Goal: Task Accomplishment & Management: Manage account settings

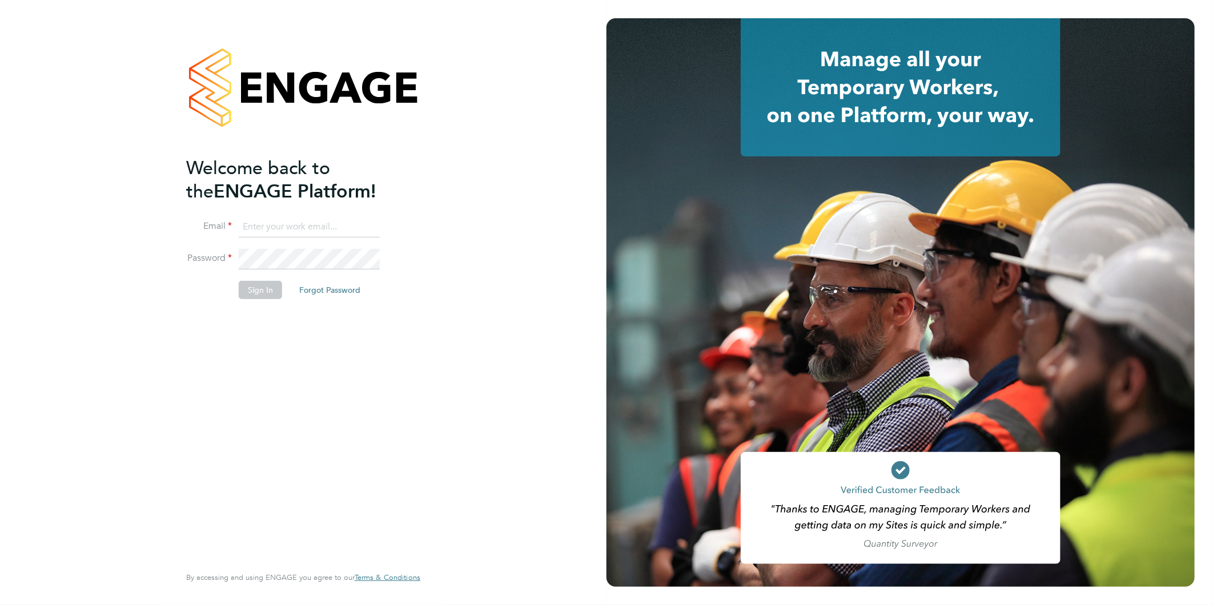
click at [258, 223] on input at bounding box center [309, 227] width 141 height 21
type input "rea.hill@abm.com"
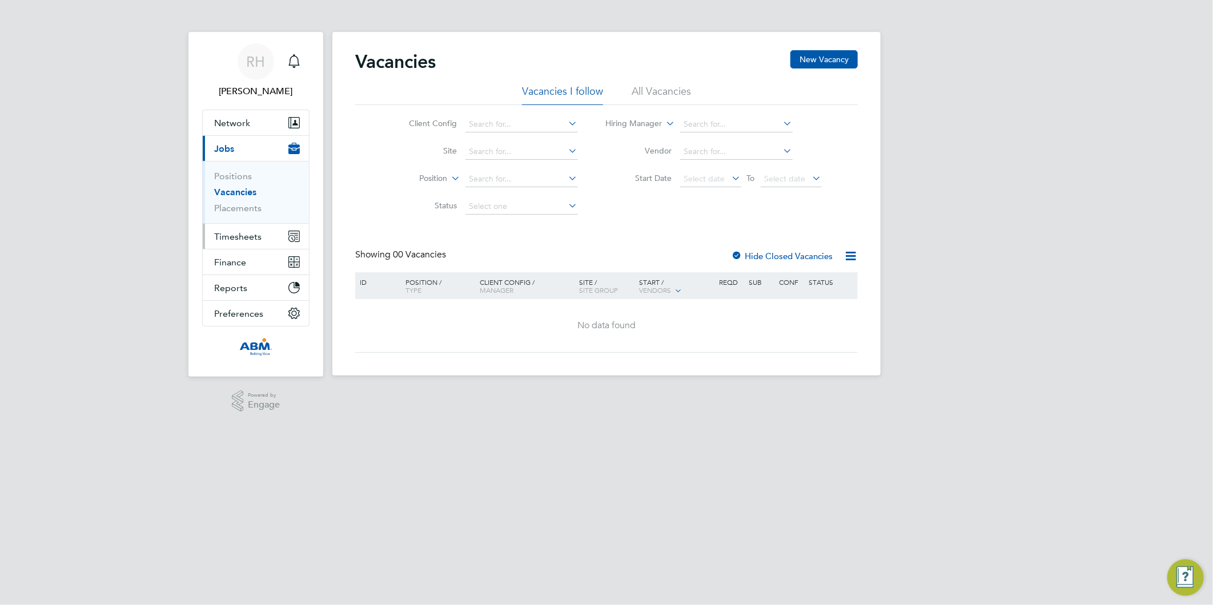
click at [247, 232] on span "Timesheets" at bounding box center [237, 236] width 47 height 11
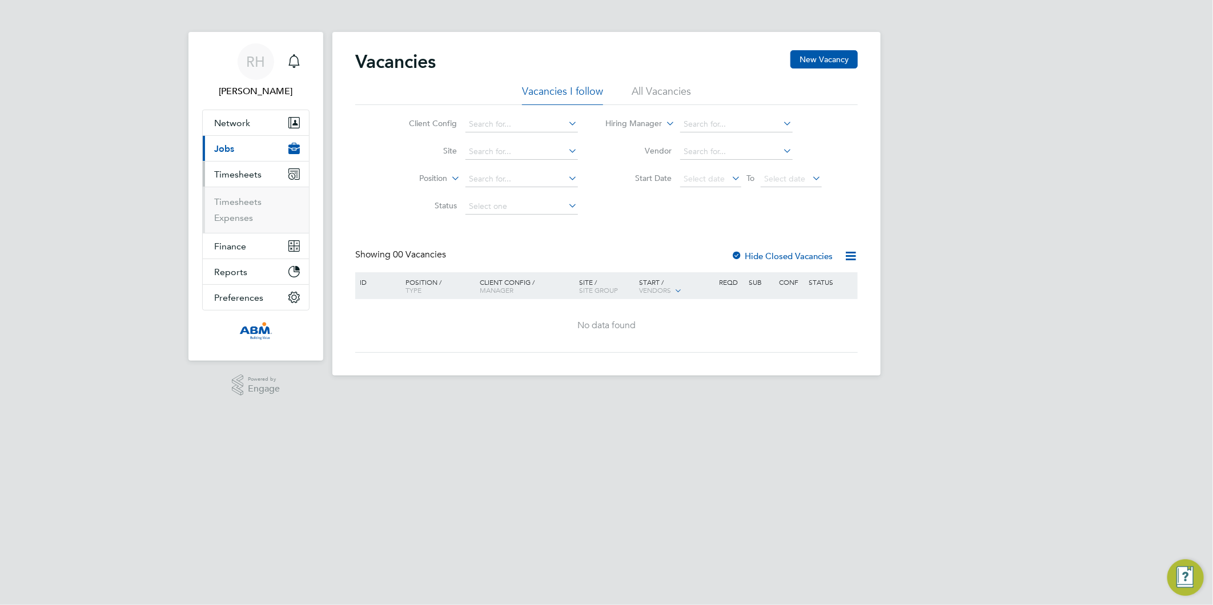
click at [242, 192] on ul "Timesheets Expenses" at bounding box center [256, 210] width 106 height 46
click at [244, 201] on link "Timesheets" at bounding box center [237, 201] width 47 height 11
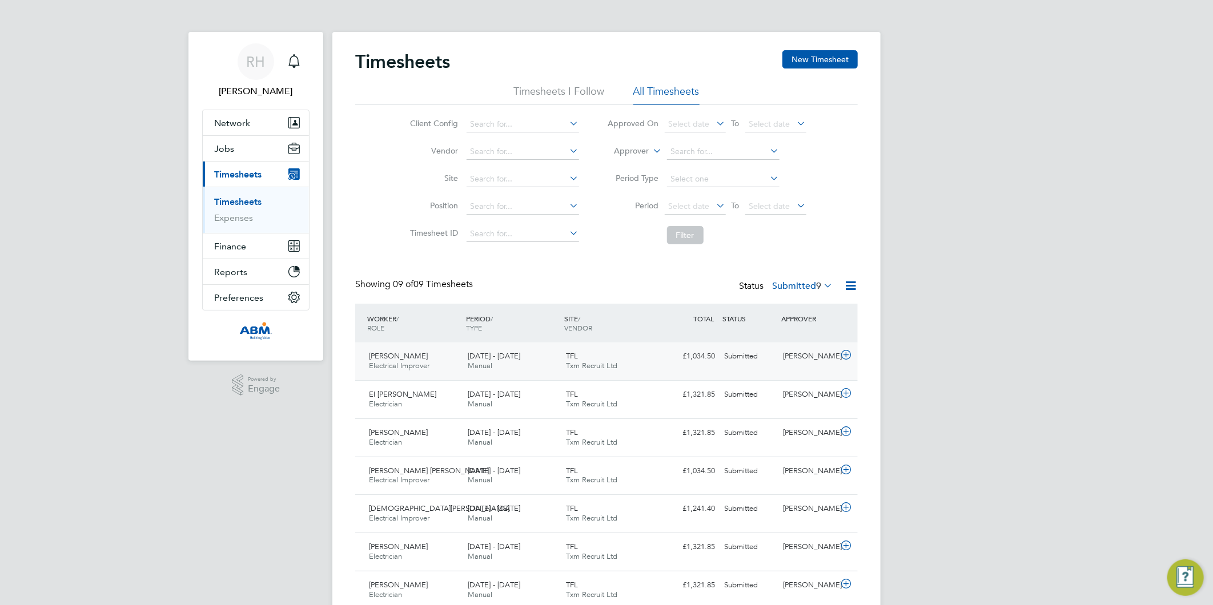
drag, startPoint x: 789, startPoint y: 366, endPoint x: 766, endPoint y: 360, distance: 23.1
click at [766, 360] on div "Wale Kabiru Hassan Electrical Improver 15 - 21 Sep 2025 15 - 21 Sep 2025 Manual…" at bounding box center [606, 362] width 503 height 38
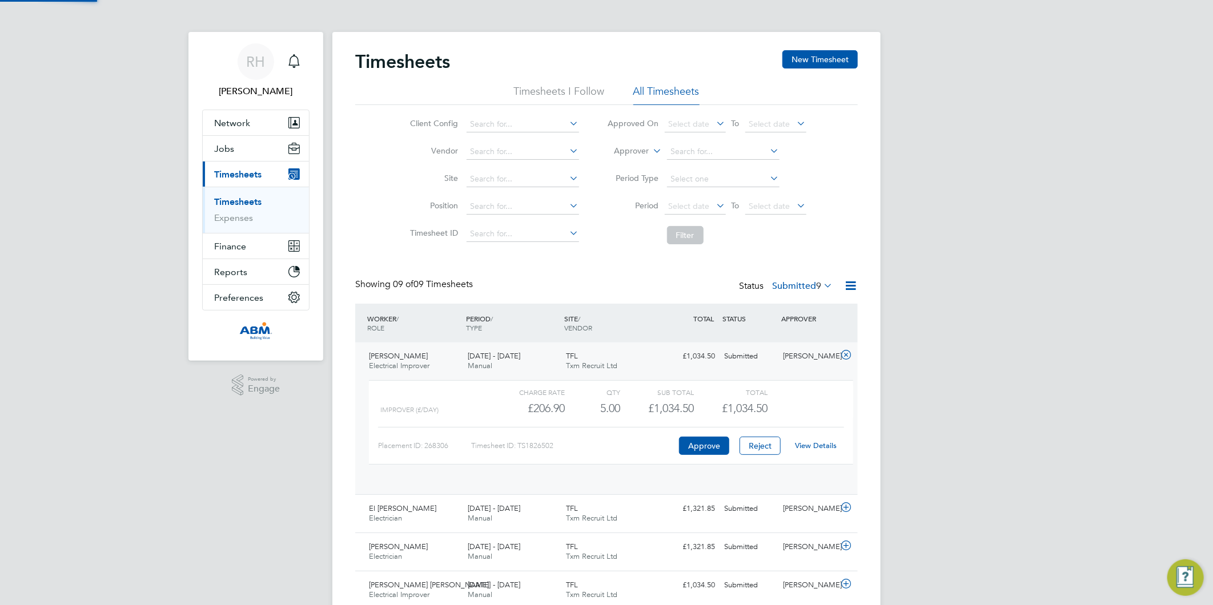
scroll to position [19, 111]
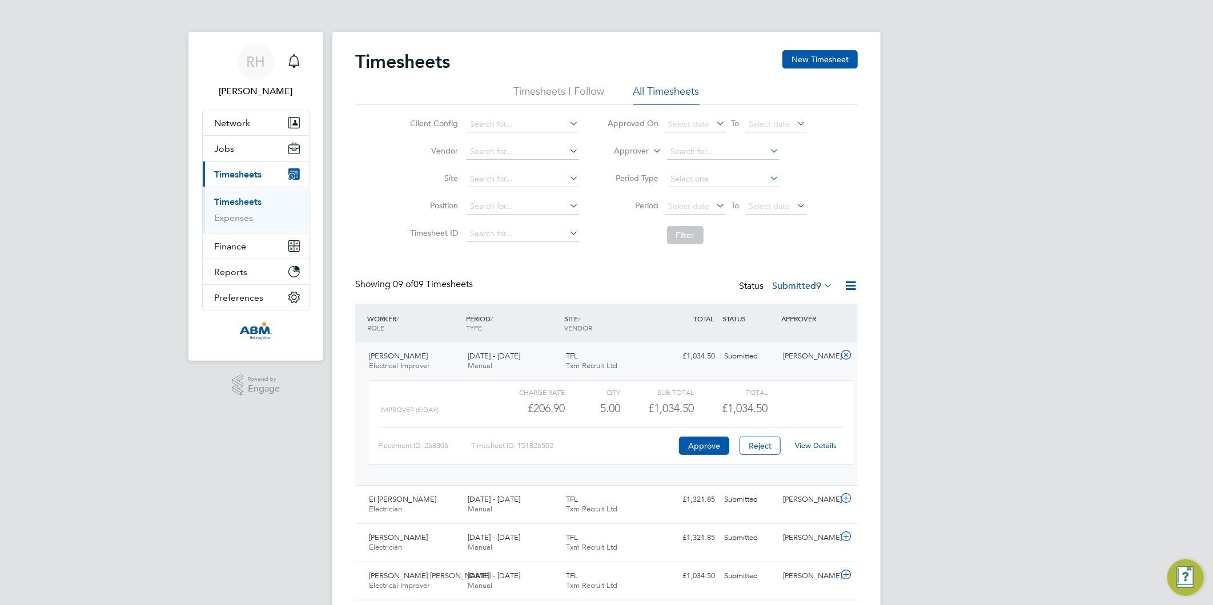
click at [809, 448] on link "View Details" at bounding box center [816, 446] width 42 height 10
click at [848, 356] on icon at bounding box center [846, 355] width 14 height 9
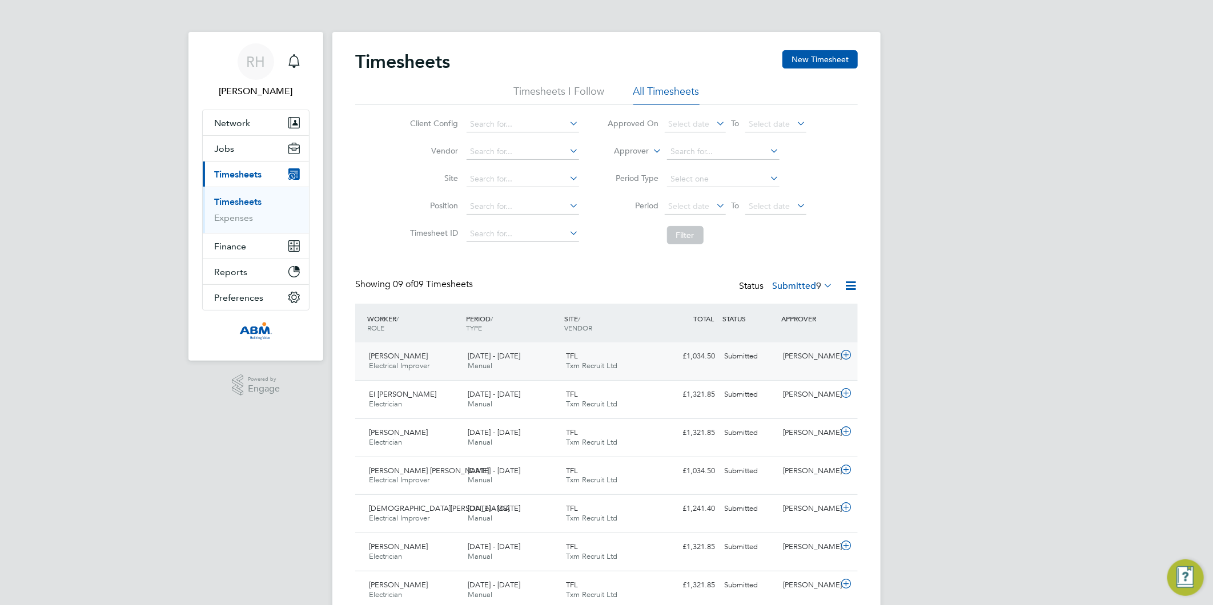
click at [849, 354] on icon at bounding box center [846, 355] width 14 height 9
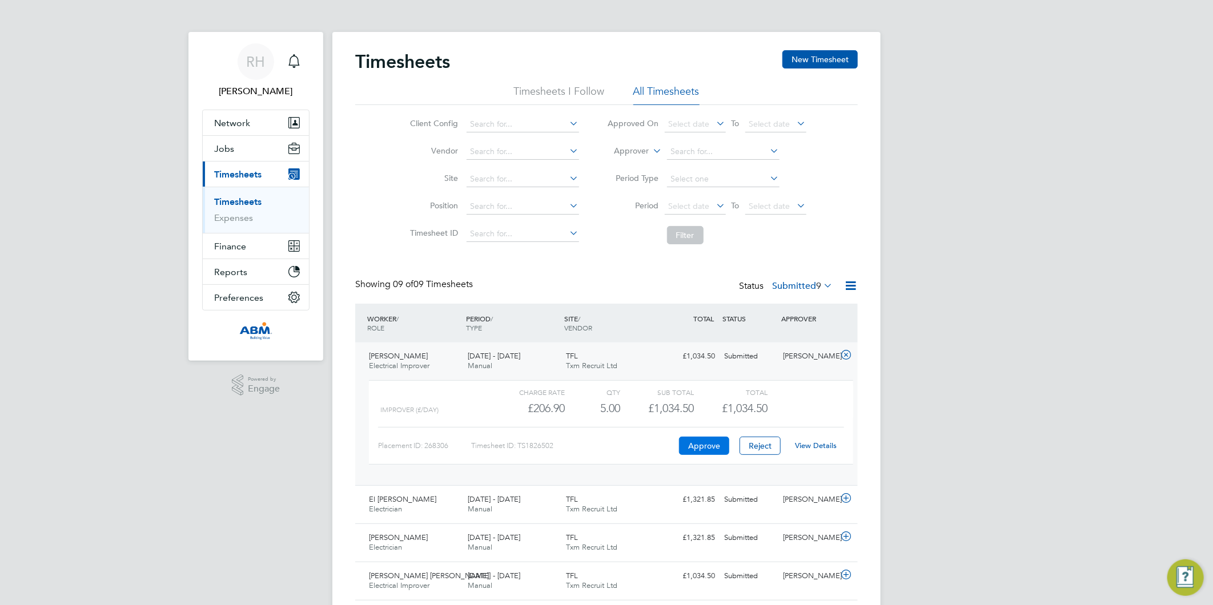
click at [706, 448] on button "Approve" at bounding box center [704, 446] width 50 height 18
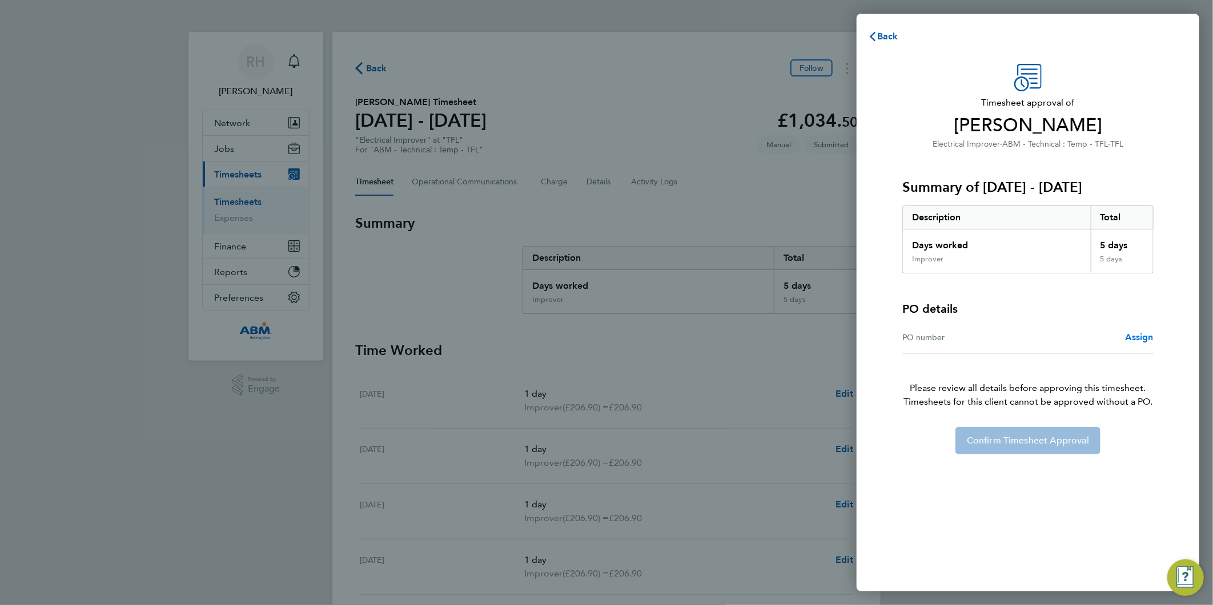
click at [1139, 341] on span "Assign" at bounding box center [1139, 337] width 29 height 11
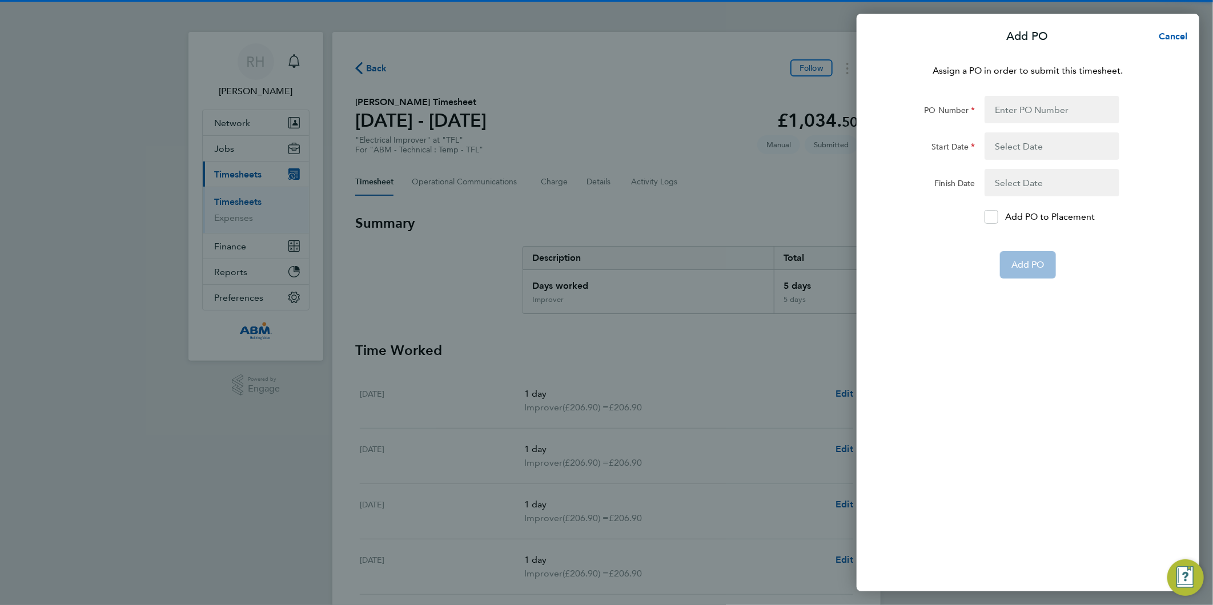
drag, startPoint x: 1020, startPoint y: 93, endPoint x: 1029, endPoint y: 106, distance: 16.2
click at [1024, 99] on div "Assign a PO in order to submit this timesheet. PO Number Start Date Finish Date…" at bounding box center [1028, 320] width 343 height 541
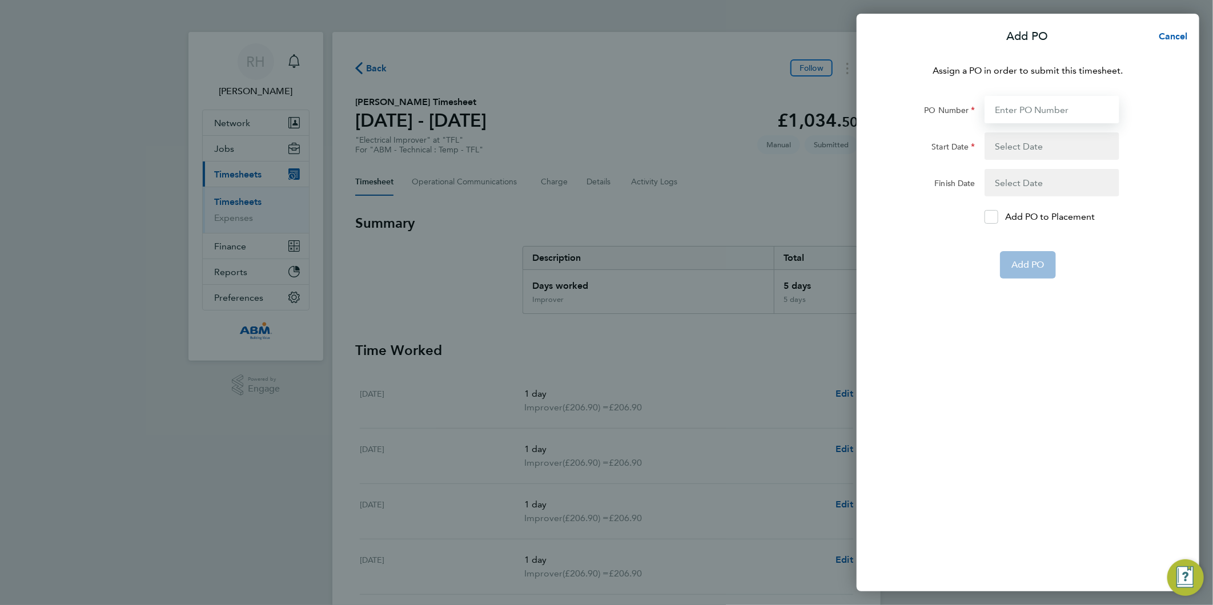
click at [1028, 108] on input "PO Number" at bounding box center [1051, 109] width 135 height 27
paste input "646986"
type input "646986"
click at [1025, 147] on button "button" at bounding box center [1051, 145] width 135 height 27
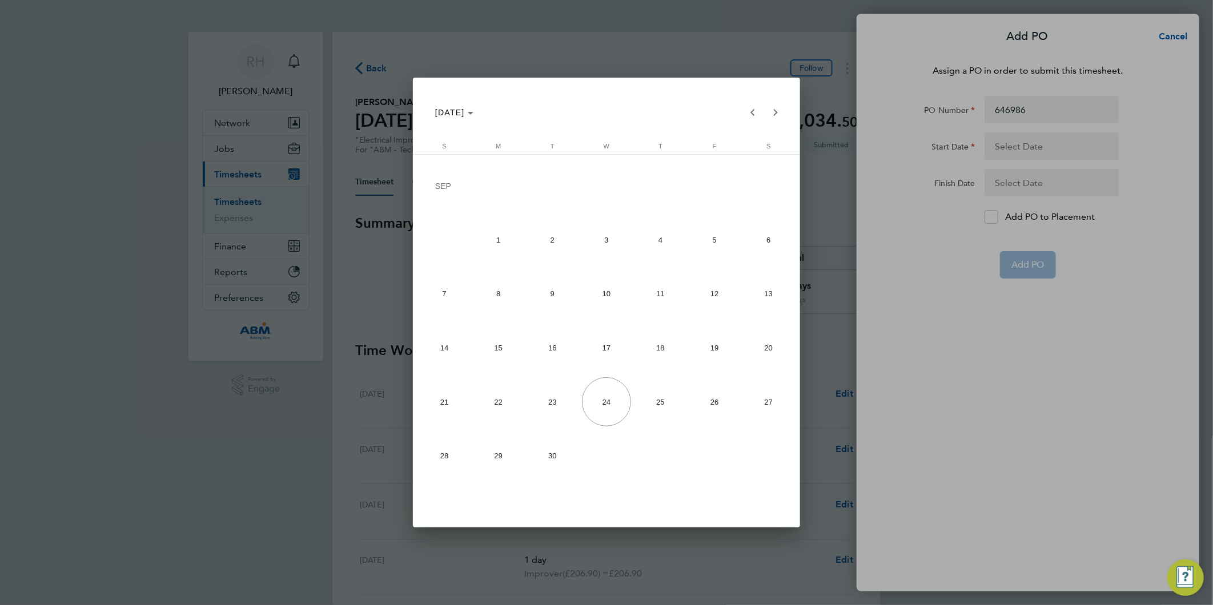
click at [484, 340] on span "15" at bounding box center [498, 348] width 49 height 49
type input "[DATE]"
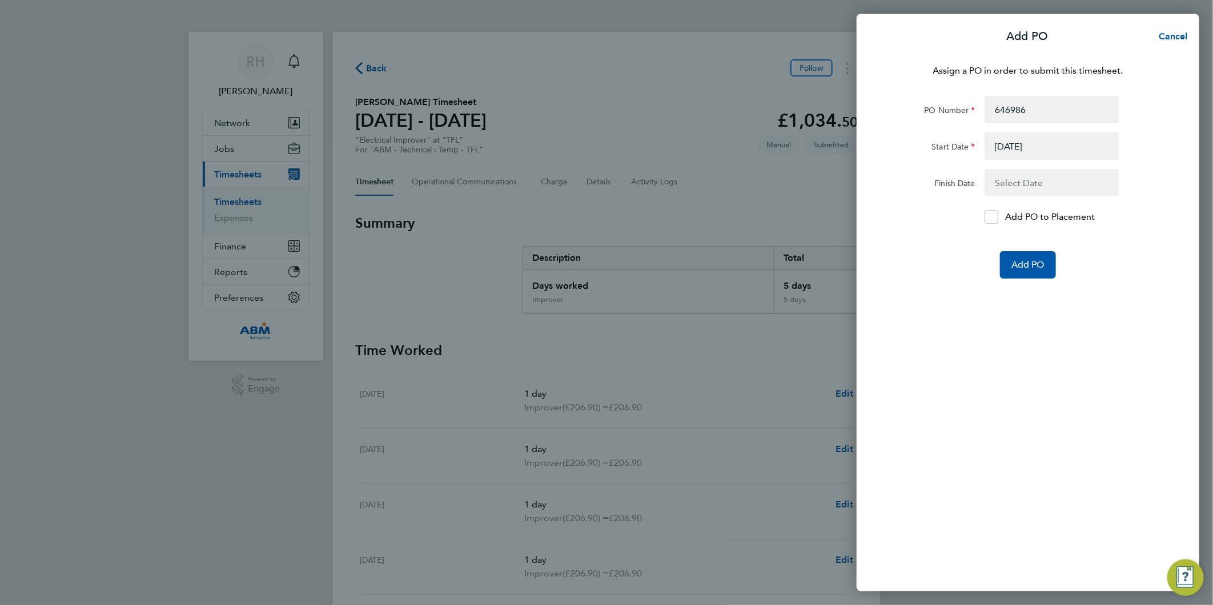
click at [1011, 174] on button "button" at bounding box center [1051, 182] width 135 height 27
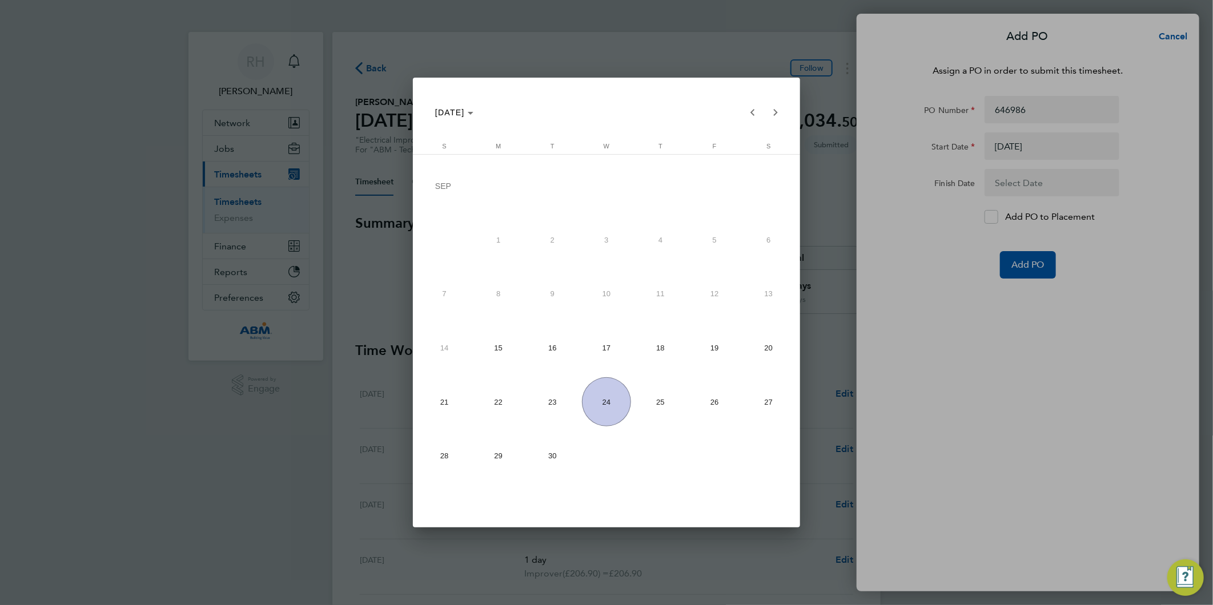
click at [457, 395] on span "21" at bounding box center [444, 401] width 49 height 49
type input "21 Sep 25"
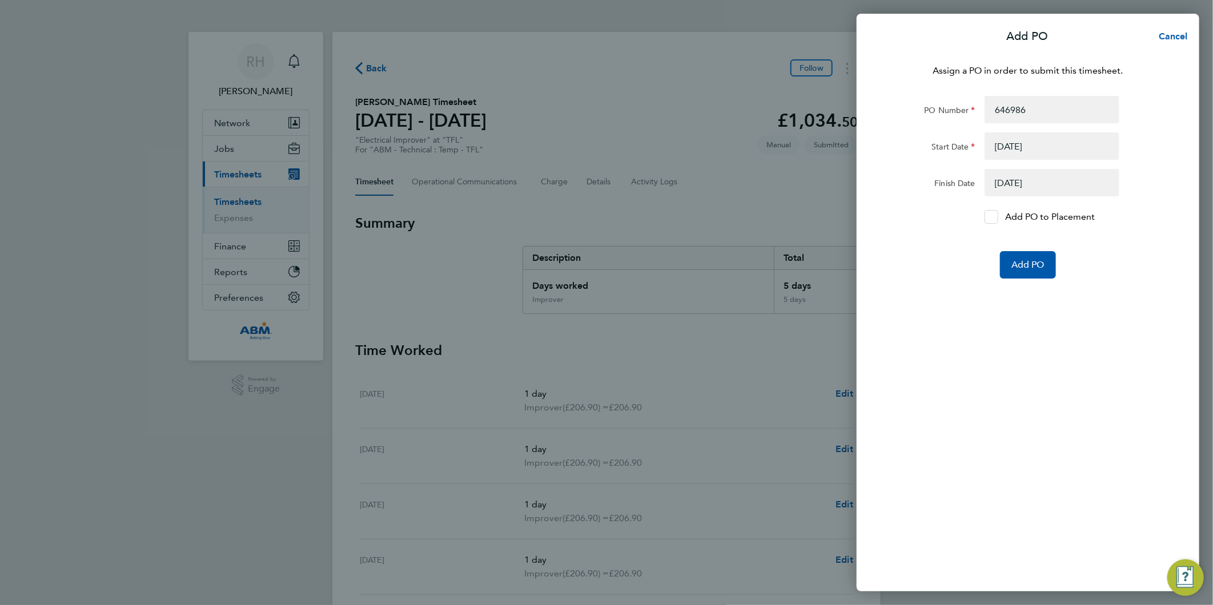
click at [995, 219] on icon at bounding box center [991, 217] width 9 height 7
click at [995, 217] on input "Add PO to Placement" at bounding box center [995, 217] width 0 height 0
click at [1030, 265] on span "Add PO" at bounding box center [1027, 264] width 33 height 11
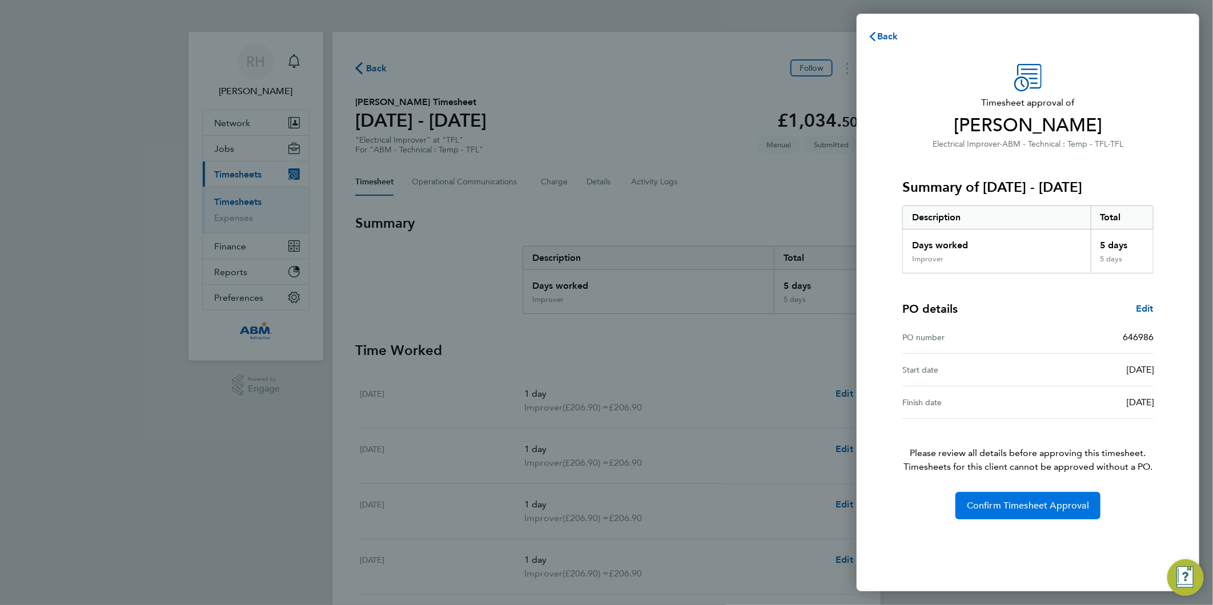
drag, startPoint x: 1007, startPoint y: 503, endPoint x: 903, endPoint y: 578, distance: 128.9
click at [1006, 503] on span "Confirm Timesheet Approval" at bounding box center [1028, 505] width 122 height 11
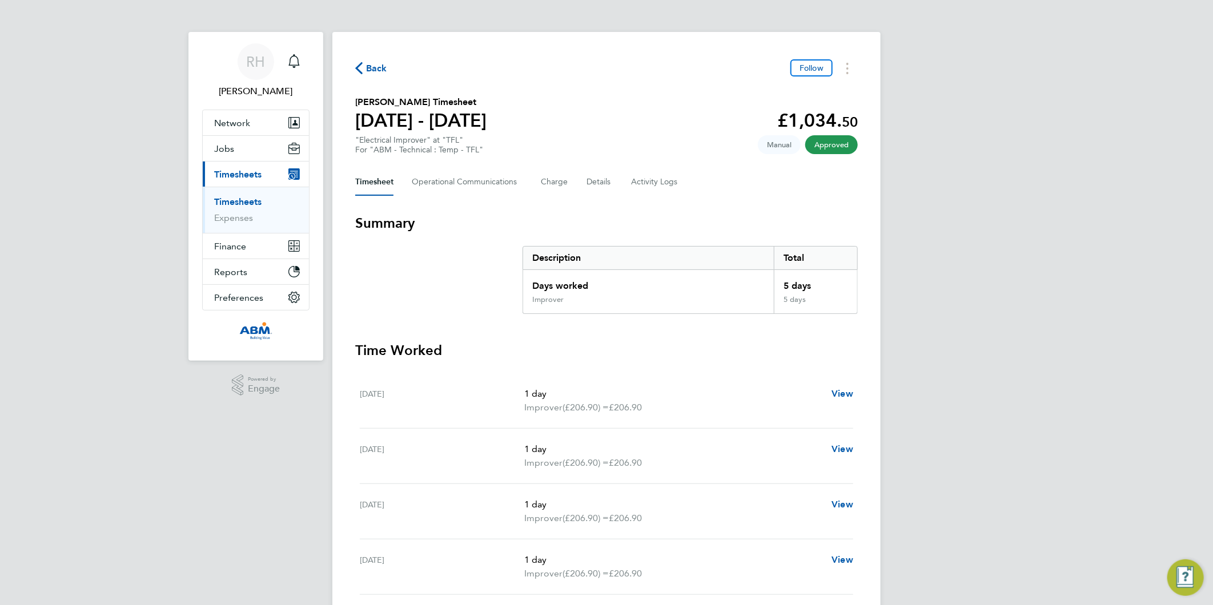
click at [373, 70] on span "Back" at bounding box center [376, 69] width 21 height 14
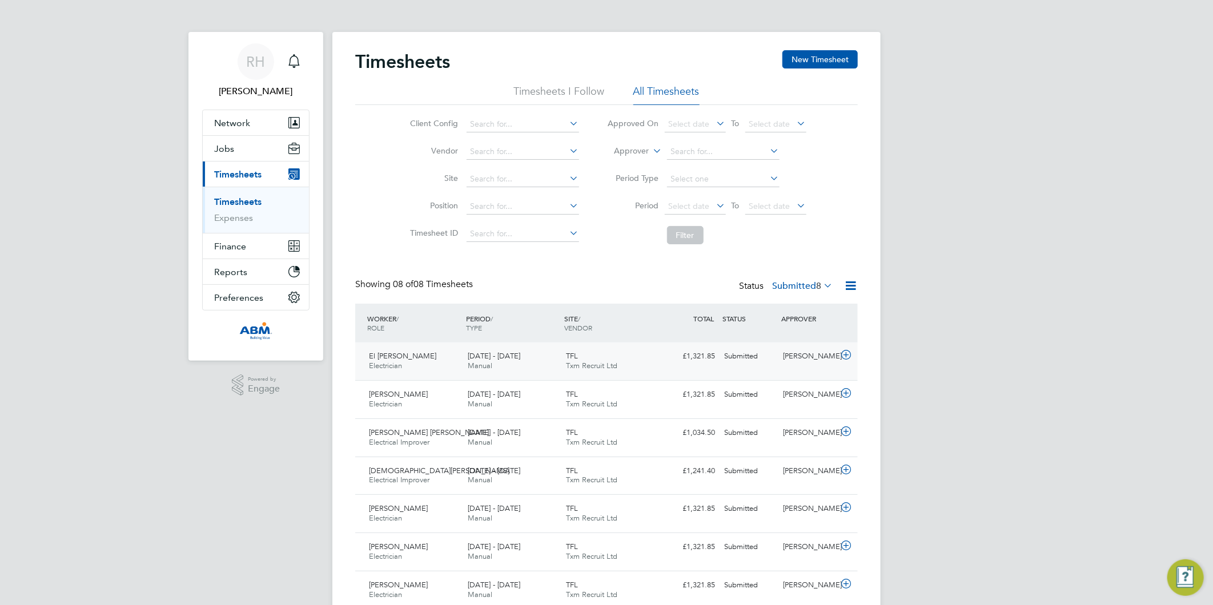
click at [849, 360] on icon at bounding box center [846, 355] width 14 height 9
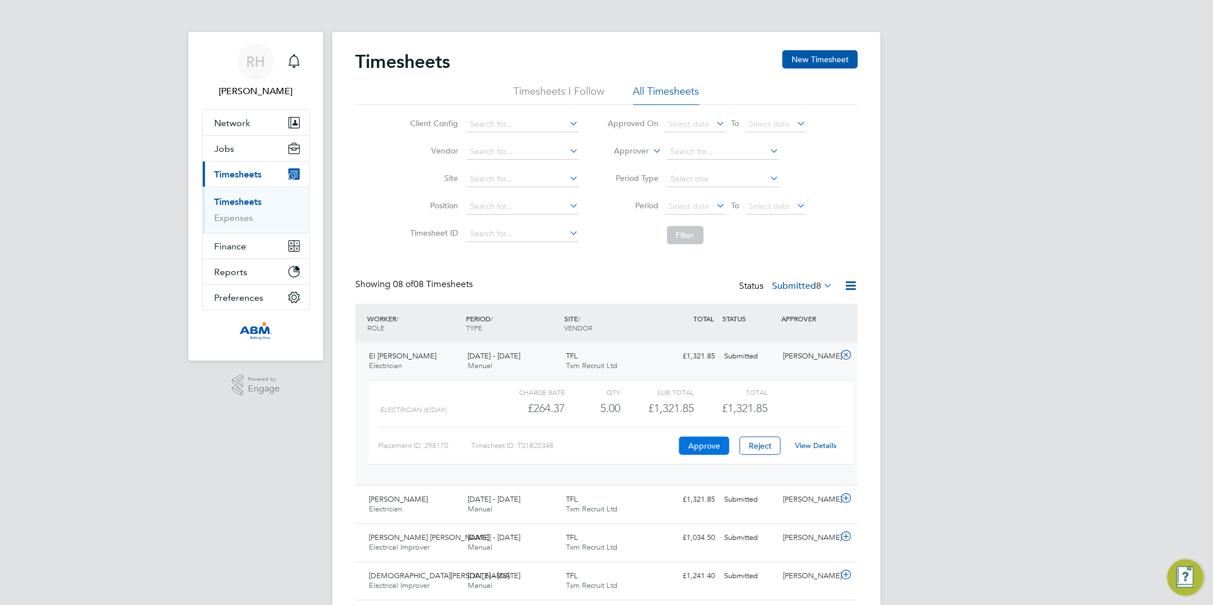
click at [700, 444] on button "Approve" at bounding box center [704, 446] width 50 height 18
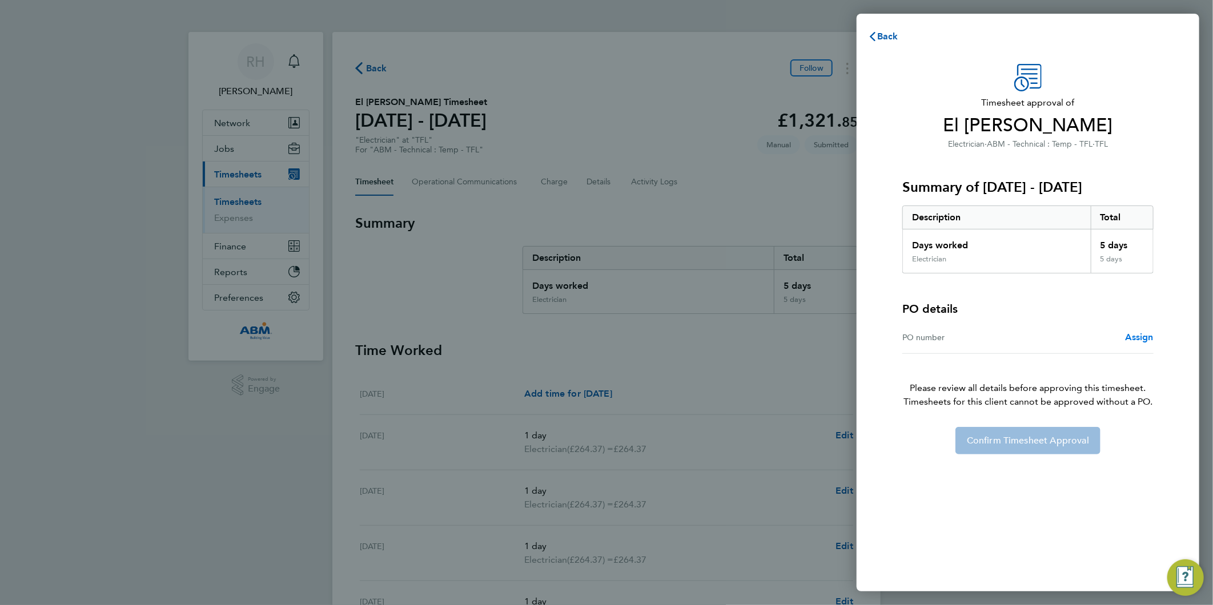
click at [1139, 338] on span "Assign" at bounding box center [1139, 337] width 29 height 11
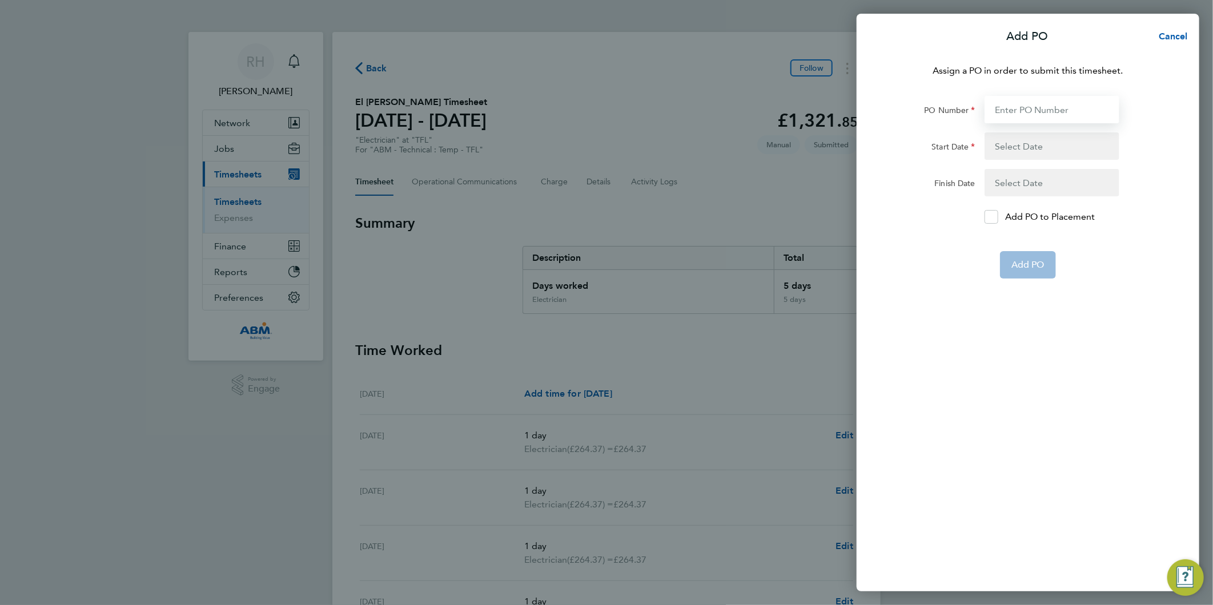
click at [1015, 109] on input "PO Number" at bounding box center [1051, 109] width 135 height 27
paste input "646986"
type input "646986"
type input "15 Sep 25"
type input "21 Sep 25"
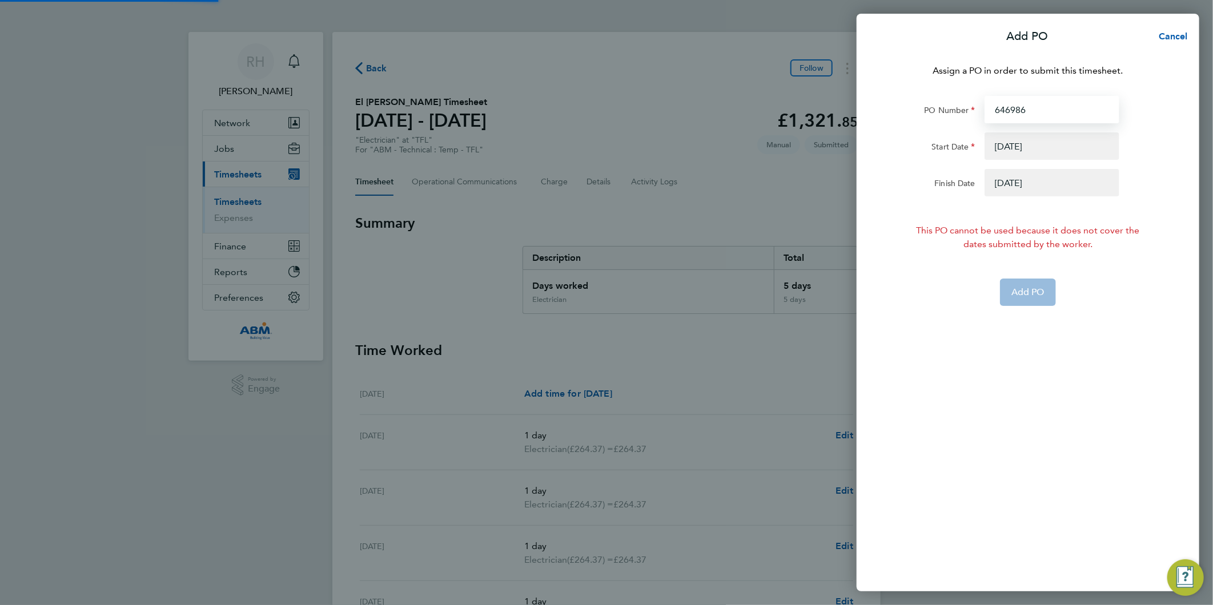
type input "646986"
click at [1010, 150] on button "button" at bounding box center [1051, 145] width 135 height 27
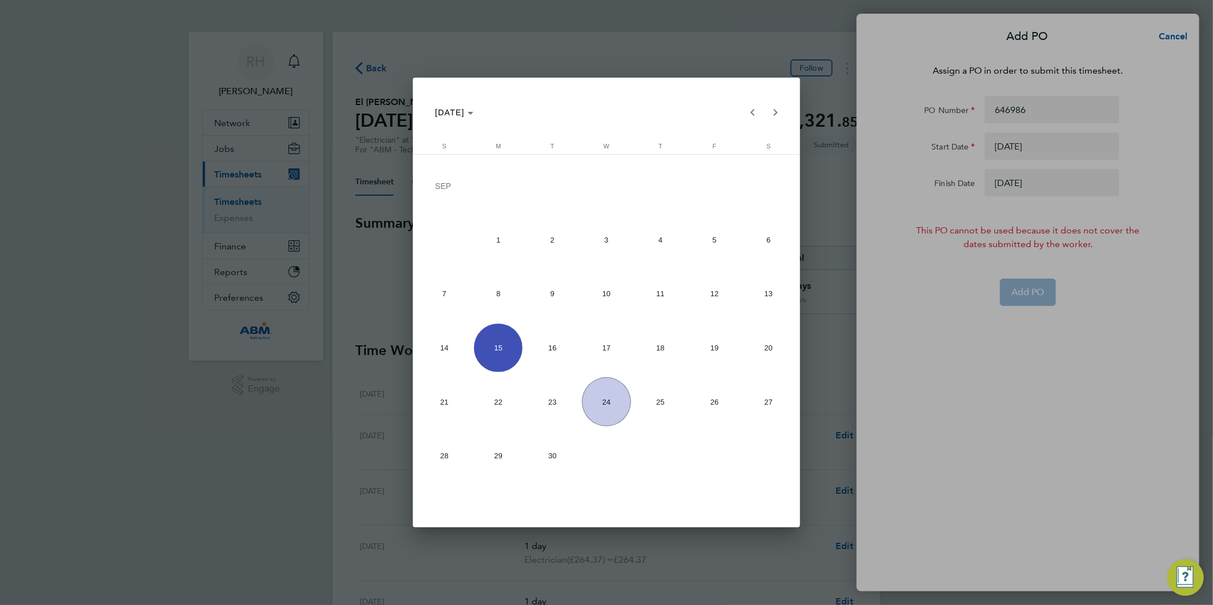
click at [770, 295] on span "13" at bounding box center [768, 294] width 49 height 49
type input "[DATE]"
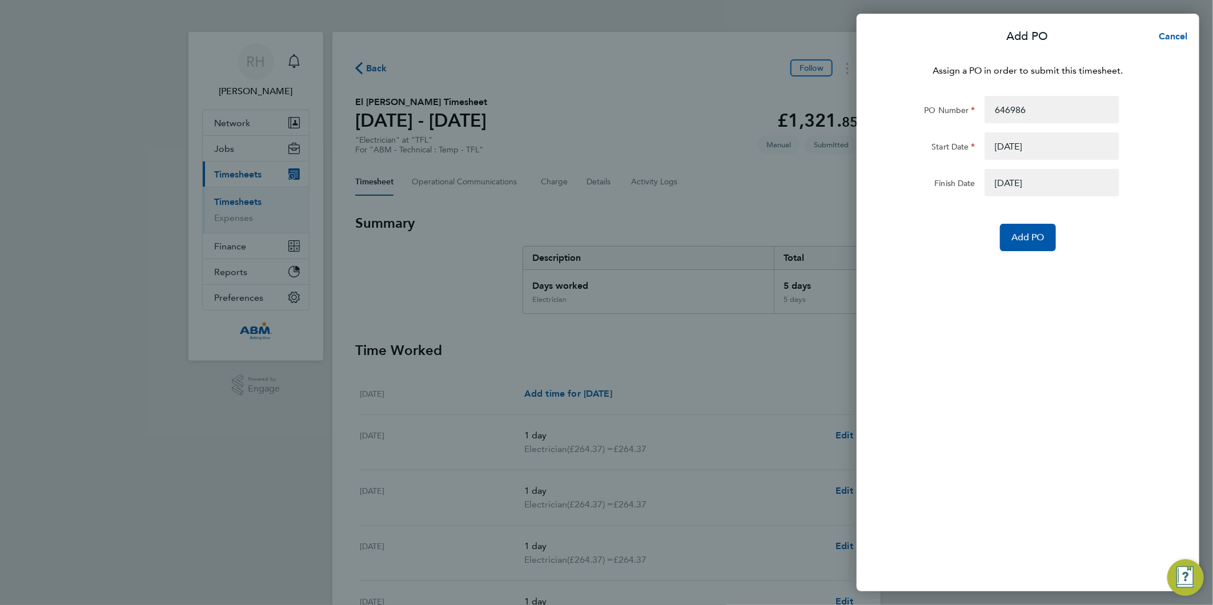
click at [1014, 178] on button "button" at bounding box center [1051, 182] width 135 height 27
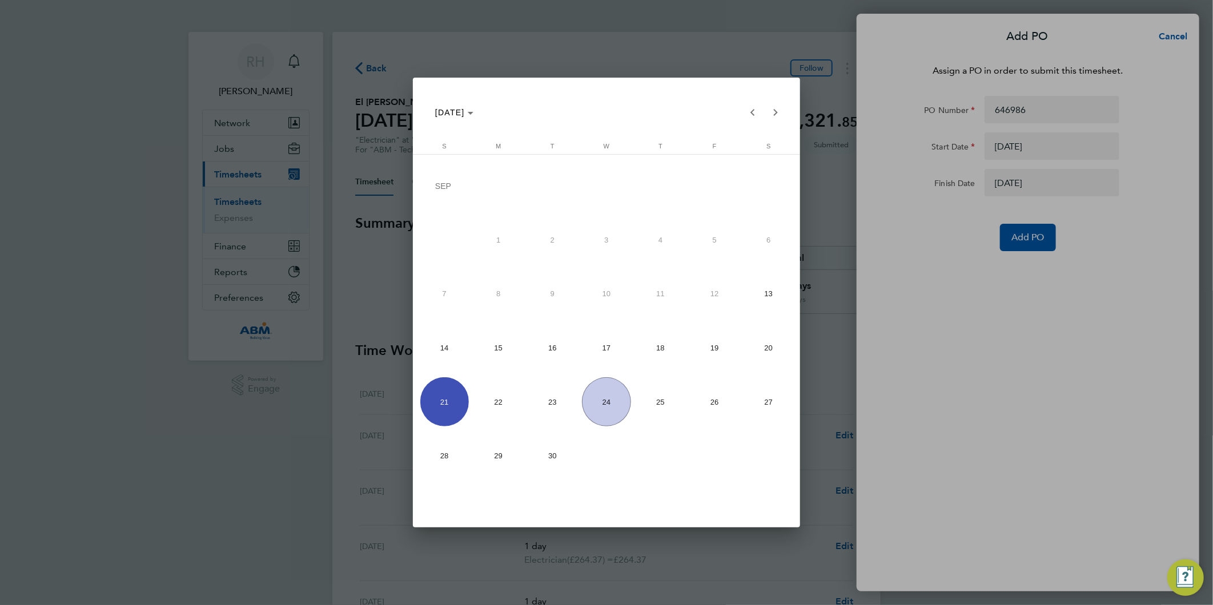
click at [729, 341] on span "19" at bounding box center [714, 348] width 49 height 49
type input "[DATE]"
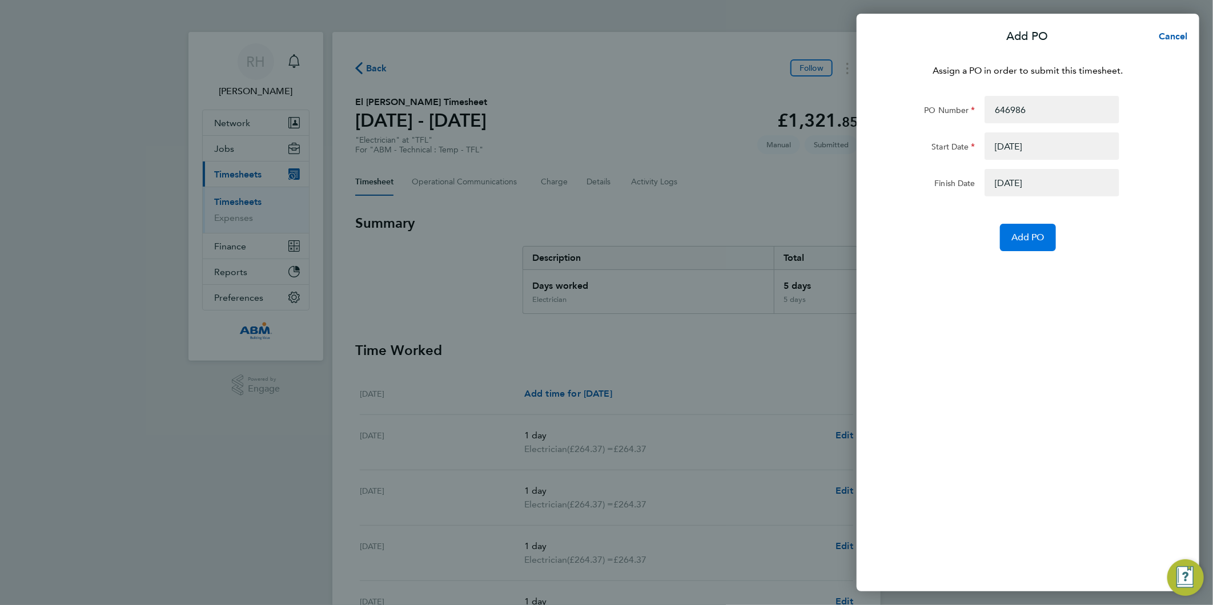
click at [1026, 236] on span "Add PO" at bounding box center [1027, 237] width 33 height 11
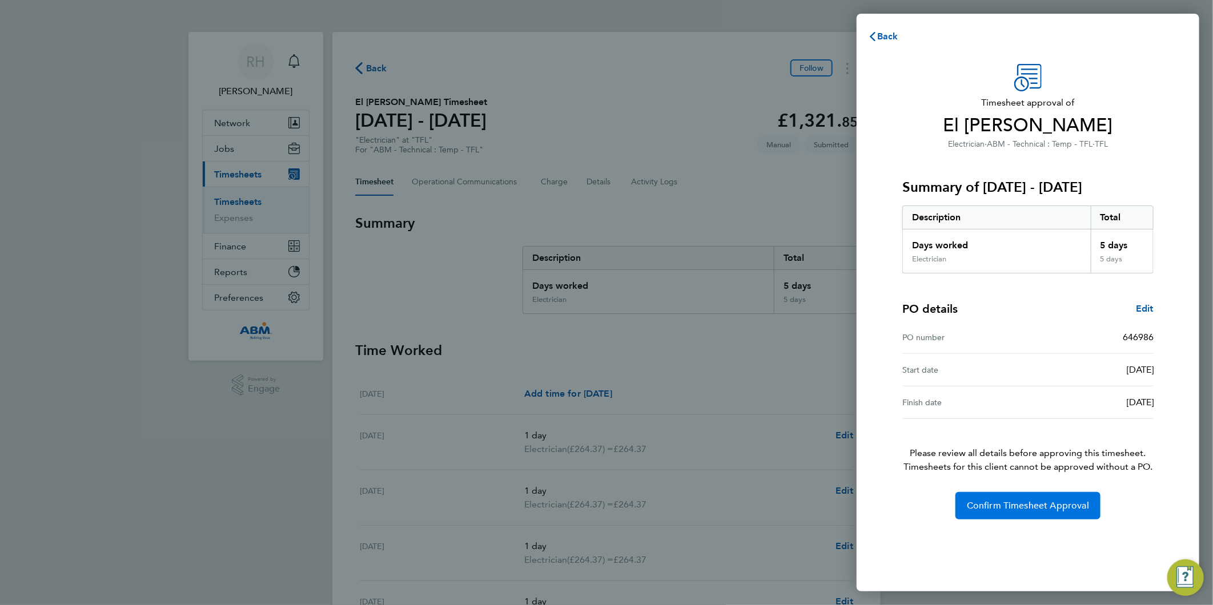
click at [1030, 511] on span "Confirm Timesheet Approval" at bounding box center [1028, 505] width 122 height 11
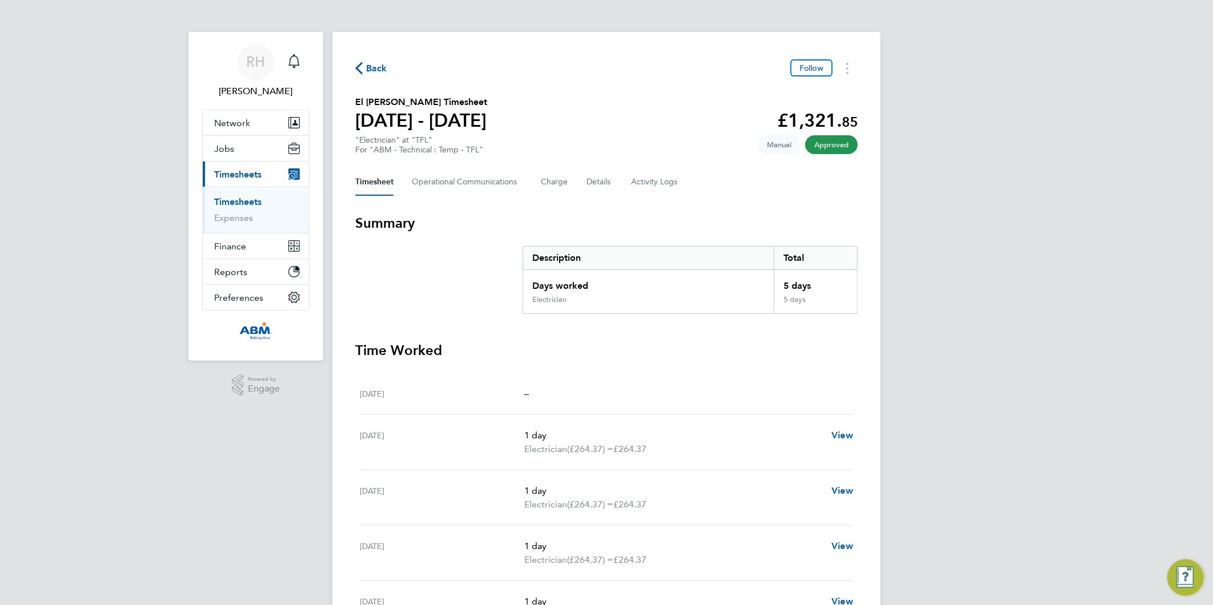
click at [384, 65] on span "Back" at bounding box center [376, 69] width 21 height 14
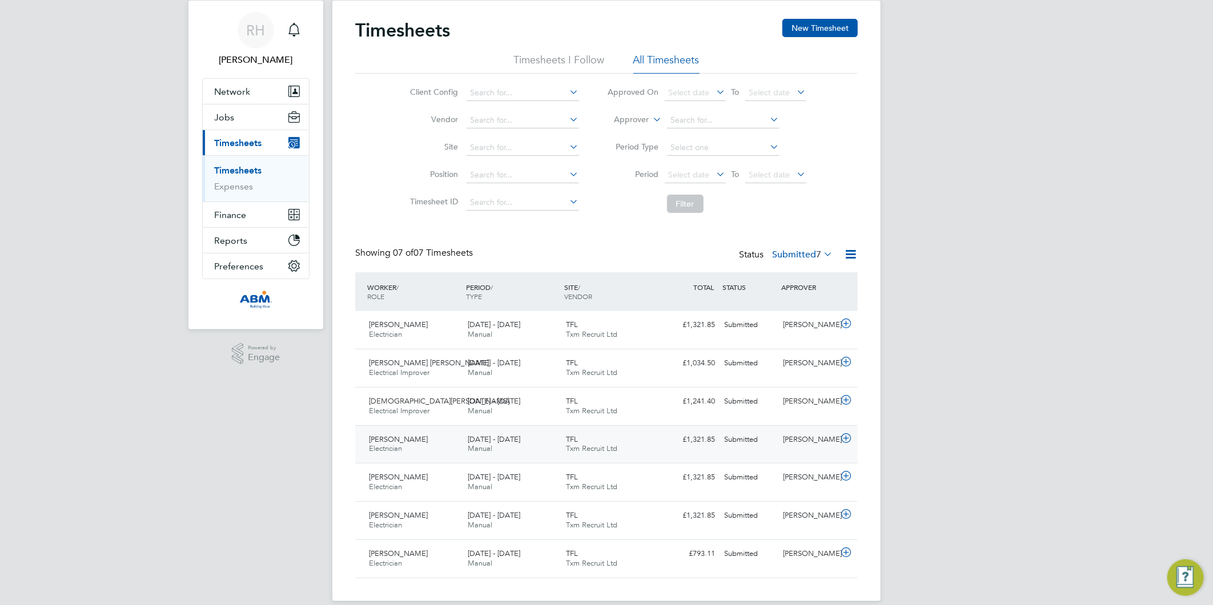
scroll to position [46, 0]
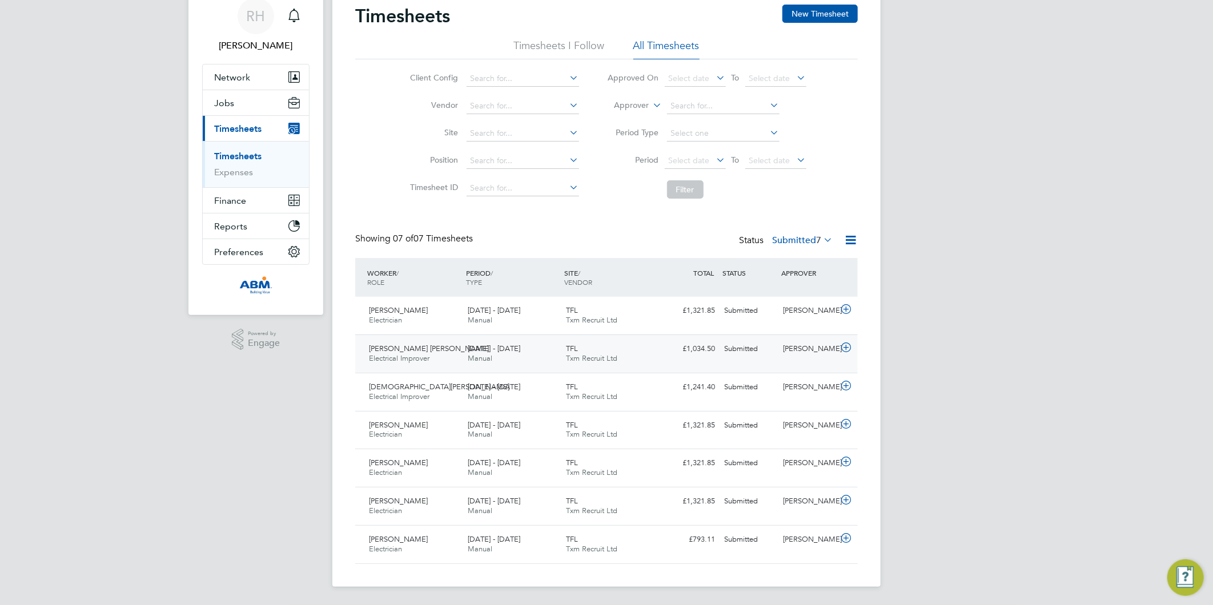
click at [846, 347] on icon at bounding box center [846, 347] width 14 height 9
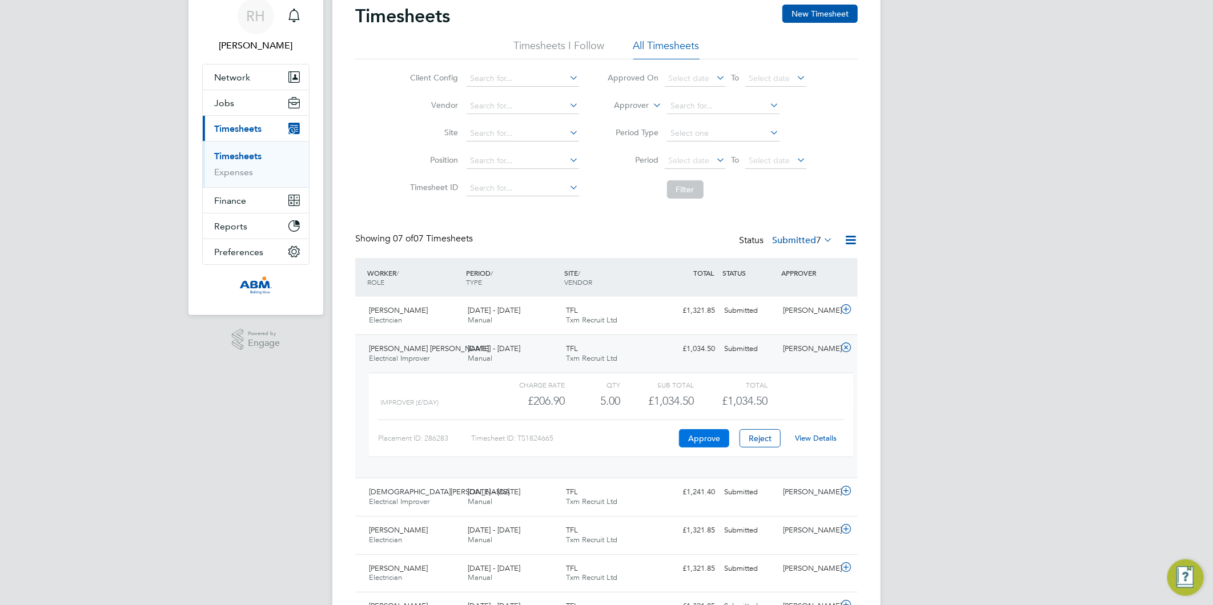
click at [712, 440] on button "Approve" at bounding box center [704, 438] width 50 height 18
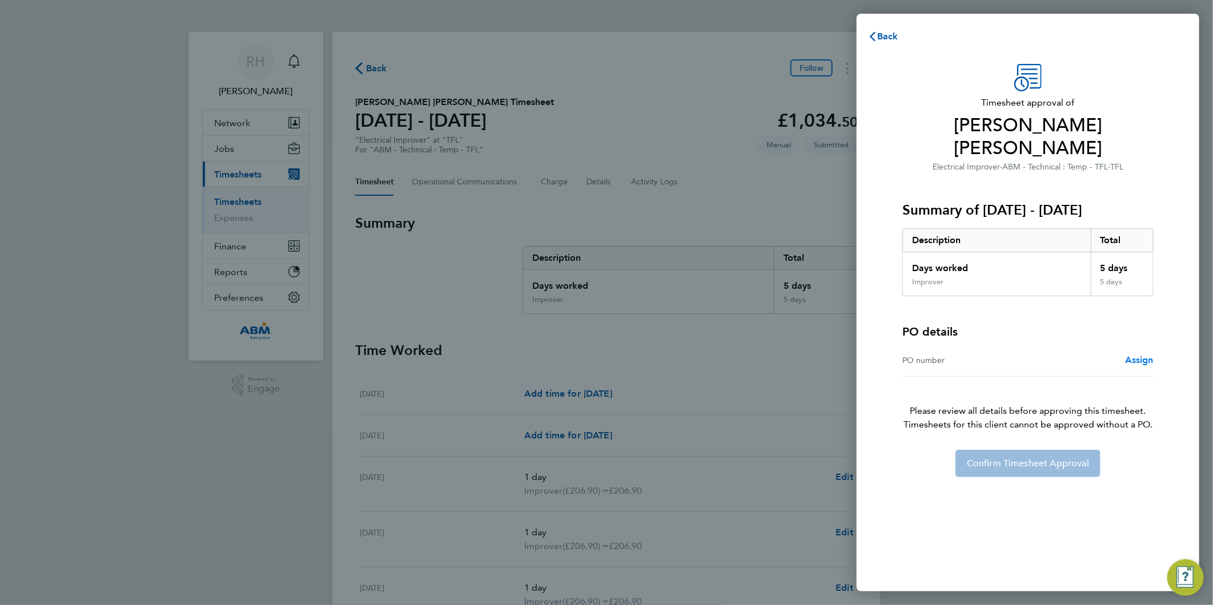
click at [1132, 355] on span "Assign" at bounding box center [1139, 360] width 29 height 11
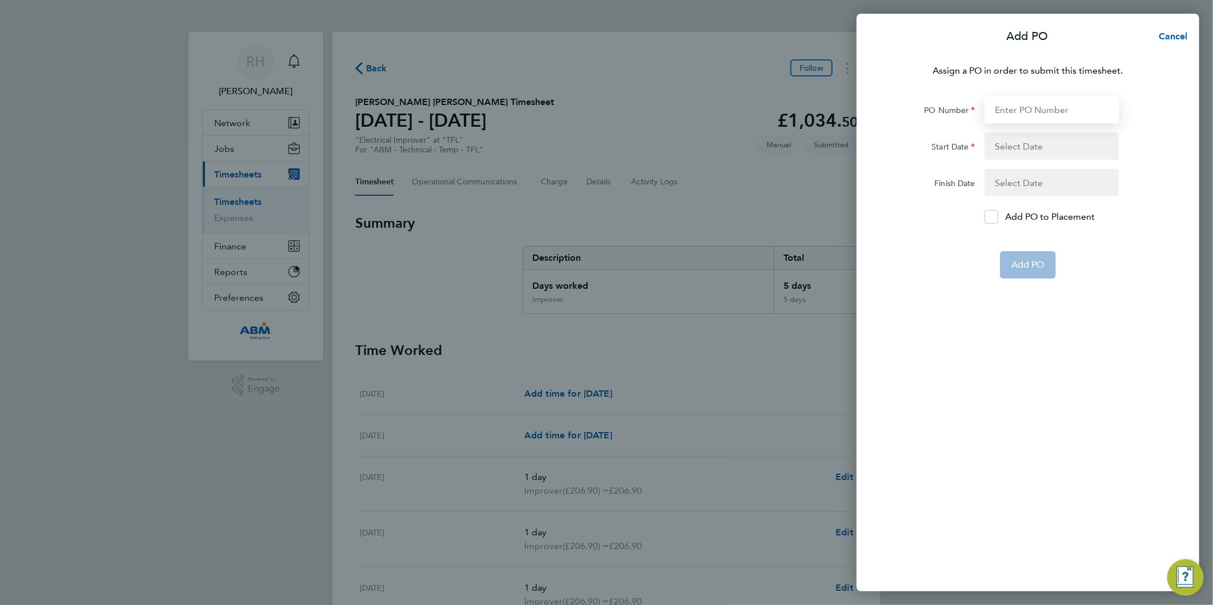
click at [1016, 114] on input "PO Number" at bounding box center [1051, 109] width 135 height 27
paste input "646986"
type input "646986"
type input "[DATE]"
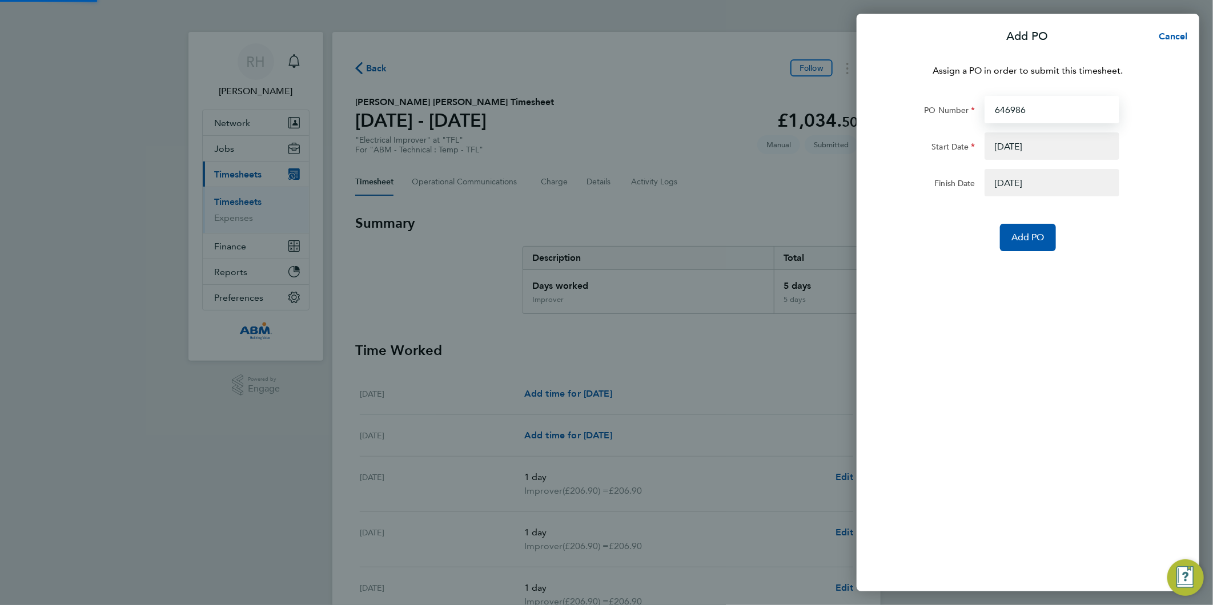
type input "646986"
click at [1006, 153] on button "button" at bounding box center [1051, 145] width 135 height 27
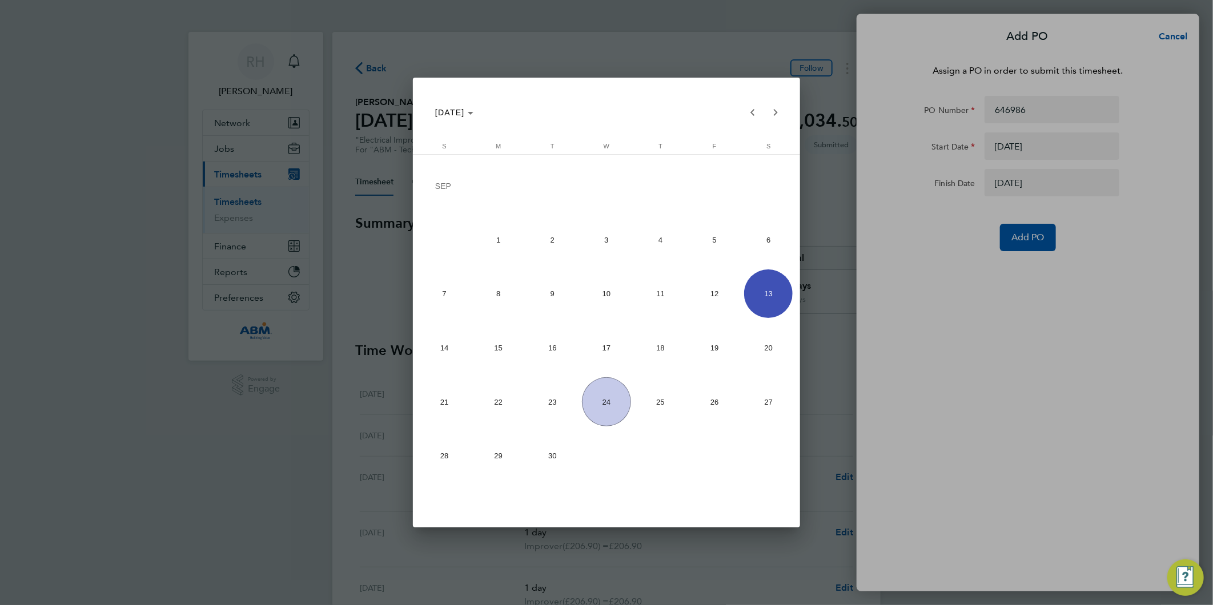
click at [767, 284] on span "13" at bounding box center [768, 294] width 49 height 49
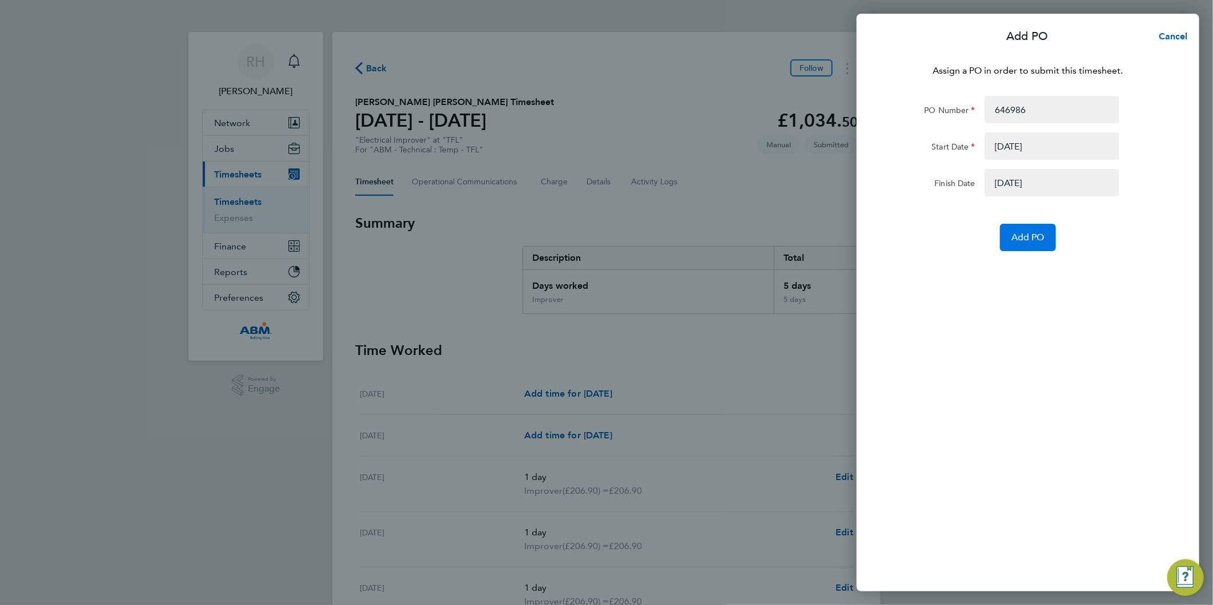
click at [1031, 250] on div "Assign a PO in order to submit this timesheet. PO Number 646986 Start Date [DAT…" at bounding box center [1028, 320] width 343 height 541
drag, startPoint x: 1031, startPoint y: 250, endPoint x: 1026, endPoint y: 241, distance: 10.5
click at [1026, 241] on span "Add PO" at bounding box center [1027, 237] width 33 height 11
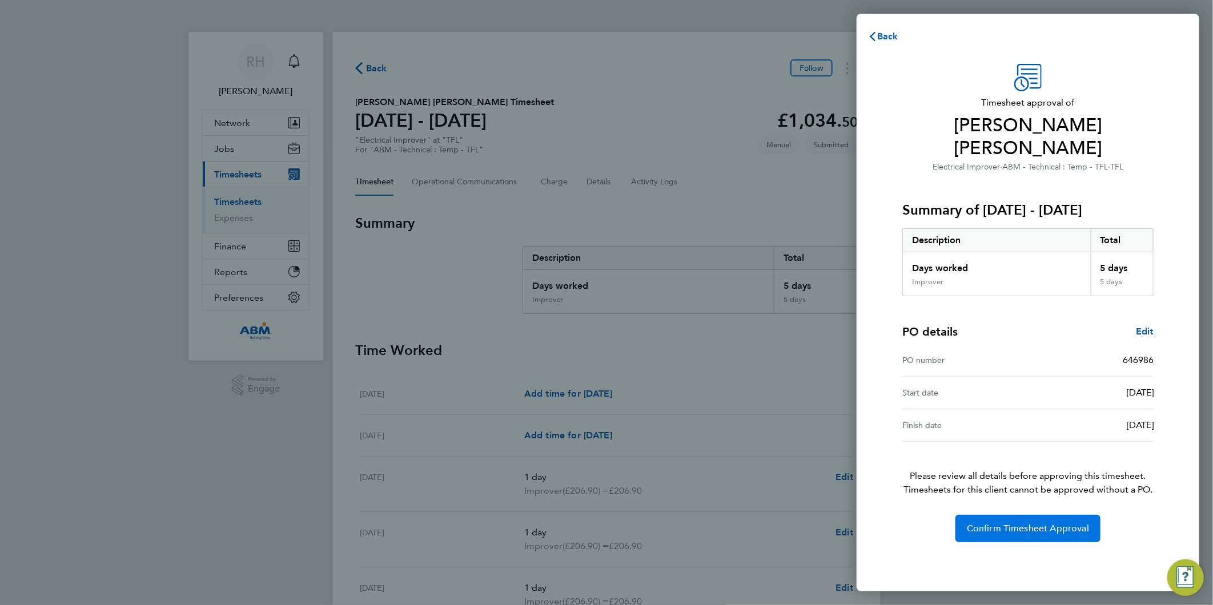
click at [1022, 515] on button "Confirm Timesheet Approval" at bounding box center [1027, 528] width 145 height 27
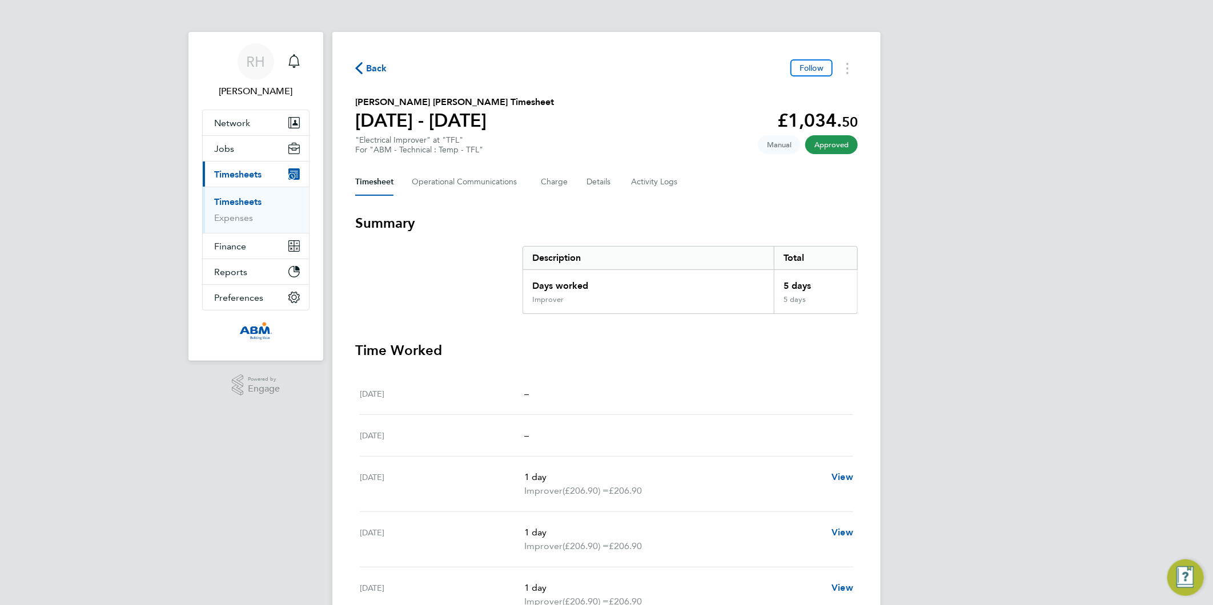
click at [377, 65] on span "Back" at bounding box center [376, 69] width 21 height 14
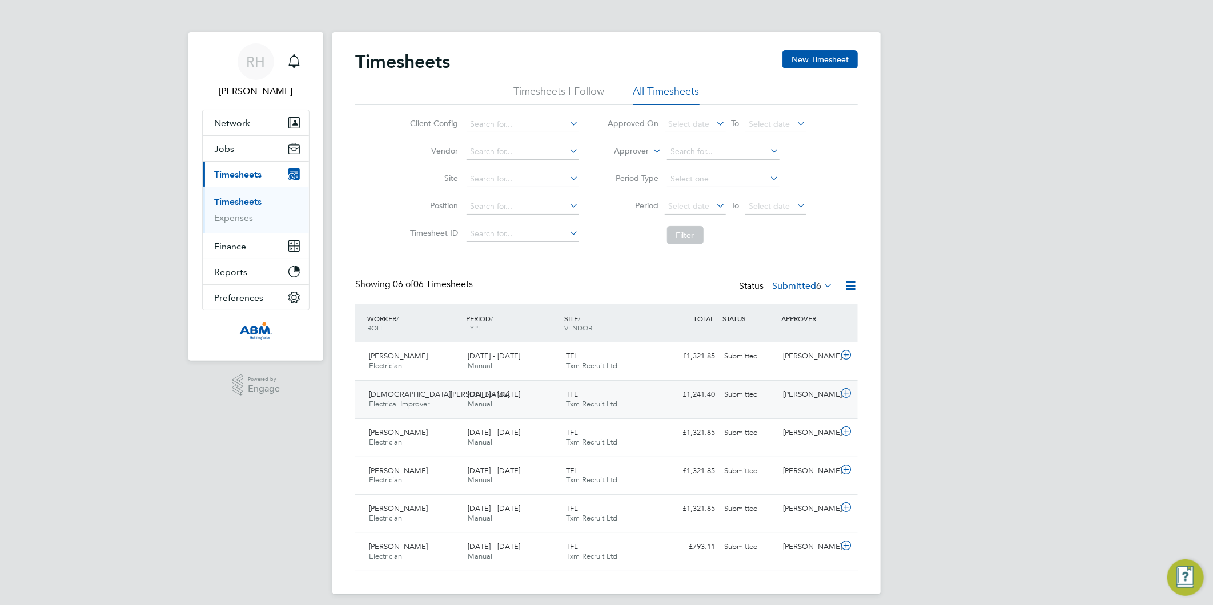
drag, startPoint x: 846, startPoint y: 393, endPoint x: 821, endPoint y: 393, distance: 25.1
click at [846, 393] on icon at bounding box center [846, 393] width 14 height 9
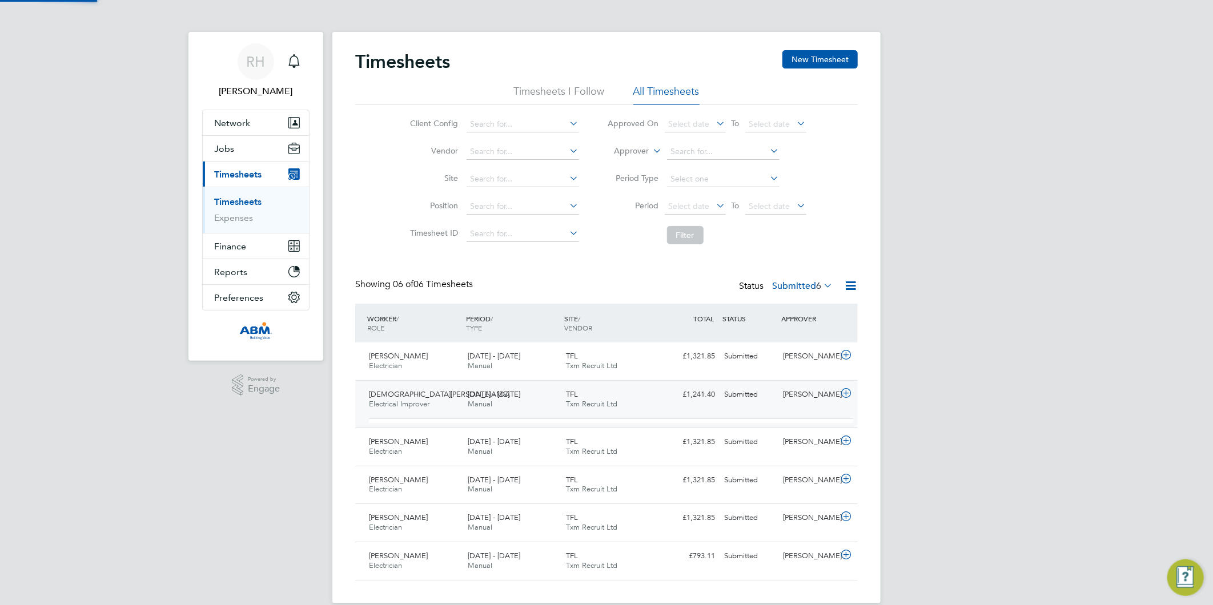
scroll to position [19, 111]
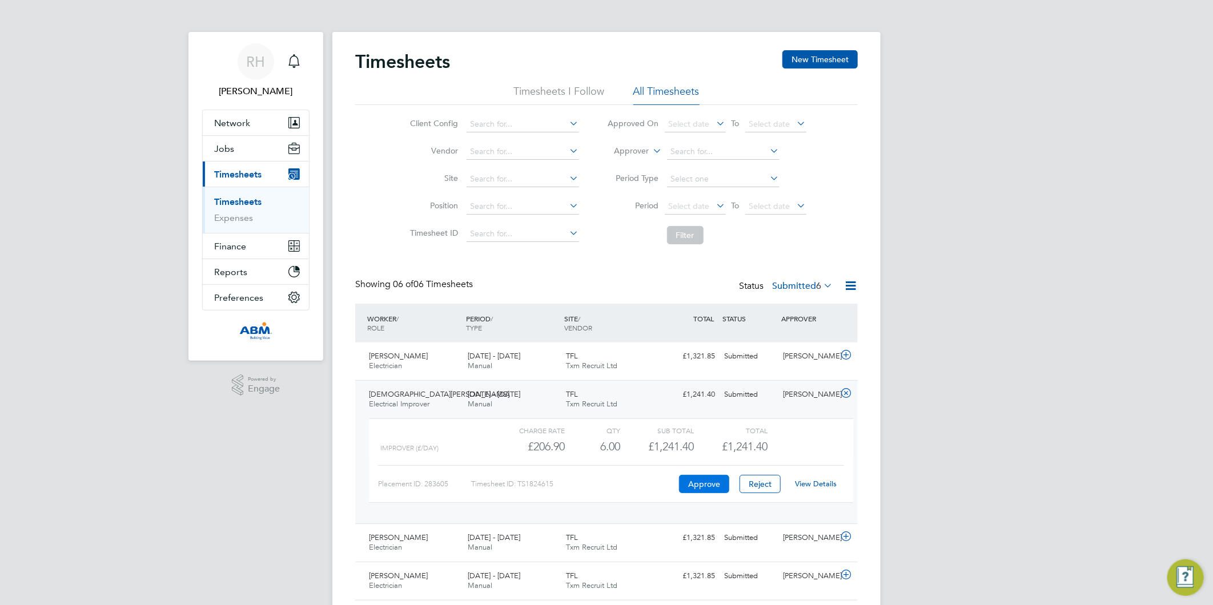
click at [698, 483] on button "Approve" at bounding box center [704, 484] width 50 height 18
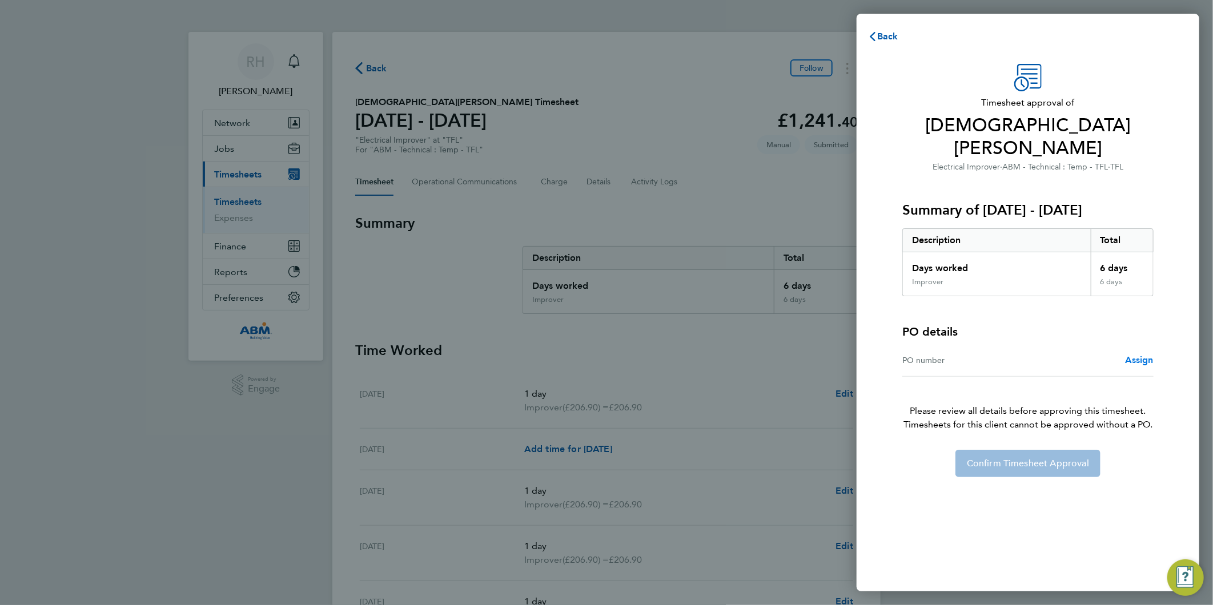
click at [1137, 355] on span "Assign" at bounding box center [1139, 360] width 29 height 11
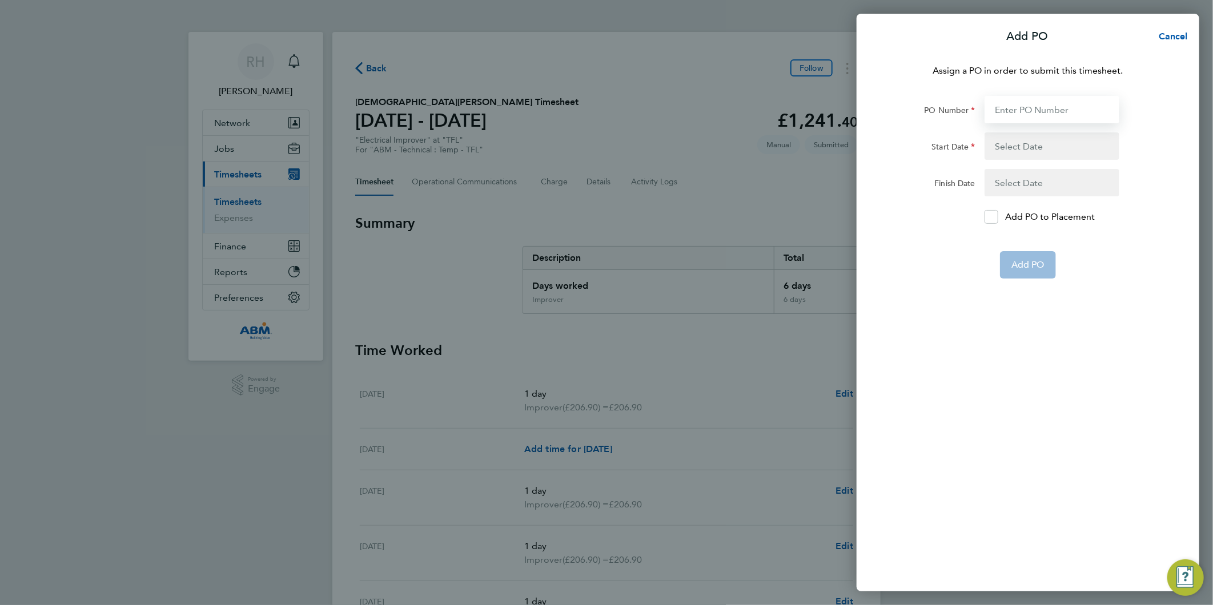
click at [1008, 112] on input "PO Number" at bounding box center [1051, 109] width 135 height 27
paste input "646986"
type input "646986"
type input "[DATE]"
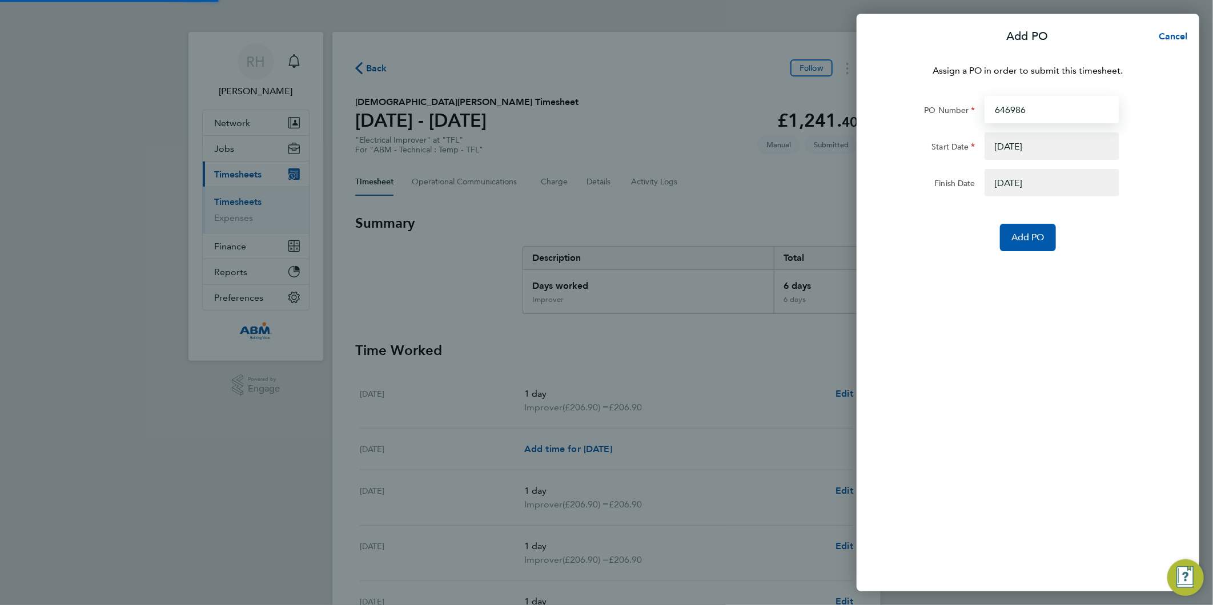
type input "646986"
click at [995, 151] on button "button" at bounding box center [1051, 145] width 135 height 27
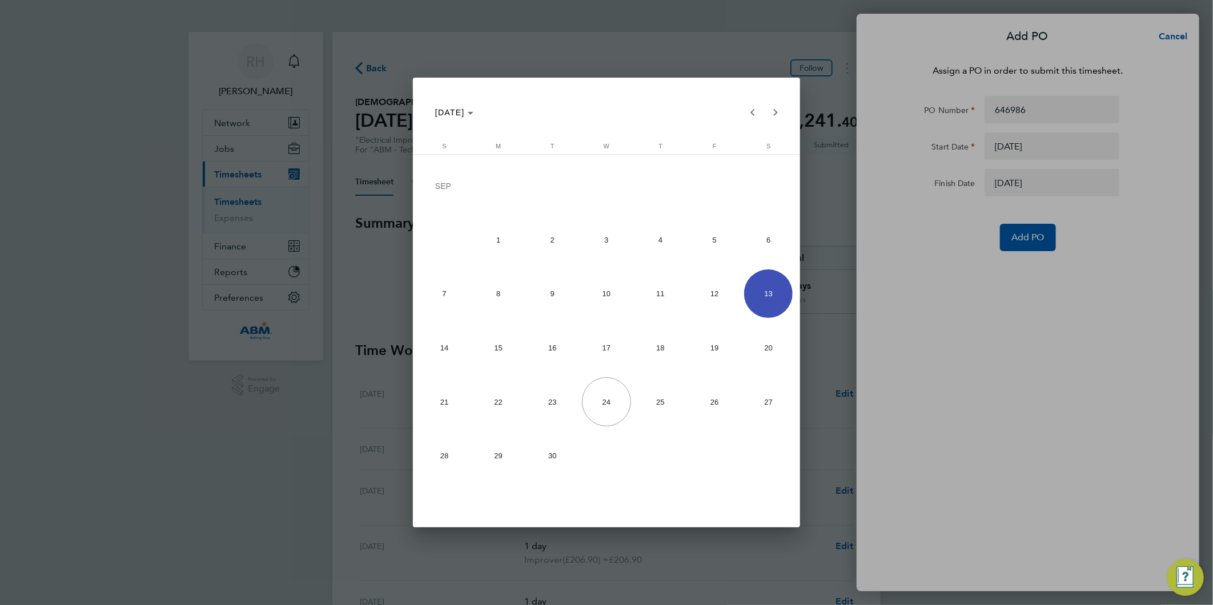
click at [926, 248] on div at bounding box center [606, 302] width 1213 height 605
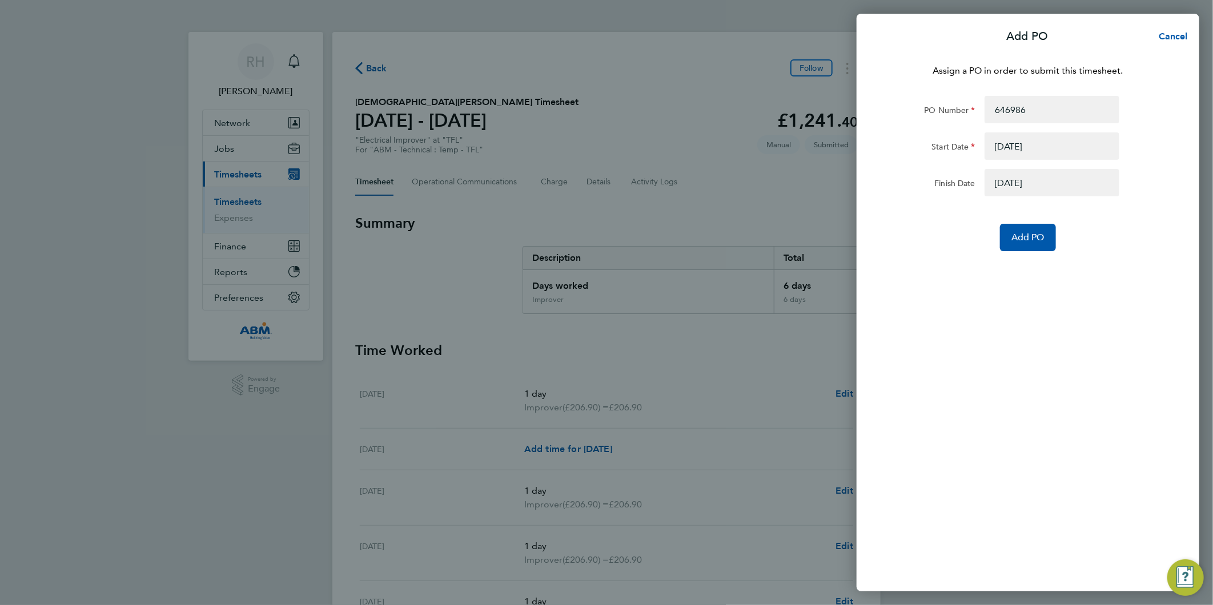
click at [1008, 181] on button "button" at bounding box center [1051, 182] width 135 height 27
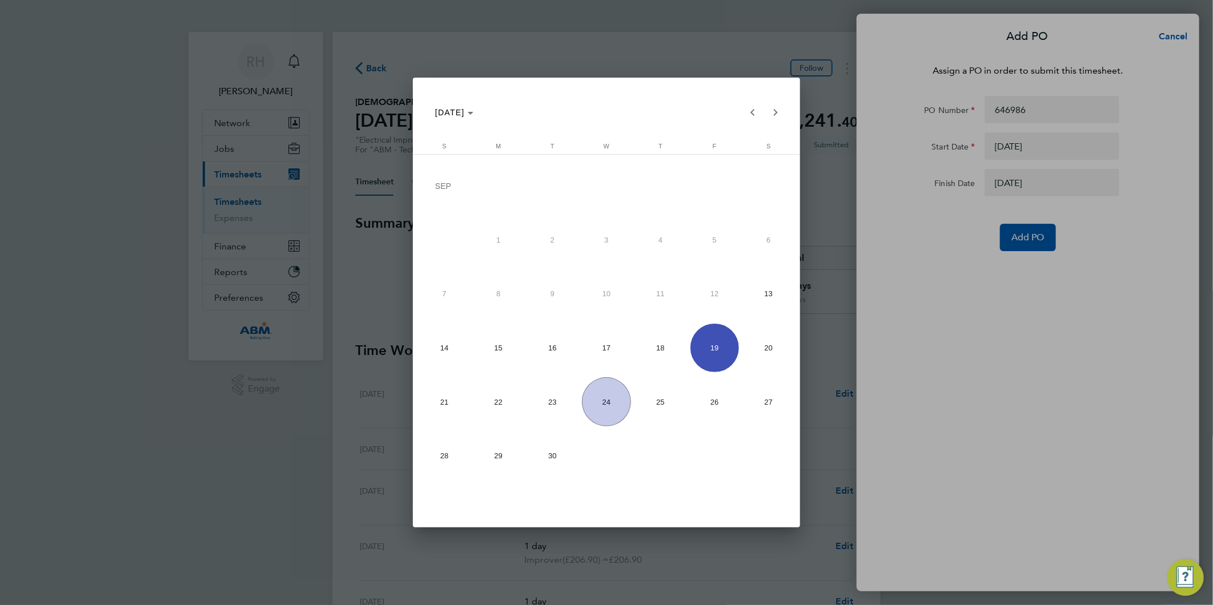
click at [712, 354] on span "19" at bounding box center [714, 348] width 49 height 49
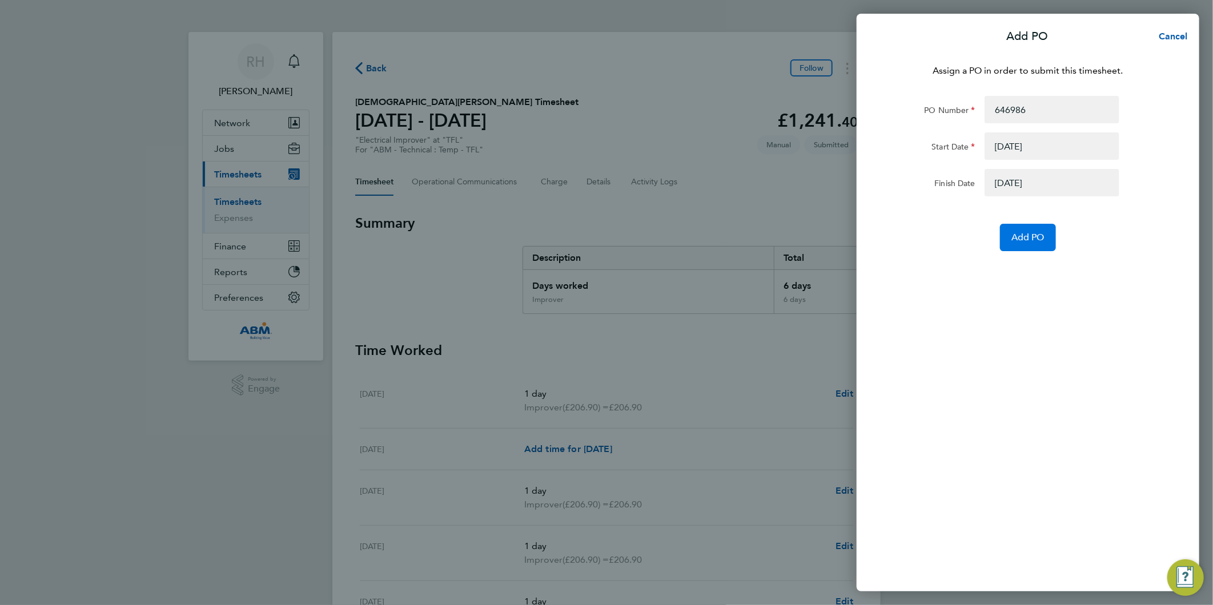
click at [1021, 241] on span "Add PO" at bounding box center [1027, 237] width 33 height 11
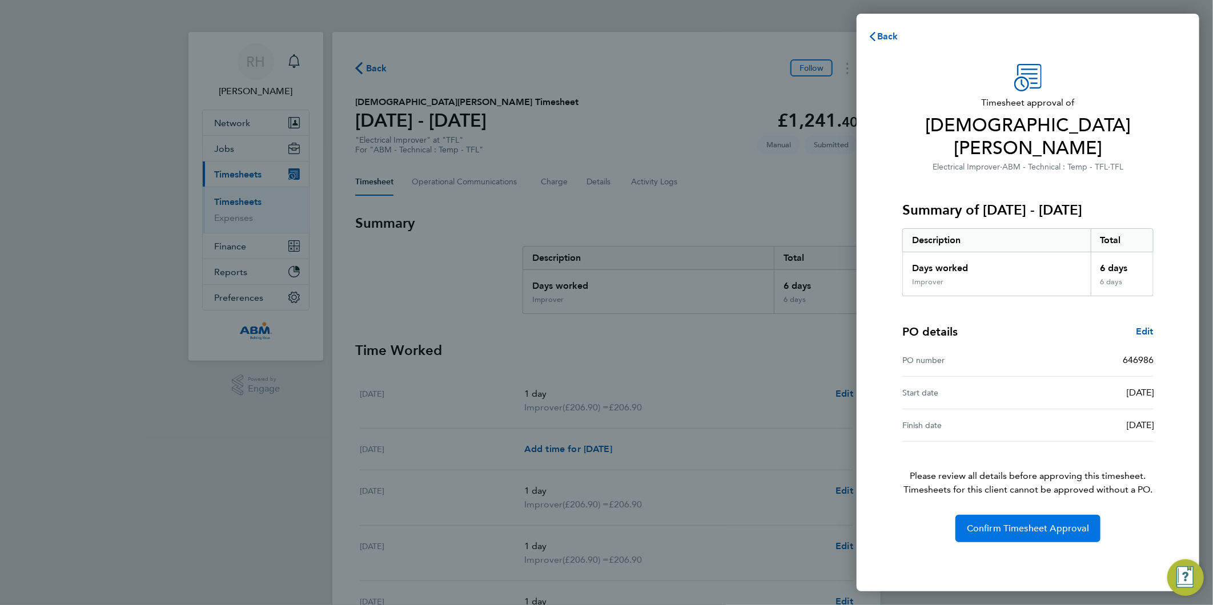
click at [1011, 523] on span "Confirm Timesheet Approval" at bounding box center [1028, 528] width 122 height 11
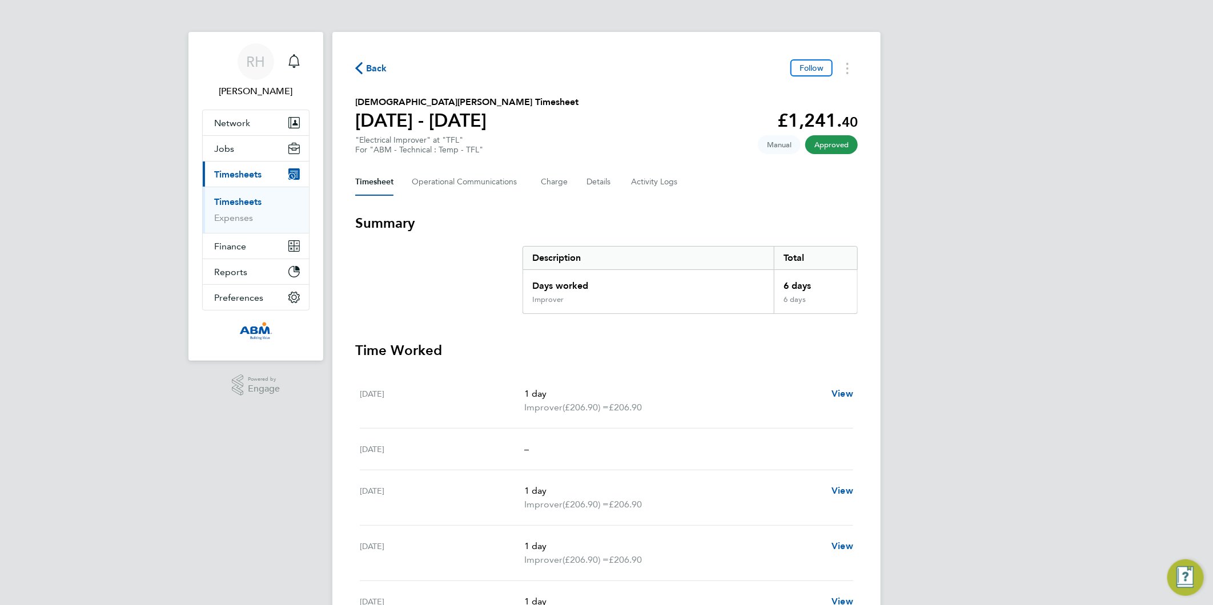
click at [380, 66] on span "Back" at bounding box center [376, 69] width 21 height 14
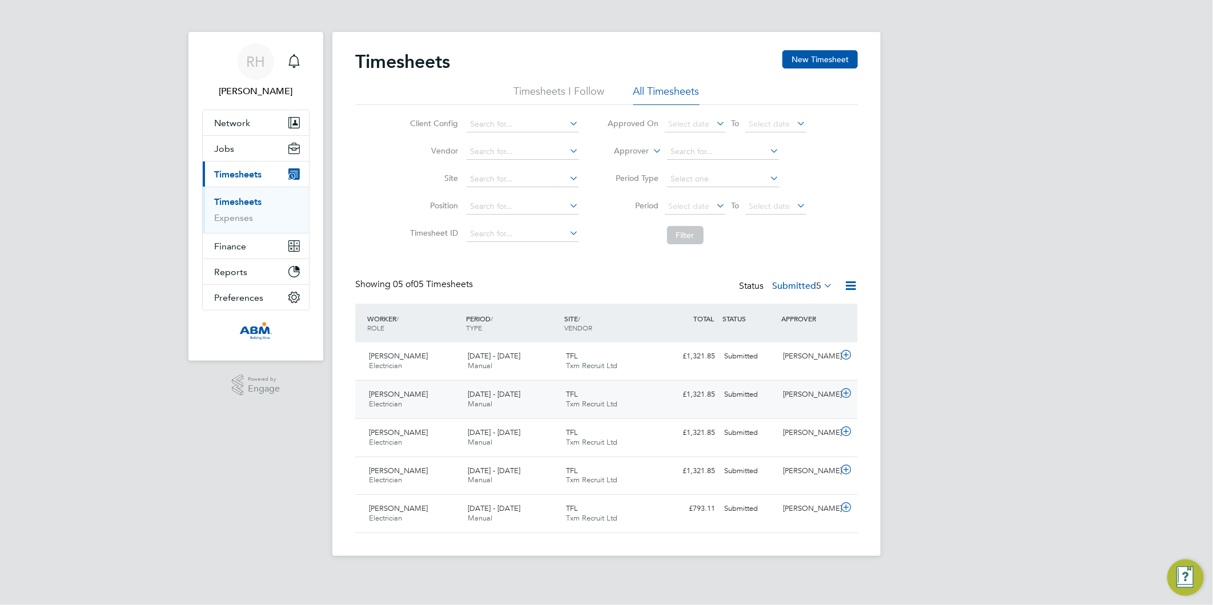
click at [847, 394] on icon at bounding box center [846, 393] width 14 height 9
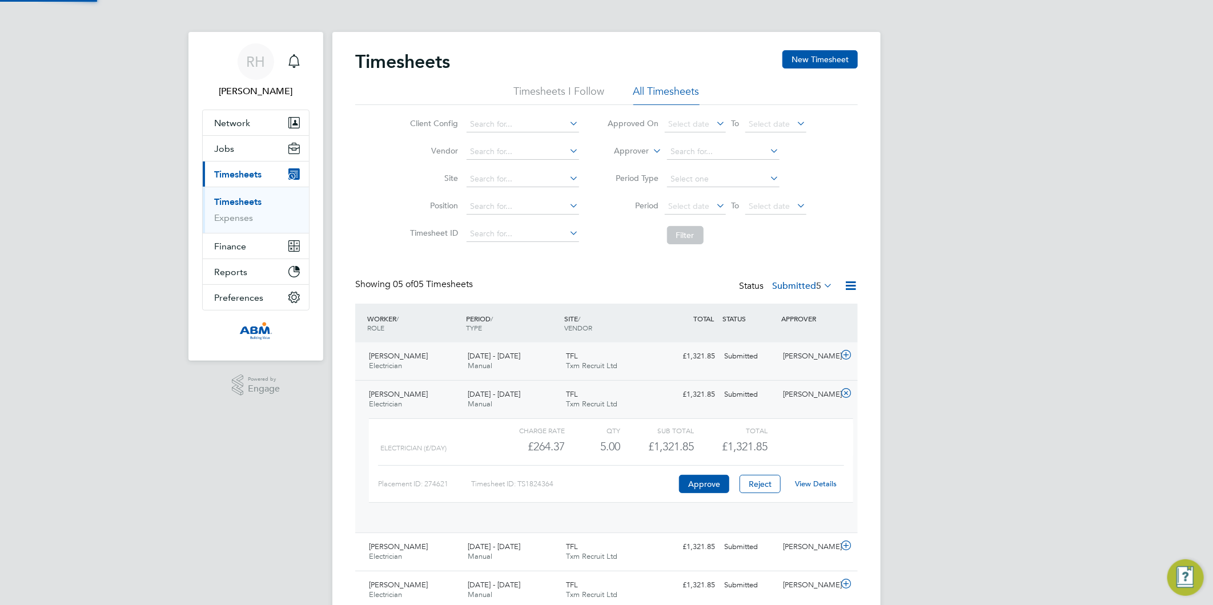
scroll to position [19, 111]
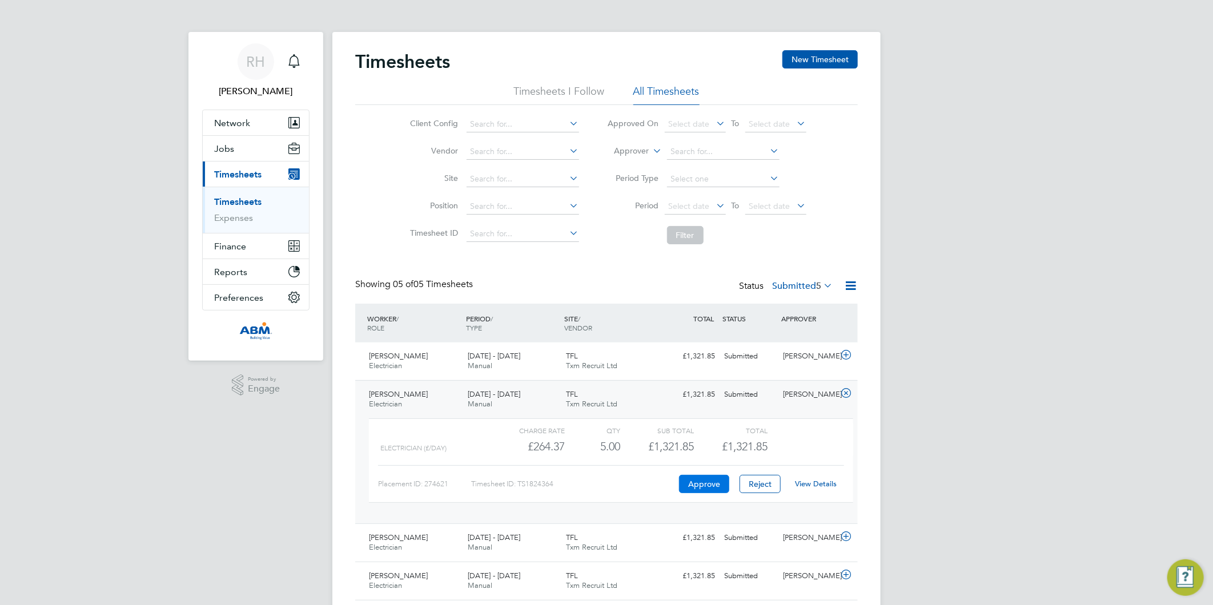
click at [695, 484] on button "Approve" at bounding box center [704, 484] width 50 height 18
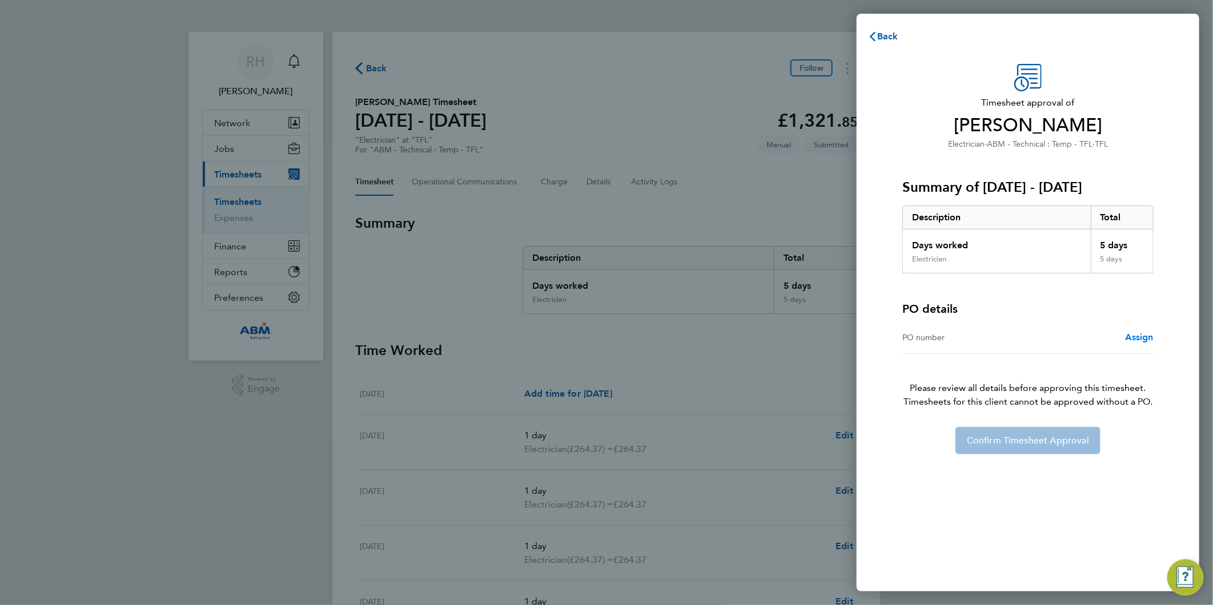
click at [1140, 335] on span "Assign" at bounding box center [1139, 337] width 29 height 11
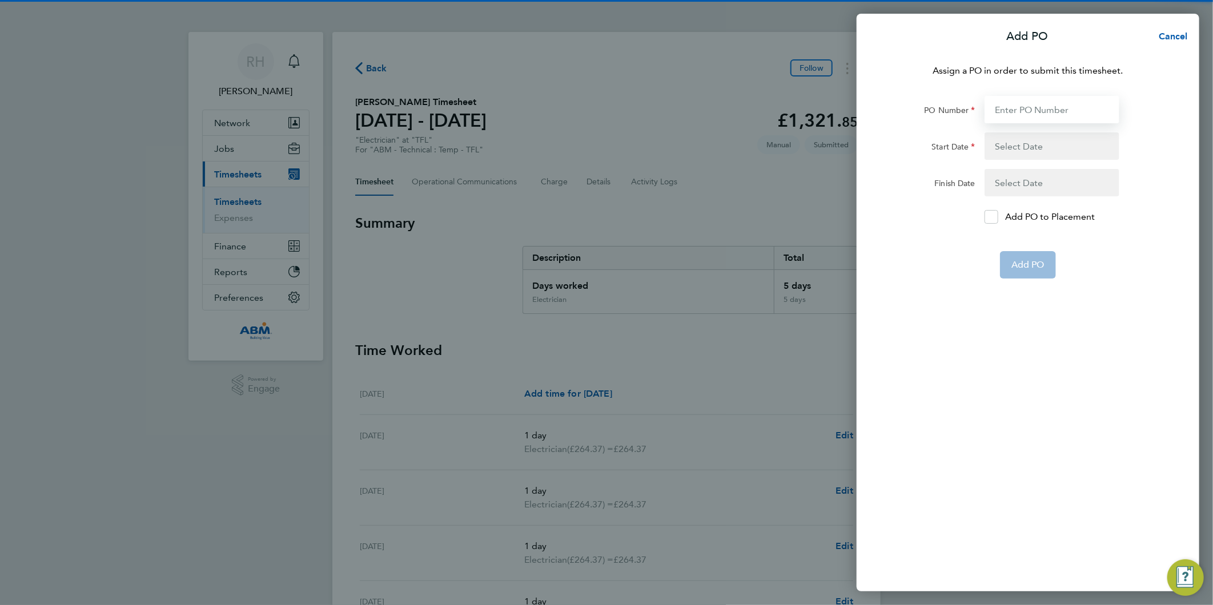
click at [1008, 103] on input "PO Number" at bounding box center [1051, 109] width 135 height 27
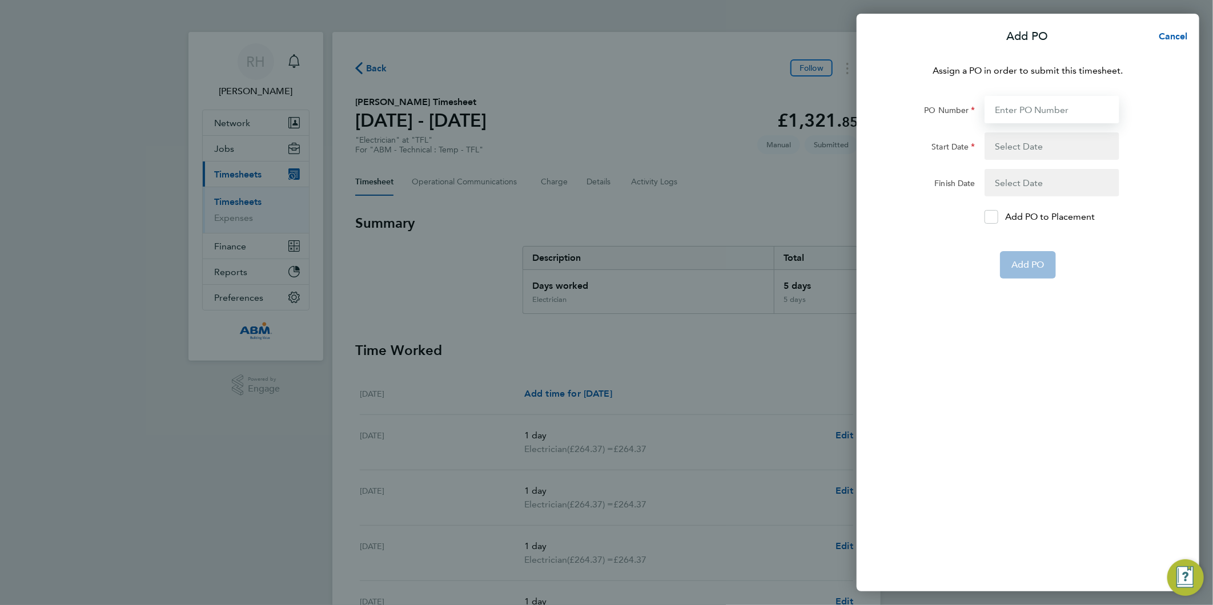
paste input "646986"
type input "646986"
type input "[DATE]"
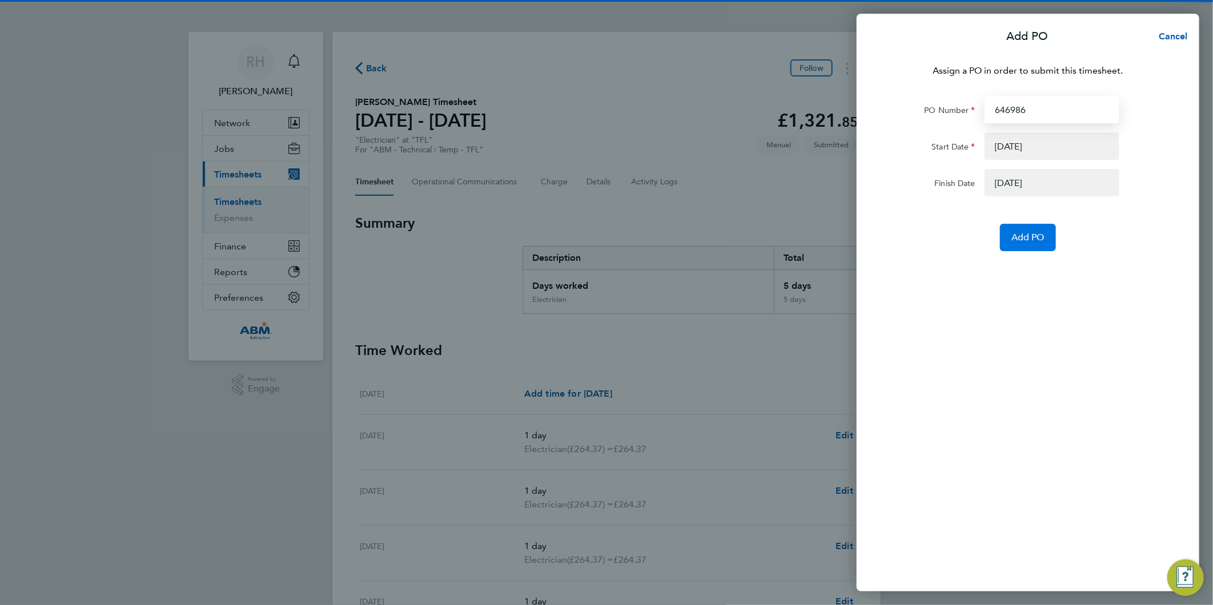
type input "646986"
click at [1035, 244] on button "Add PO" at bounding box center [1028, 237] width 56 height 27
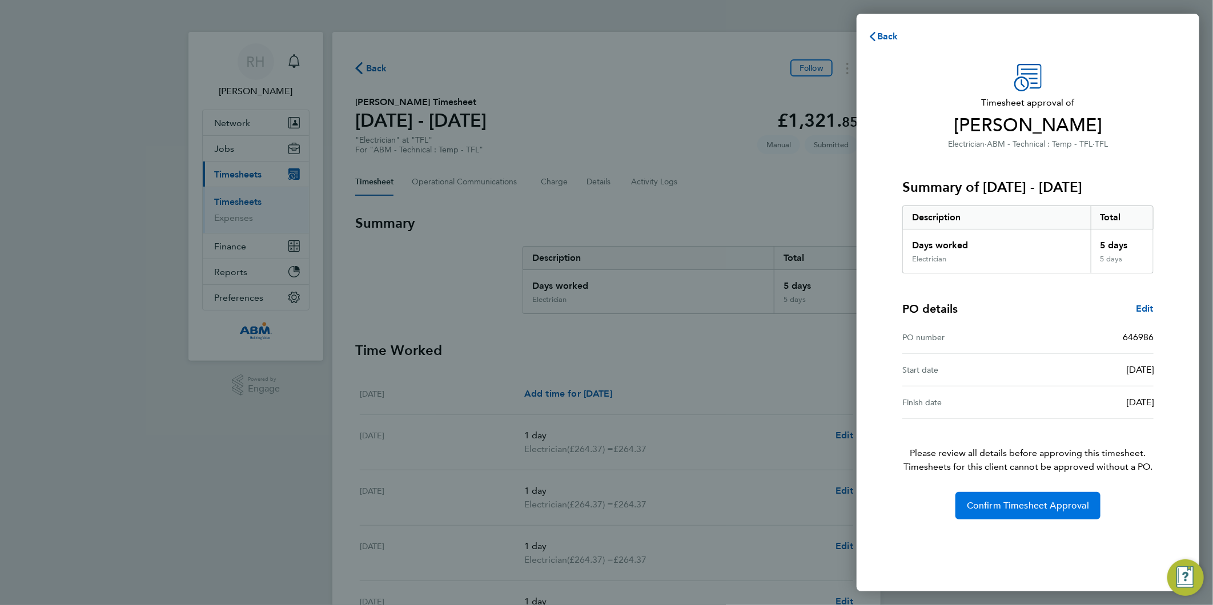
drag, startPoint x: 1028, startPoint y: 507, endPoint x: 1019, endPoint y: 501, distance: 10.3
click at [1027, 507] on span "Confirm Timesheet Approval" at bounding box center [1028, 505] width 122 height 11
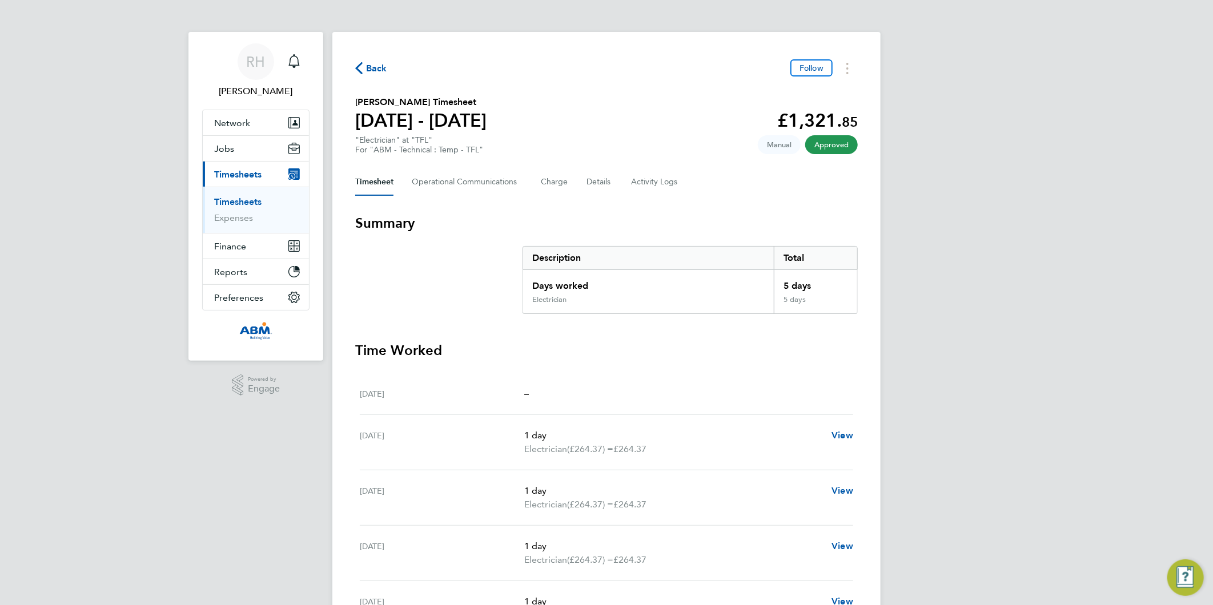
click at [377, 65] on span "Back" at bounding box center [376, 69] width 21 height 14
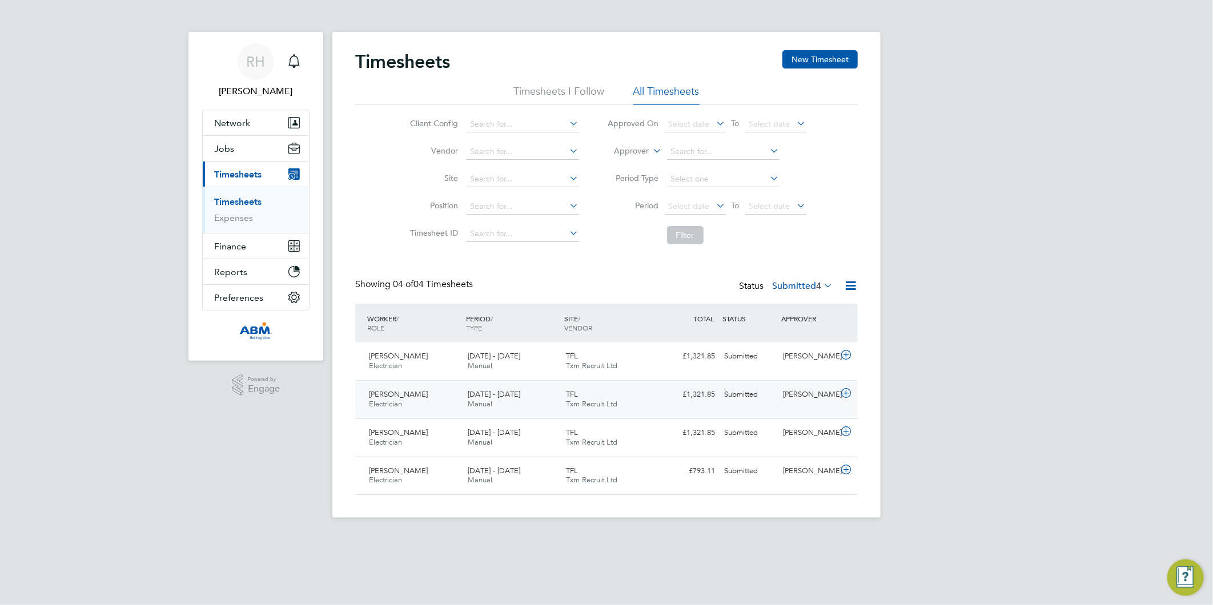
click at [851, 393] on icon at bounding box center [846, 393] width 14 height 9
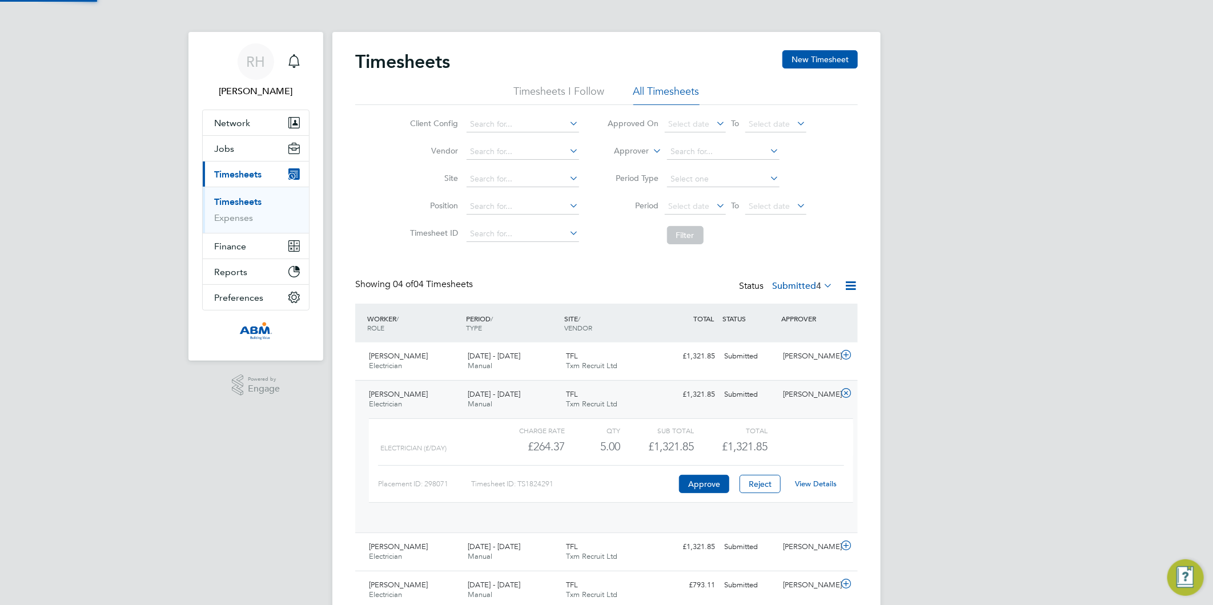
scroll to position [19, 111]
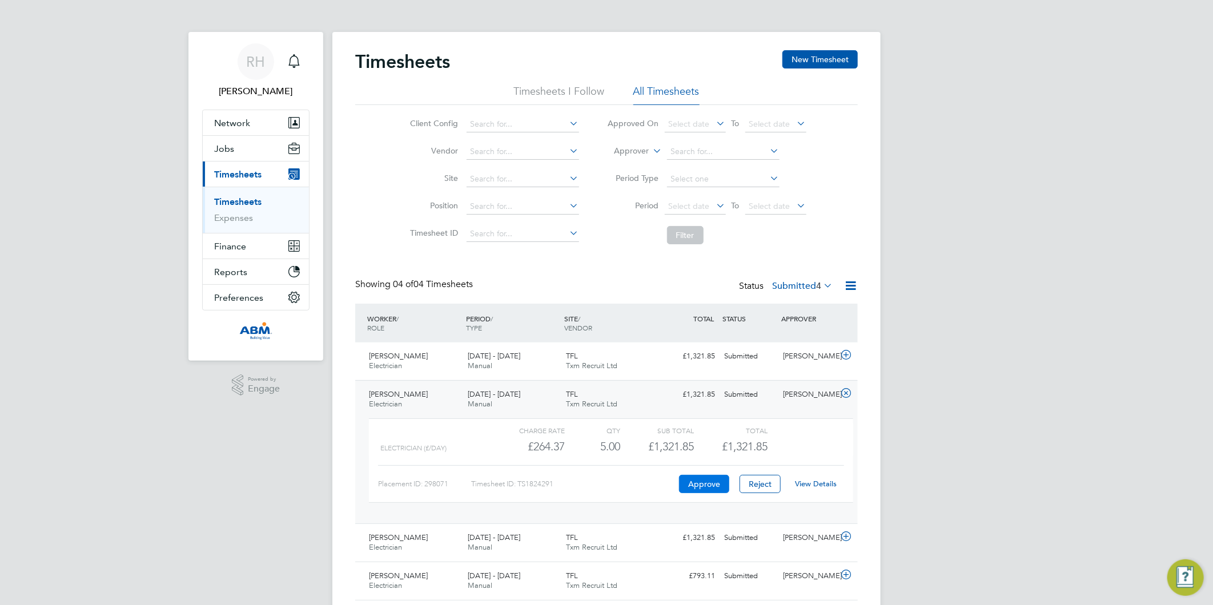
click at [714, 485] on button "Approve" at bounding box center [704, 484] width 50 height 18
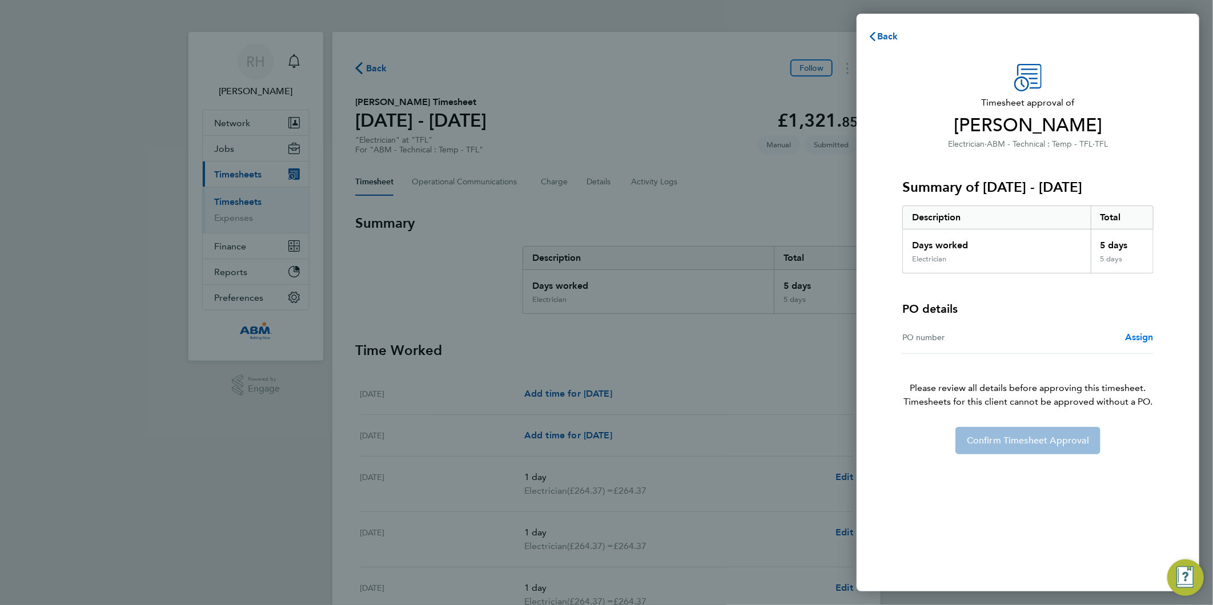
click at [1140, 332] on span "Assign" at bounding box center [1139, 337] width 29 height 11
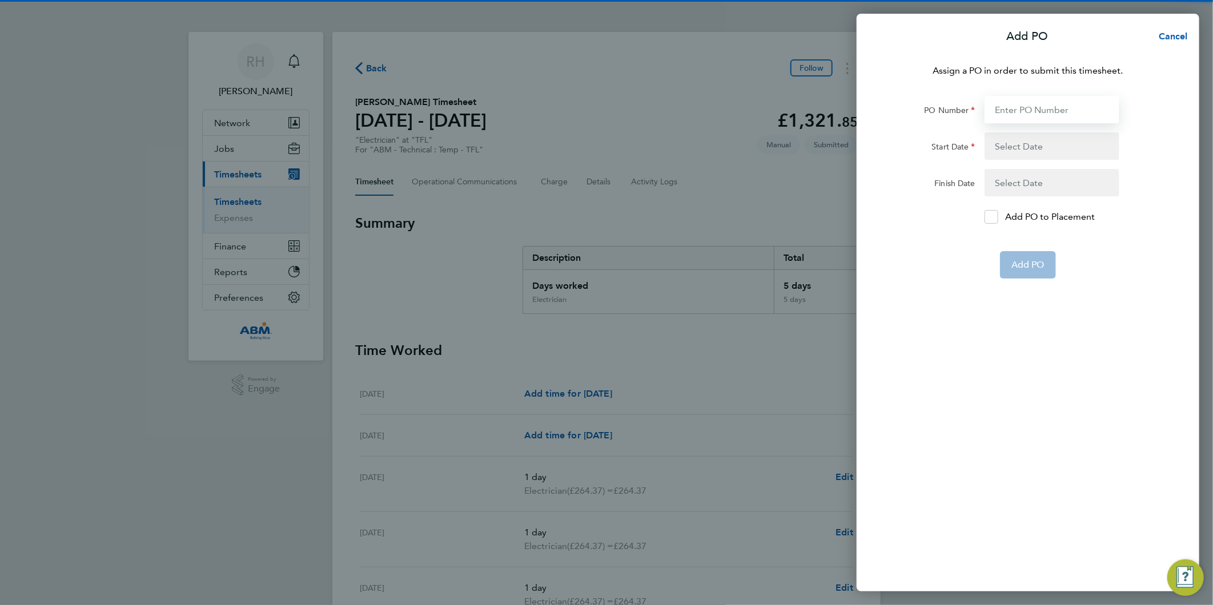
click at [1017, 107] on input "PO Number" at bounding box center [1051, 109] width 135 height 27
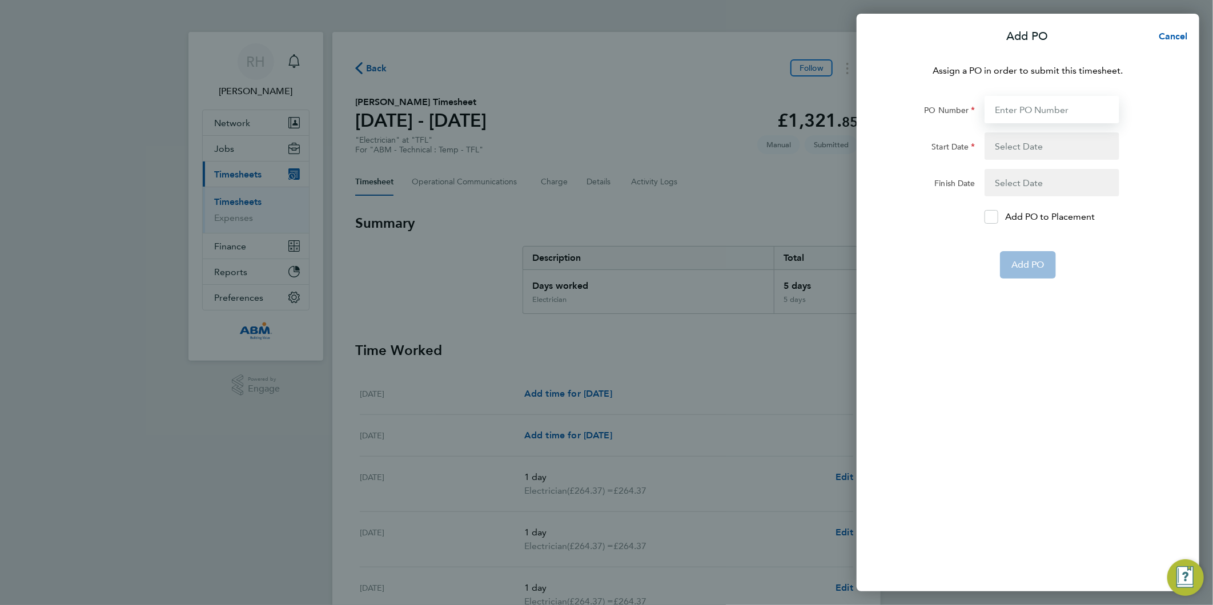
paste input "646986"
type input "646986"
type input "[DATE]"
type input "646986"
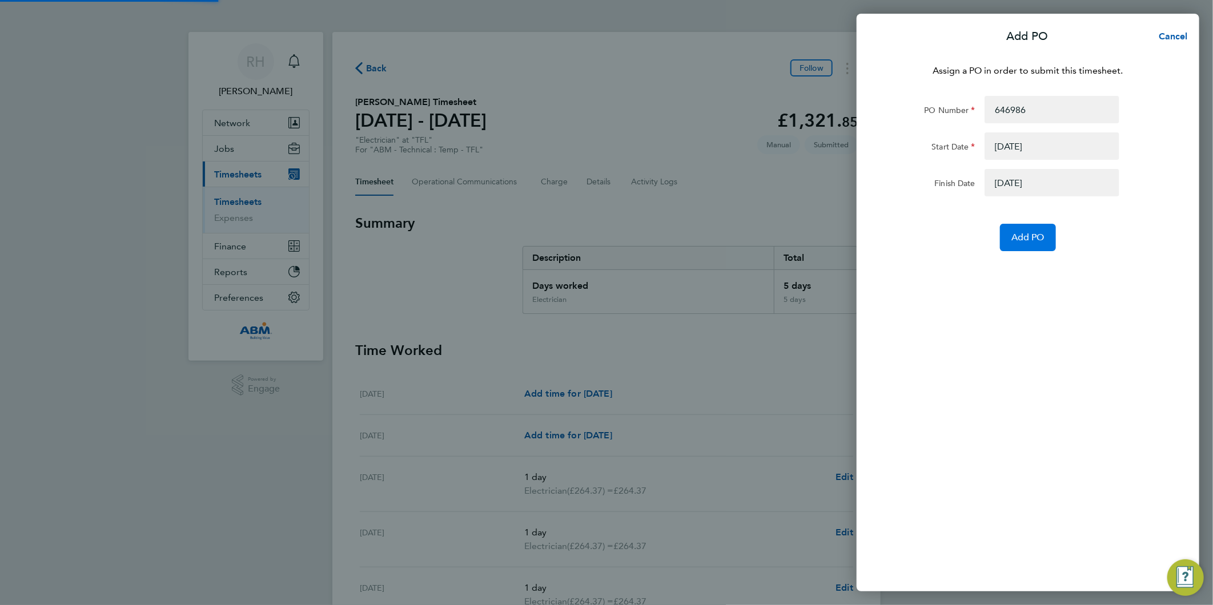
click at [1026, 229] on button "Add PO" at bounding box center [1028, 237] width 56 height 27
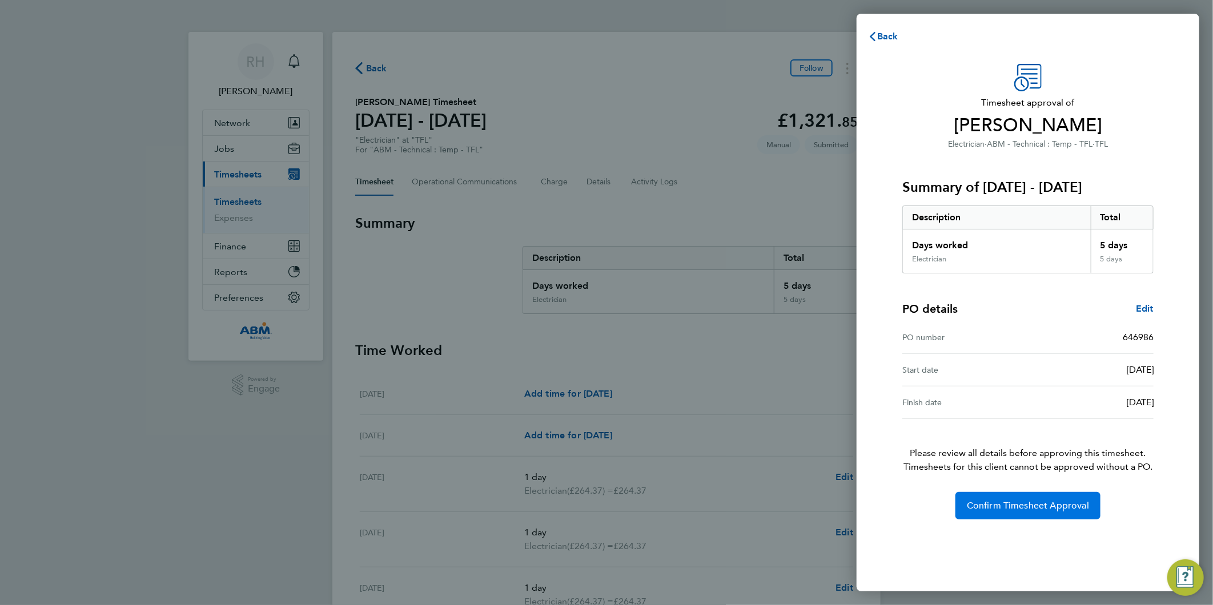
click at [1002, 512] on button "Confirm Timesheet Approval" at bounding box center [1027, 505] width 145 height 27
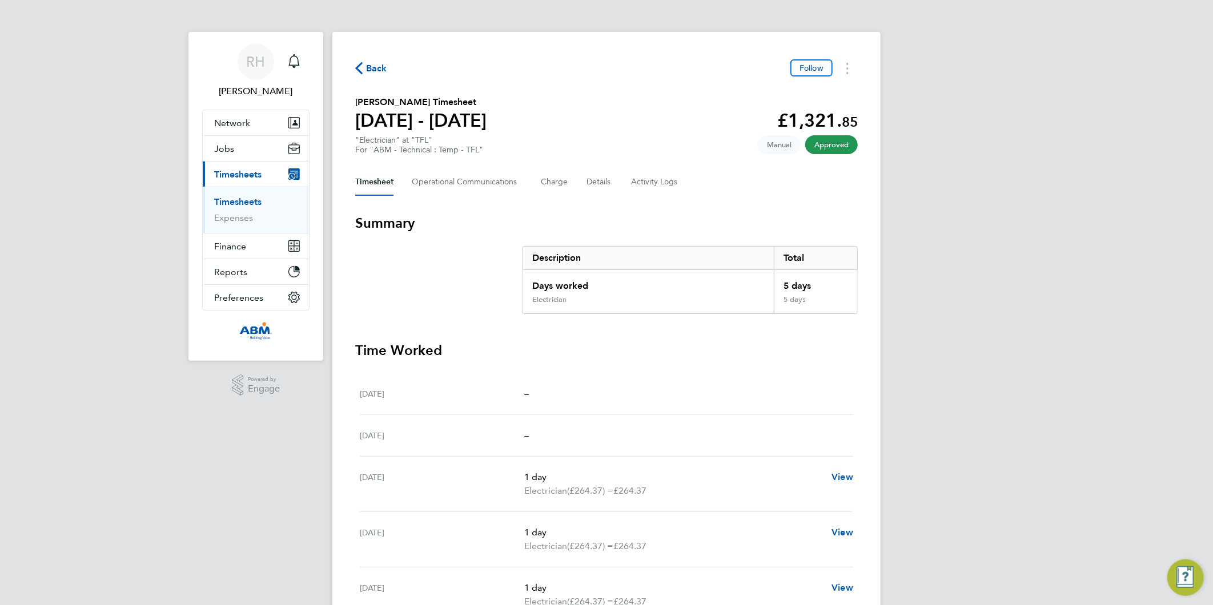
click at [372, 69] on span "Back" at bounding box center [376, 69] width 21 height 14
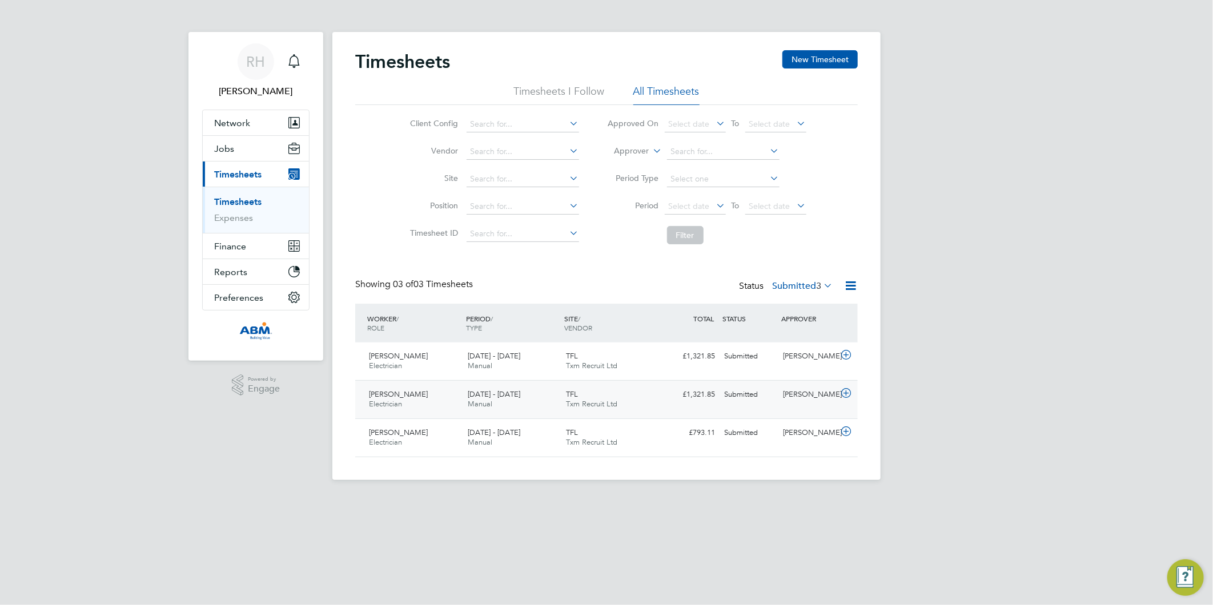
click at [846, 395] on icon at bounding box center [846, 393] width 14 height 9
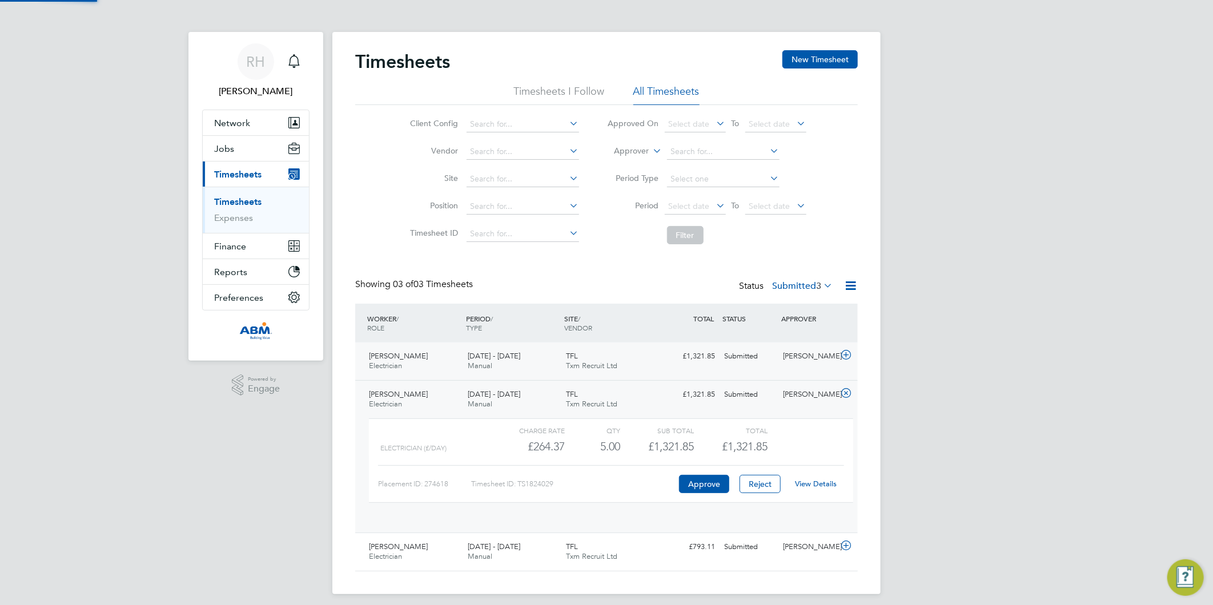
scroll to position [19, 111]
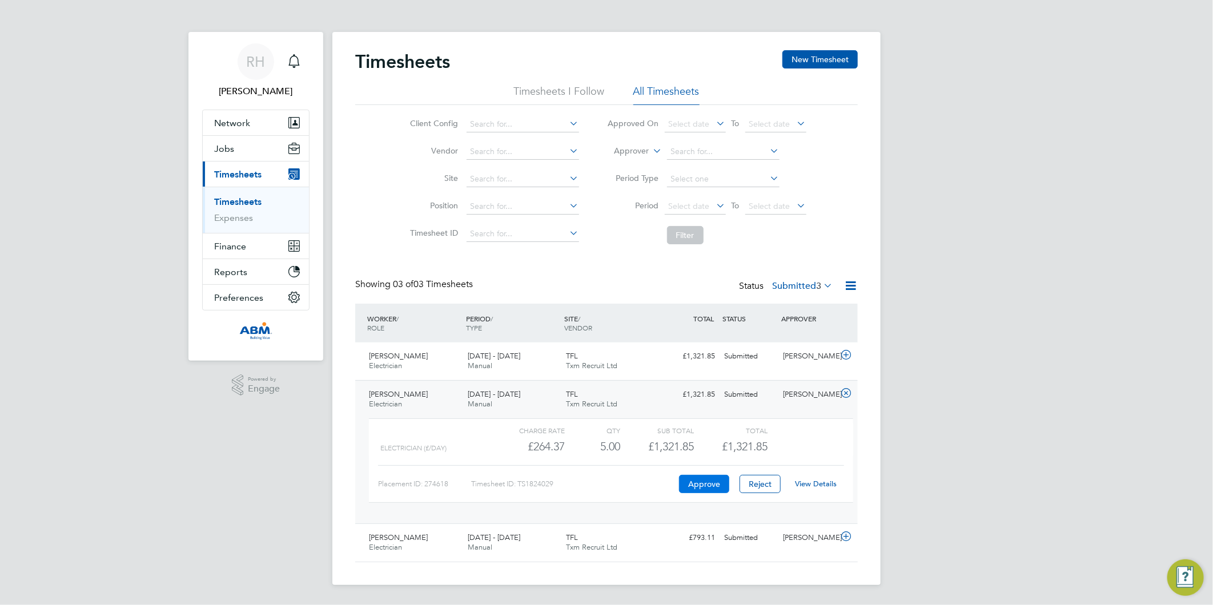
click at [692, 482] on button "Approve" at bounding box center [704, 484] width 50 height 18
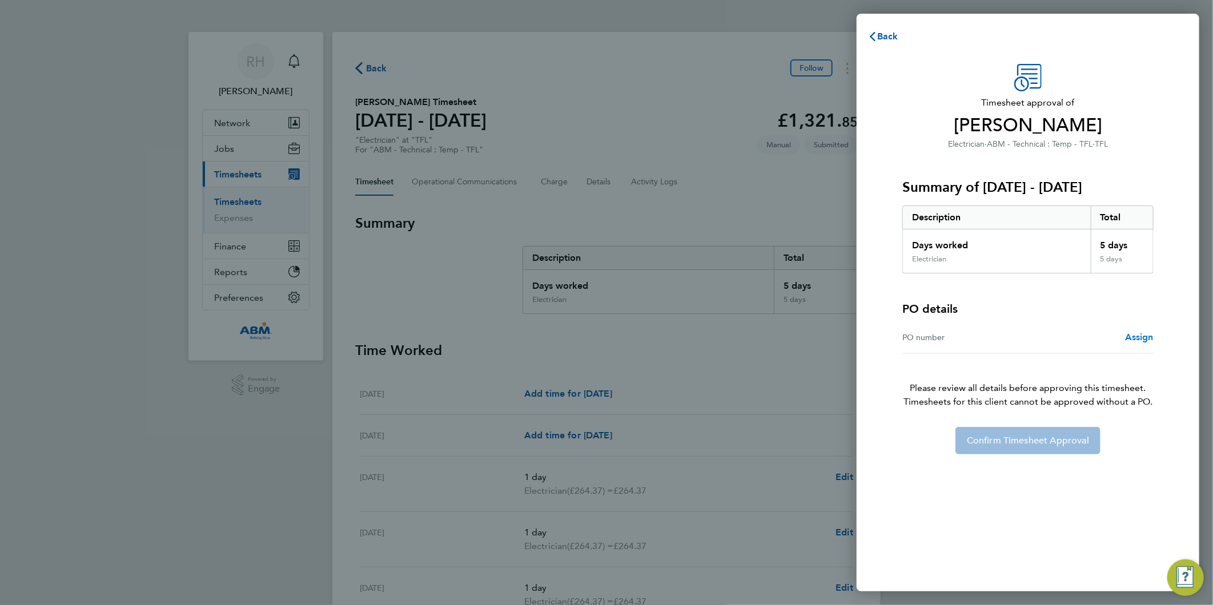
click at [1131, 340] on span "Assign" at bounding box center [1139, 337] width 29 height 11
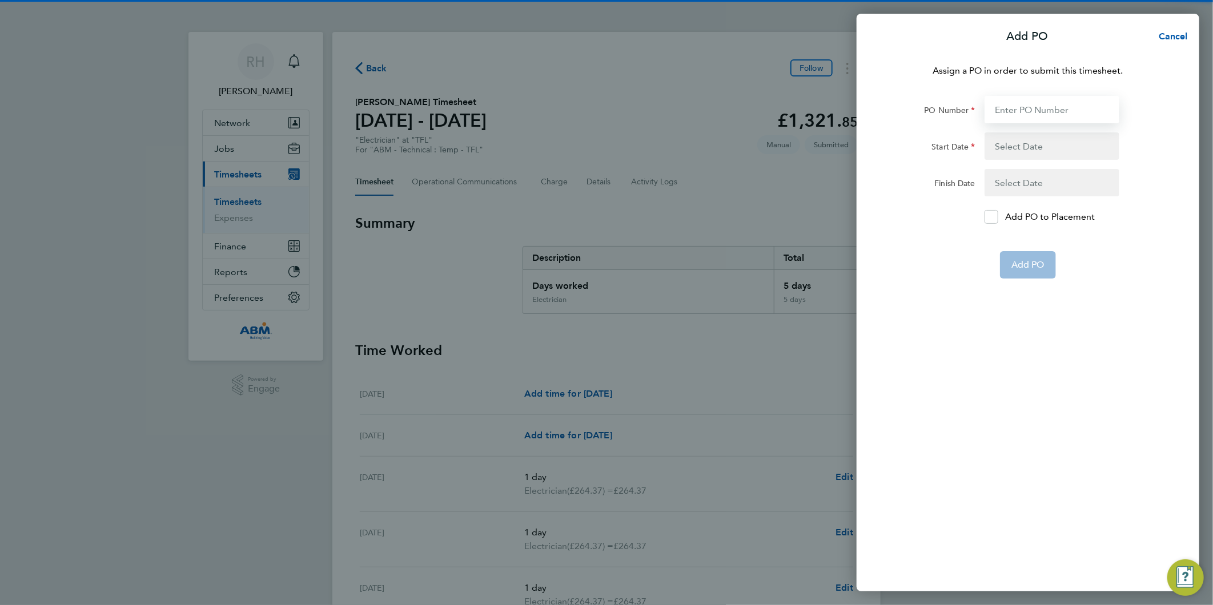
click at [1020, 106] on input "PO Number" at bounding box center [1051, 109] width 135 height 27
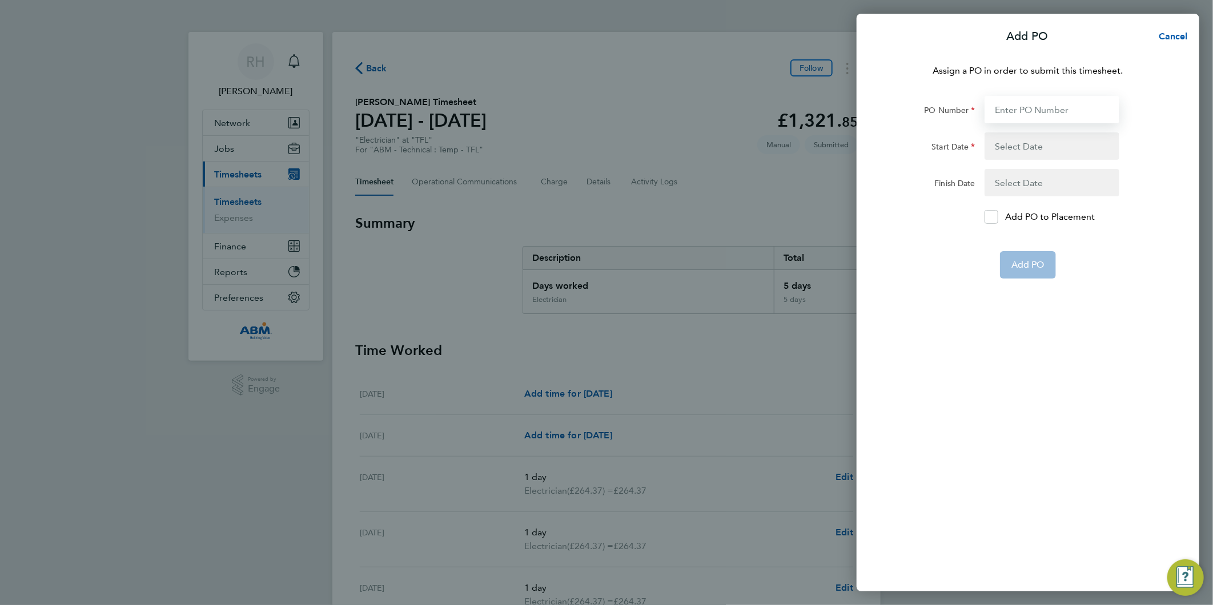
paste input "646986"
type input "646986"
type input "[DATE]"
type input "646986"
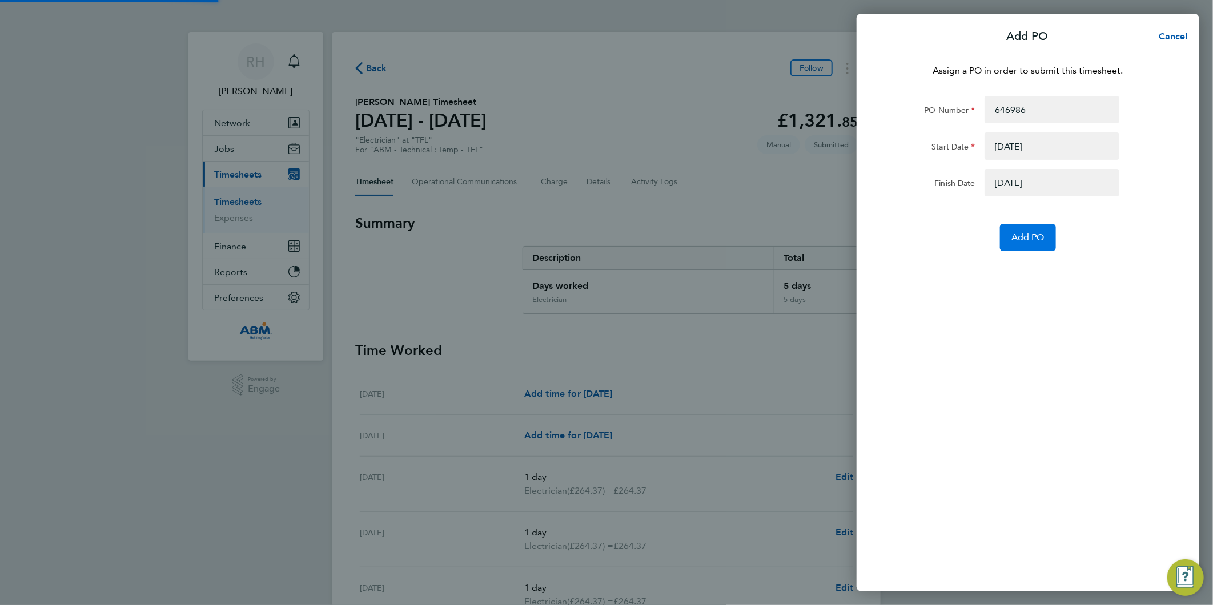
click at [1028, 235] on span "Add PO" at bounding box center [1027, 237] width 33 height 11
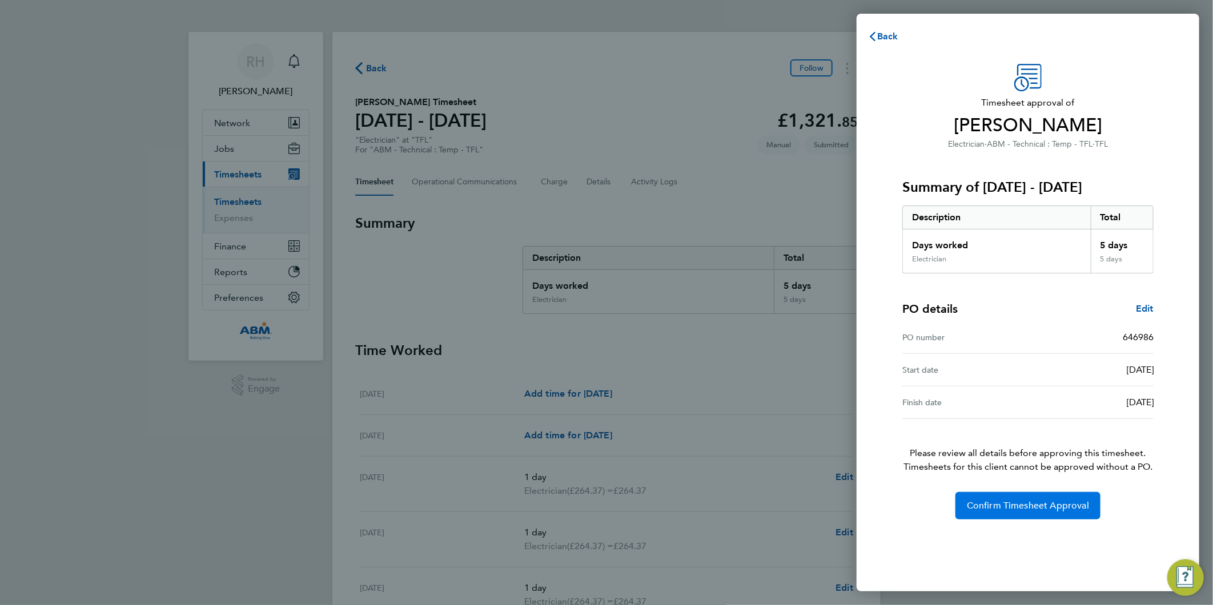
click at [1018, 508] on span "Confirm Timesheet Approval" at bounding box center [1028, 505] width 122 height 11
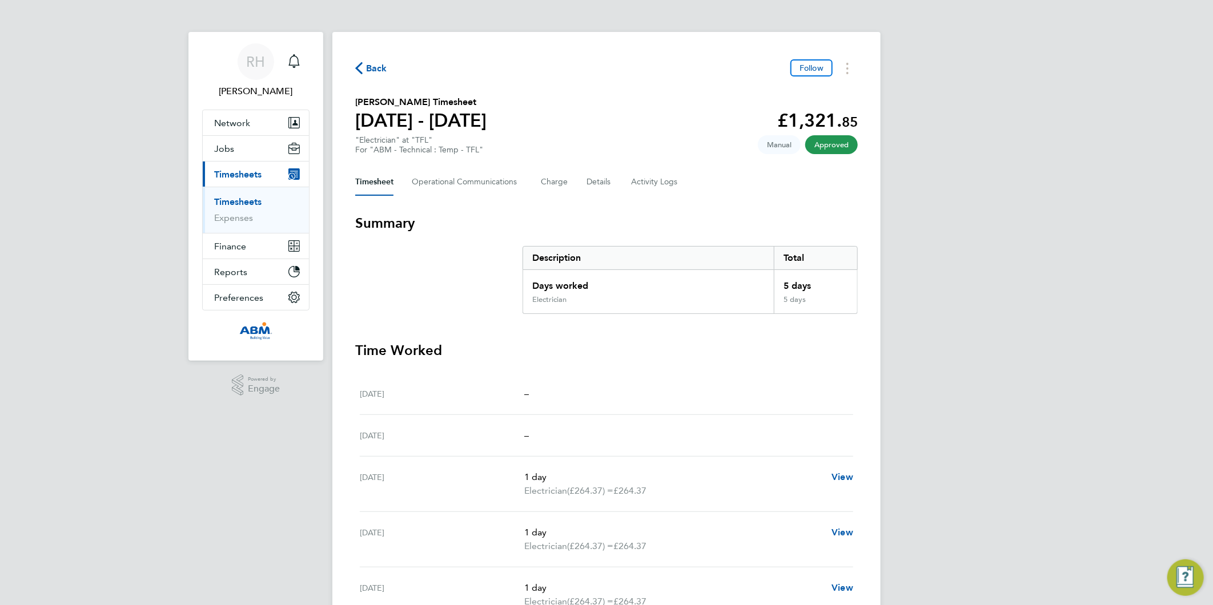
click at [371, 65] on span "Back" at bounding box center [376, 69] width 21 height 14
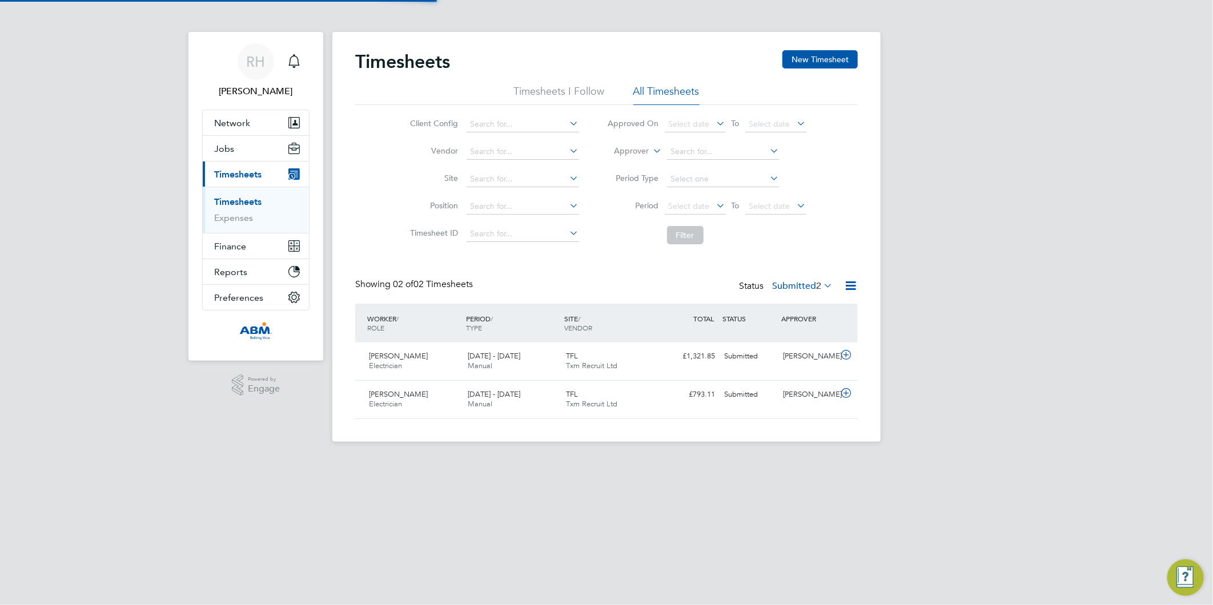
scroll to position [29, 99]
click at [846, 397] on icon at bounding box center [846, 393] width 14 height 9
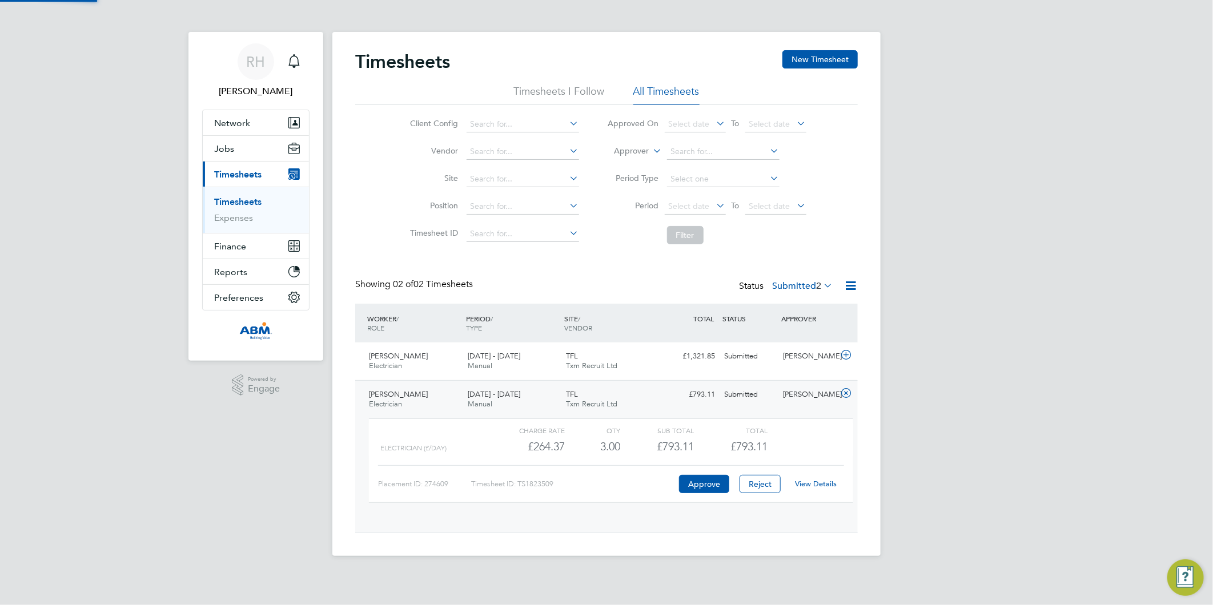
scroll to position [19, 111]
click at [694, 487] on button "Approve" at bounding box center [704, 484] width 50 height 18
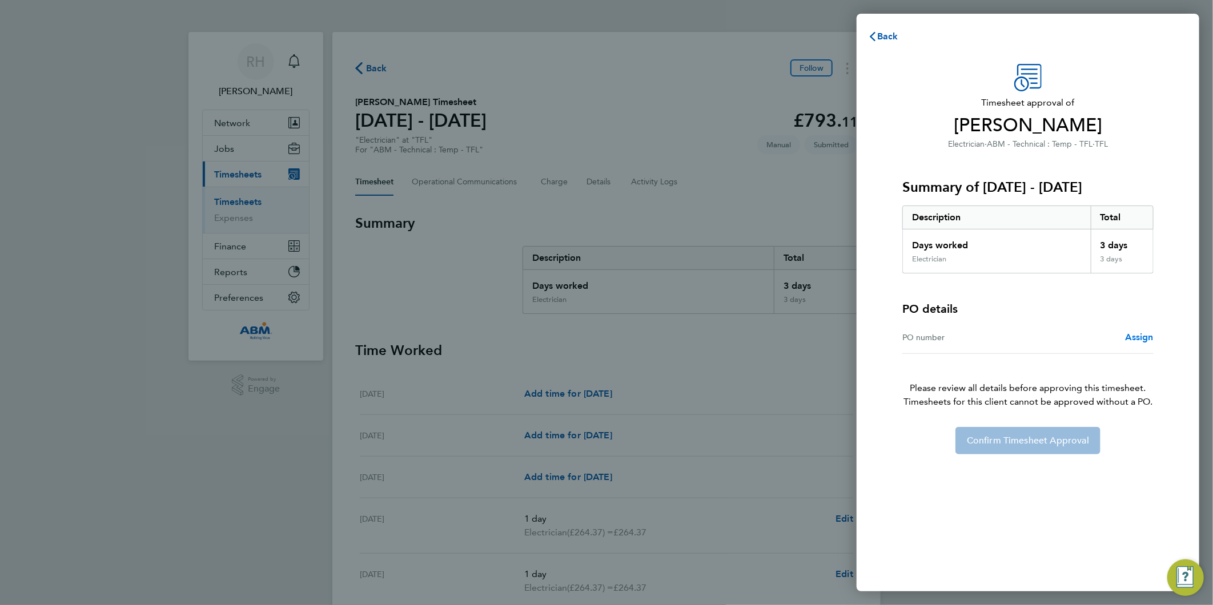
click at [1150, 339] on span "Assign" at bounding box center [1139, 337] width 29 height 11
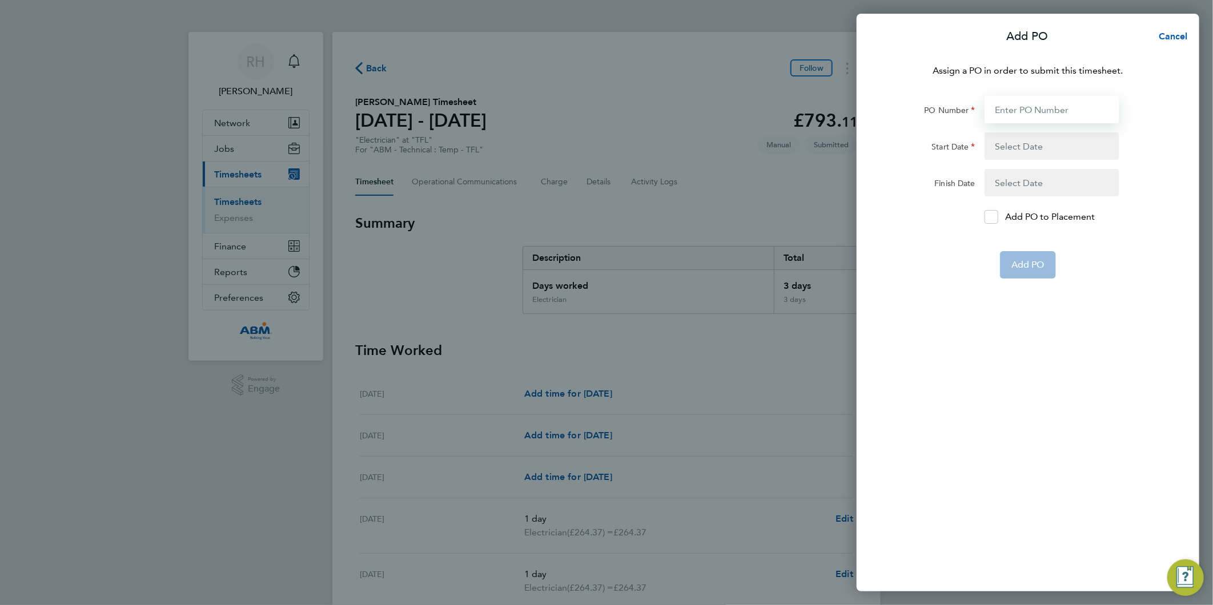
click at [1019, 109] on input "PO Number" at bounding box center [1051, 109] width 135 height 27
type input "b"
paste input "646986"
type input "646986"
type input "[DATE]"
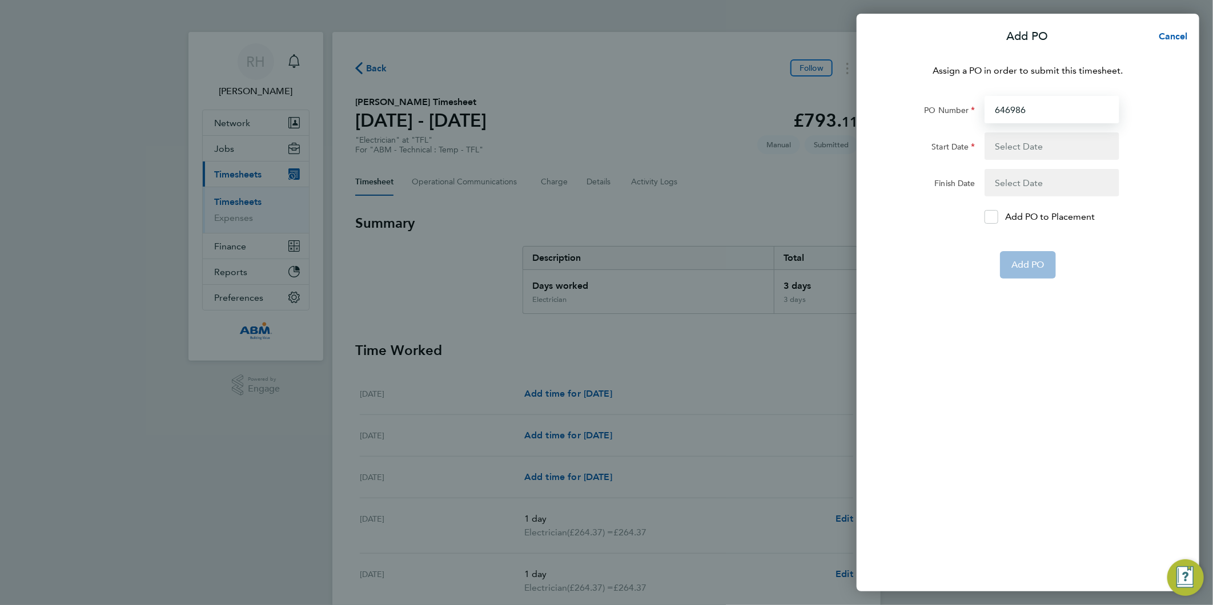
type input "[DATE]"
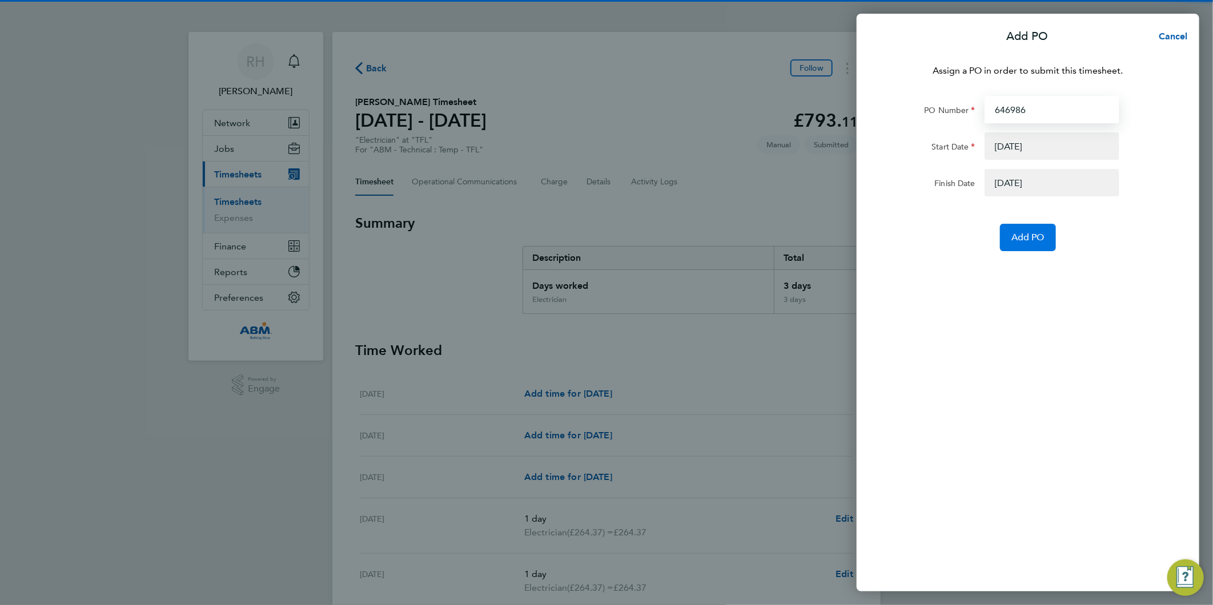
type input "646986"
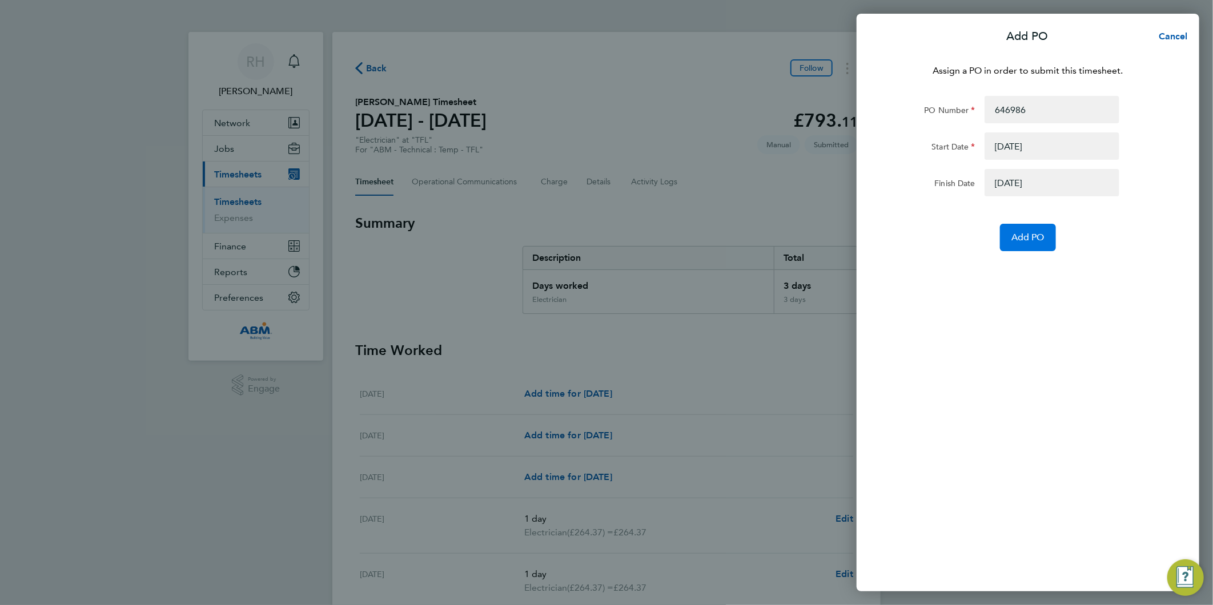
click at [1019, 238] on span "Add PO" at bounding box center [1027, 237] width 33 height 11
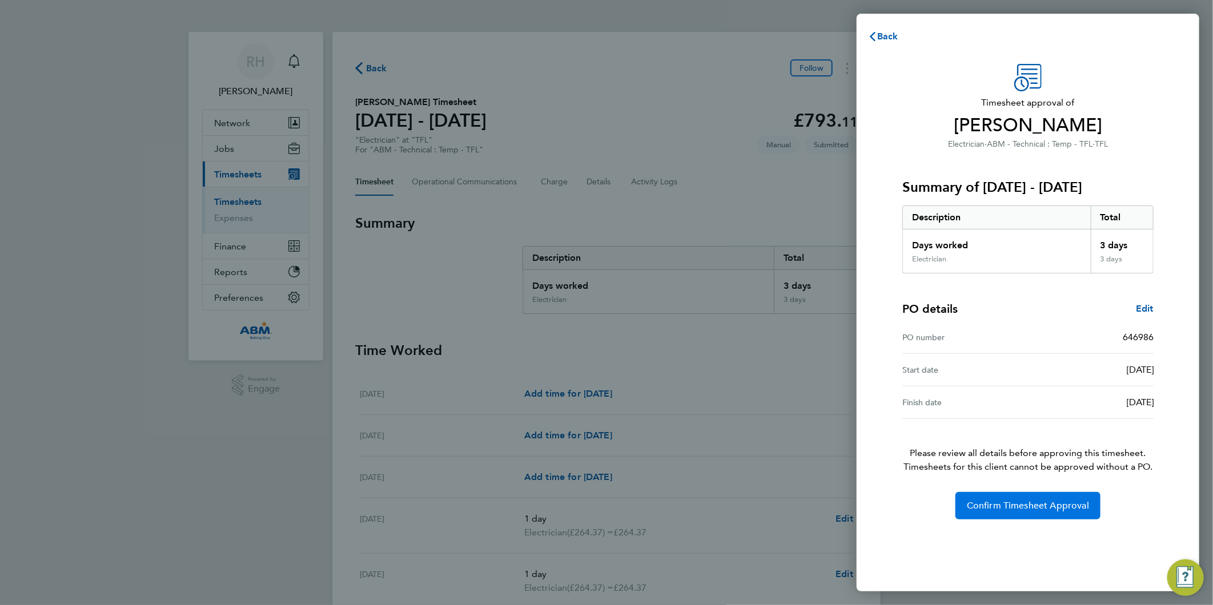
click at [988, 506] on span "Confirm Timesheet Approval" at bounding box center [1028, 505] width 122 height 11
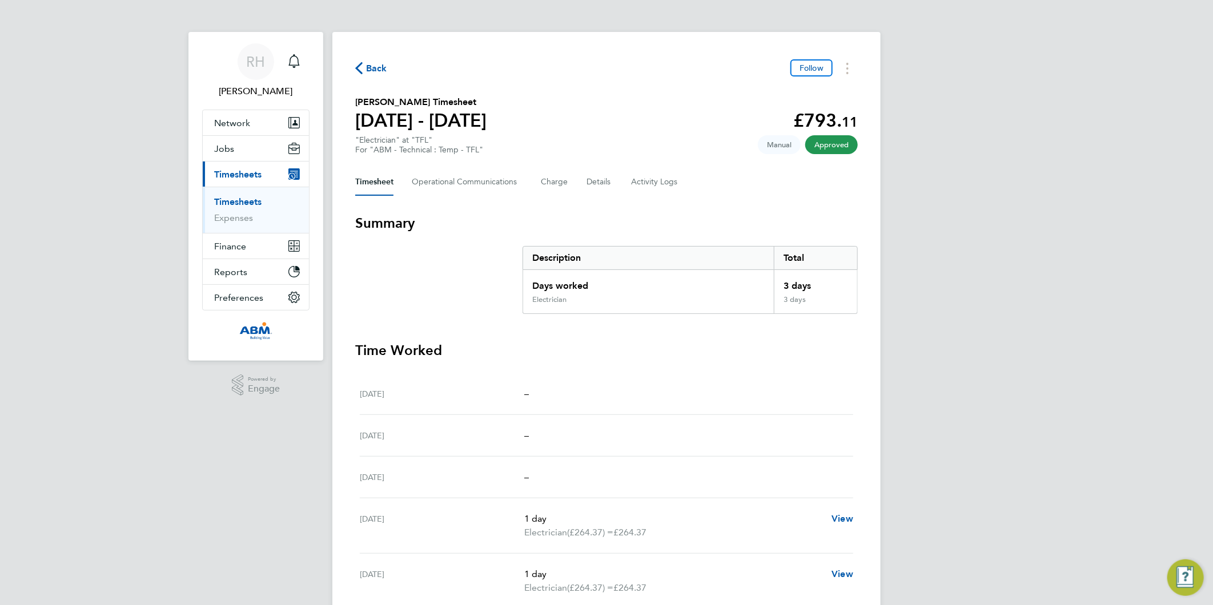
click at [377, 67] on span "Back" at bounding box center [376, 69] width 21 height 14
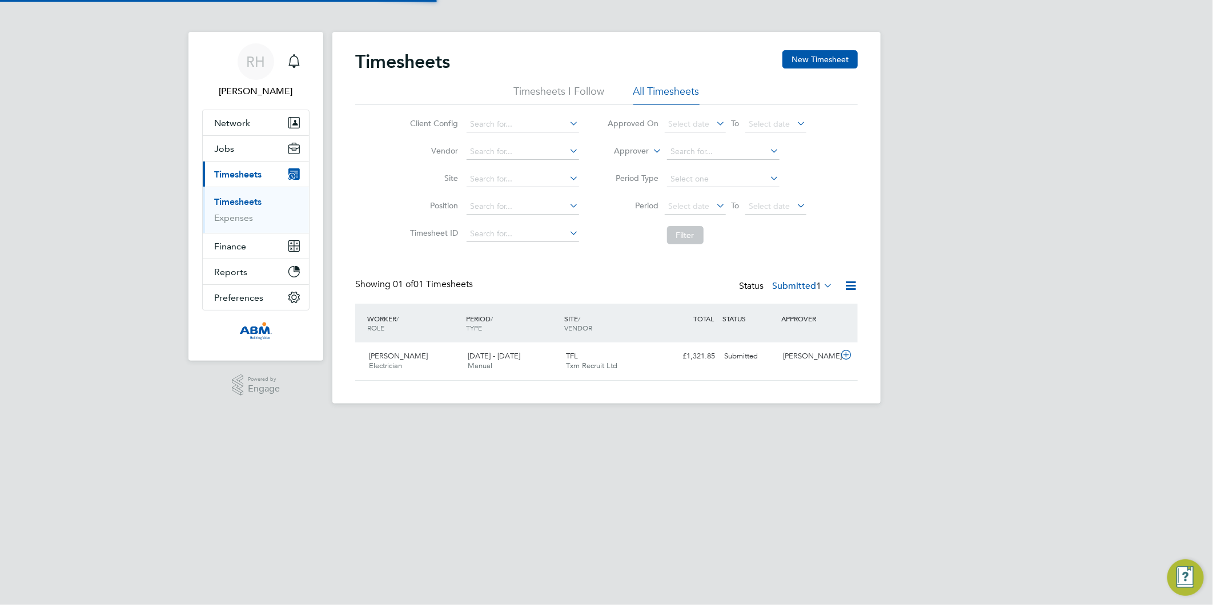
scroll to position [29, 99]
click at [849, 355] on icon at bounding box center [846, 355] width 14 height 9
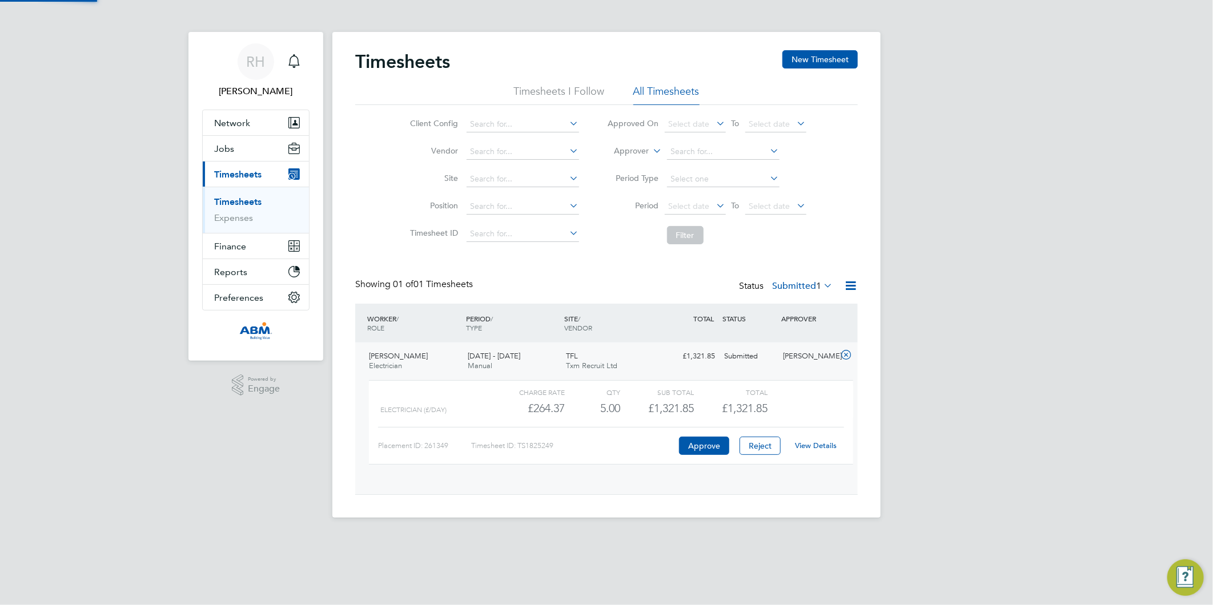
scroll to position [19, 111]
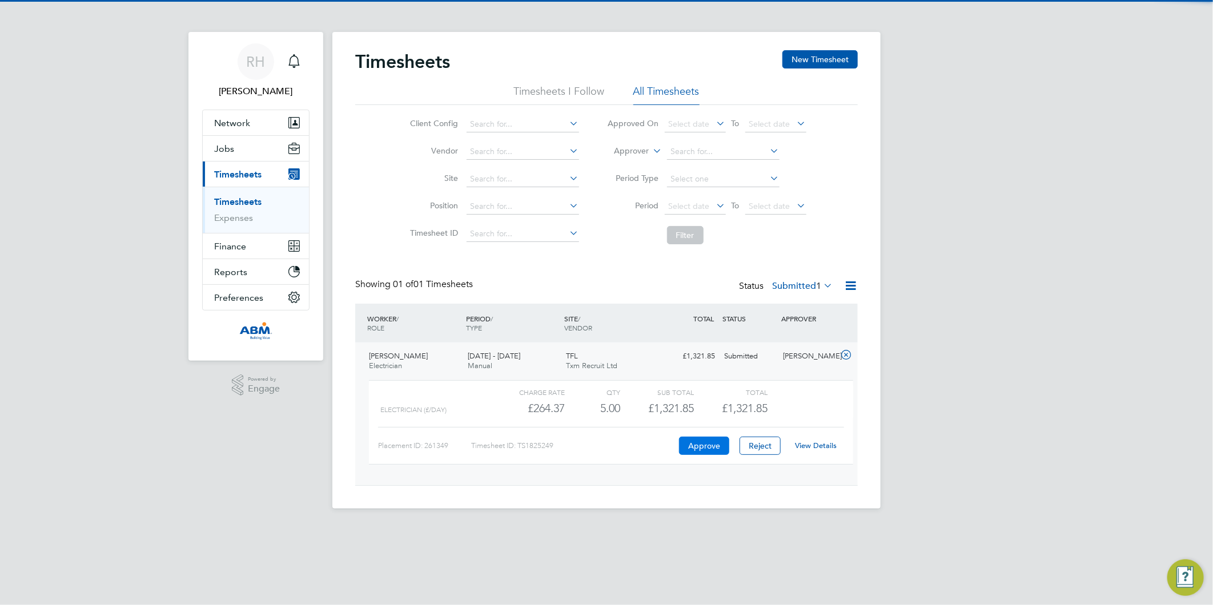
click at [694, 444] on button "Approve" at bounding box center [704, 446] width 50 height 18
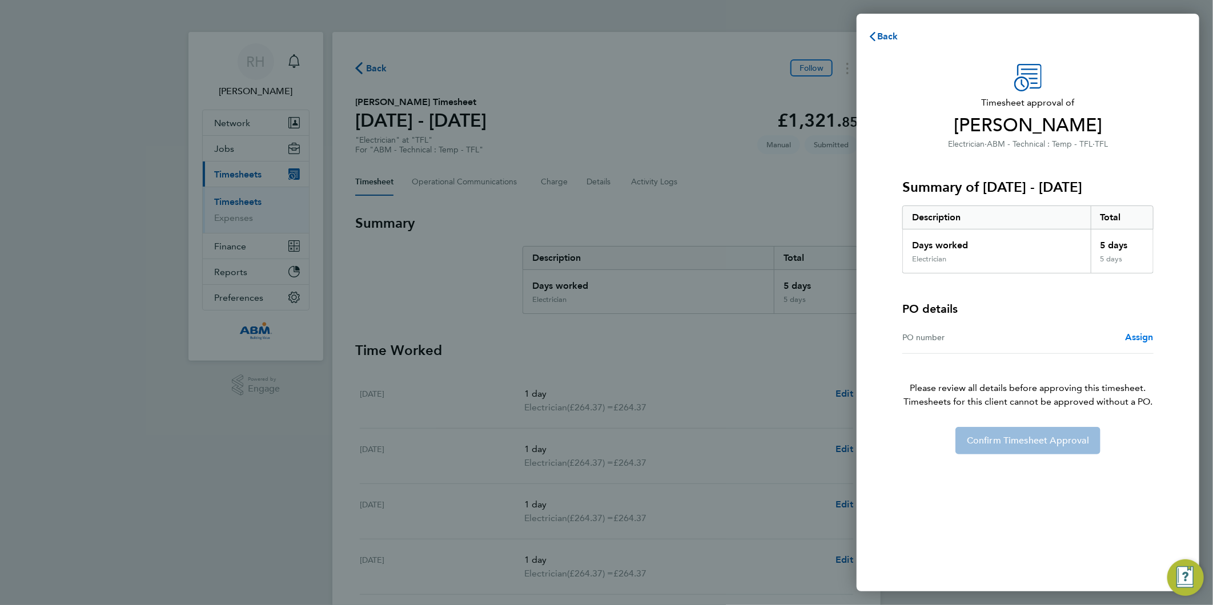
click at [1132, 337] on span "Assign" at bounding box center [1139, 337] width 29 height 11
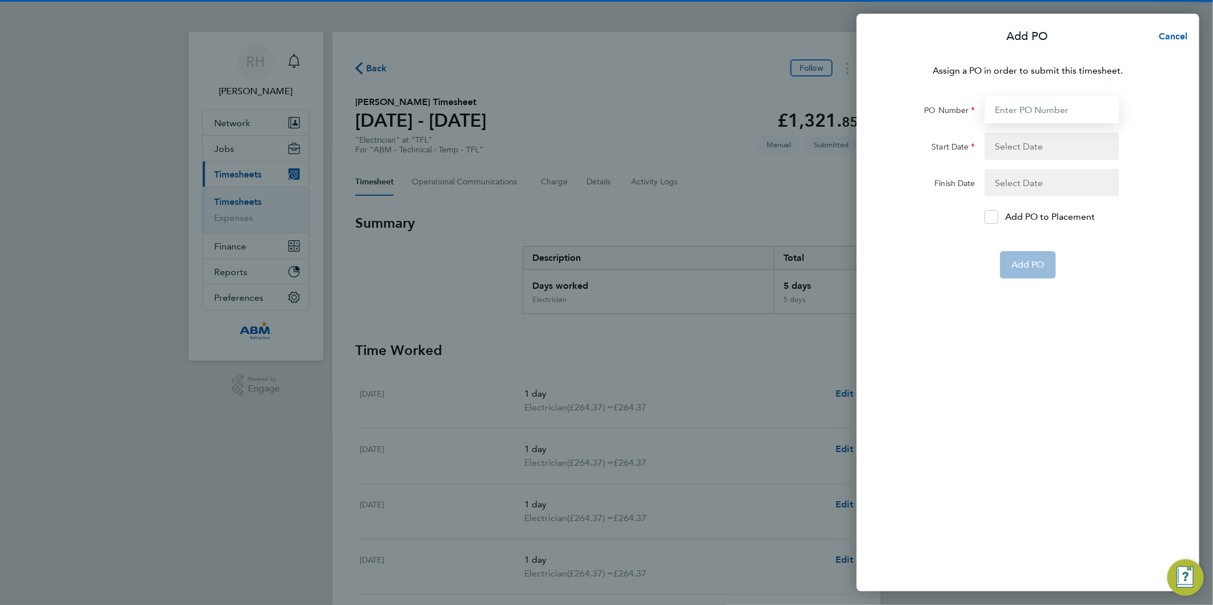
click at [1043, 103] on input "PO Number" at bounding box center [1051, 109] width 135 height 27
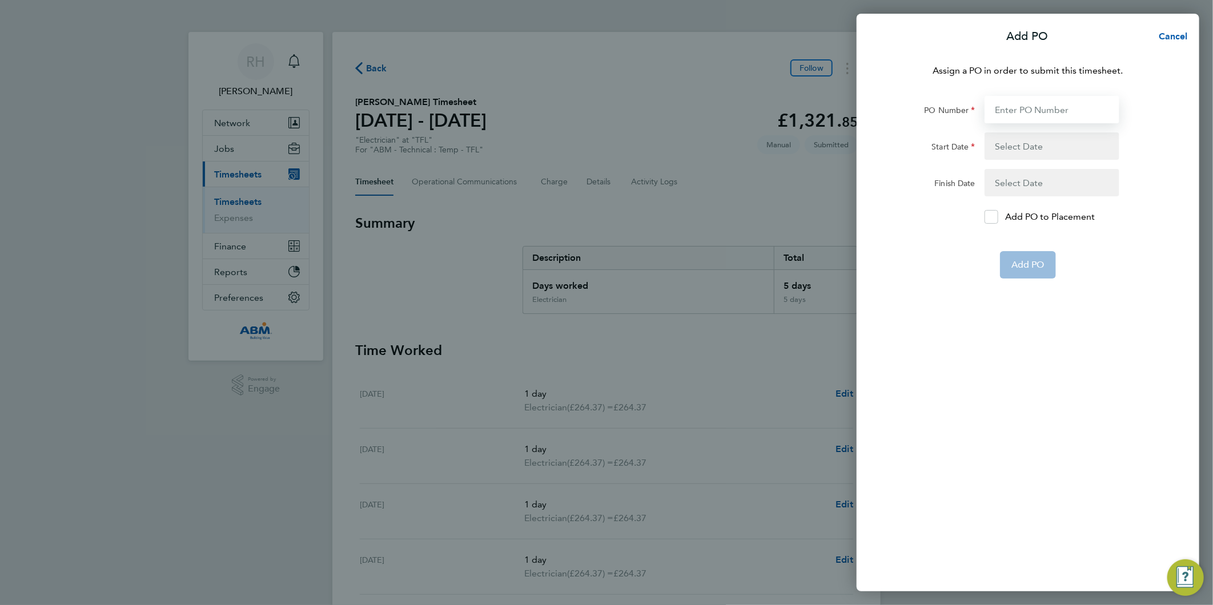
paste input "646986"
type input "646986"
type input "[DATE]"
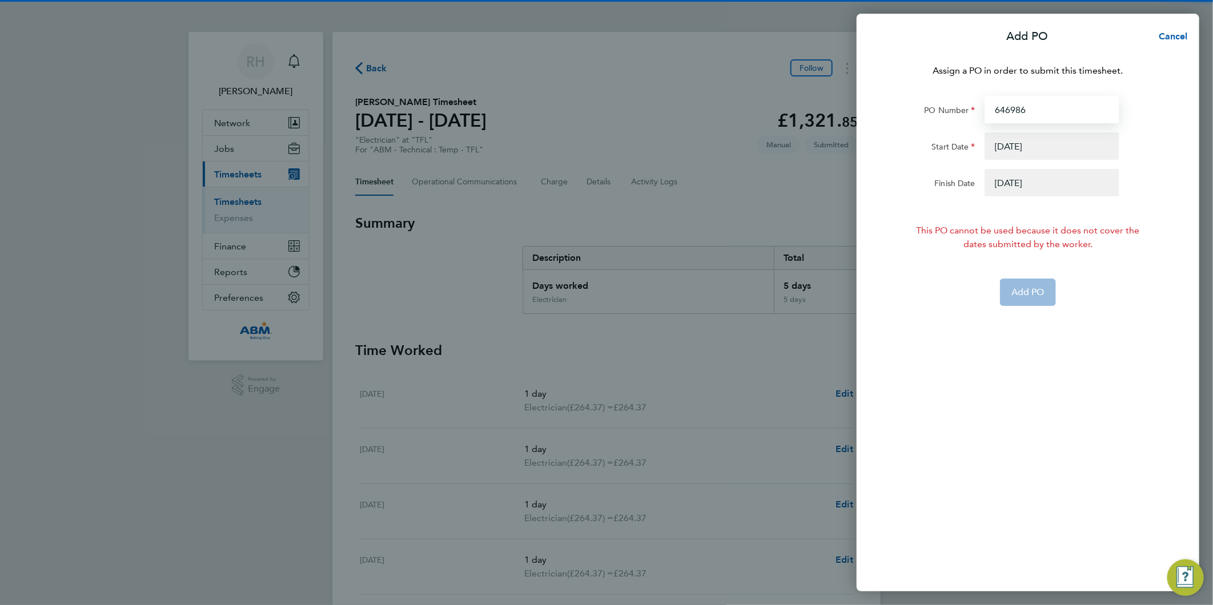
type input "646986"
click at [1013, 154] on button "button" at bounding box center [1051, 145] width 135 height 27
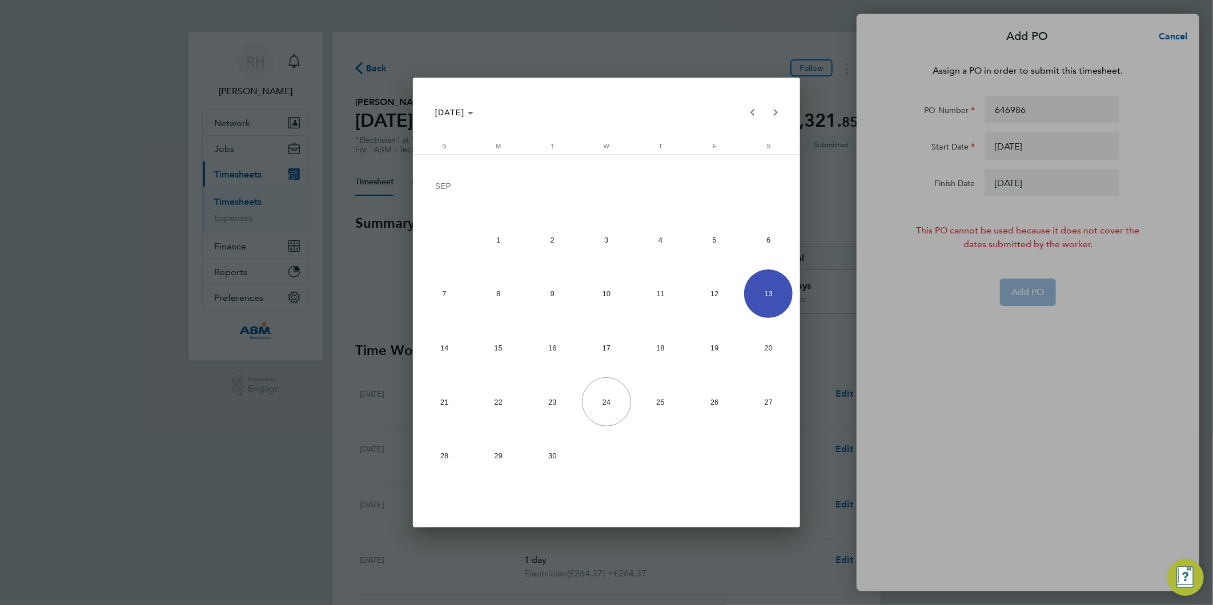
click at [507, 354] on span "15" at bounding box center [498, 348] width 49 height 49
type input "[DATE]"
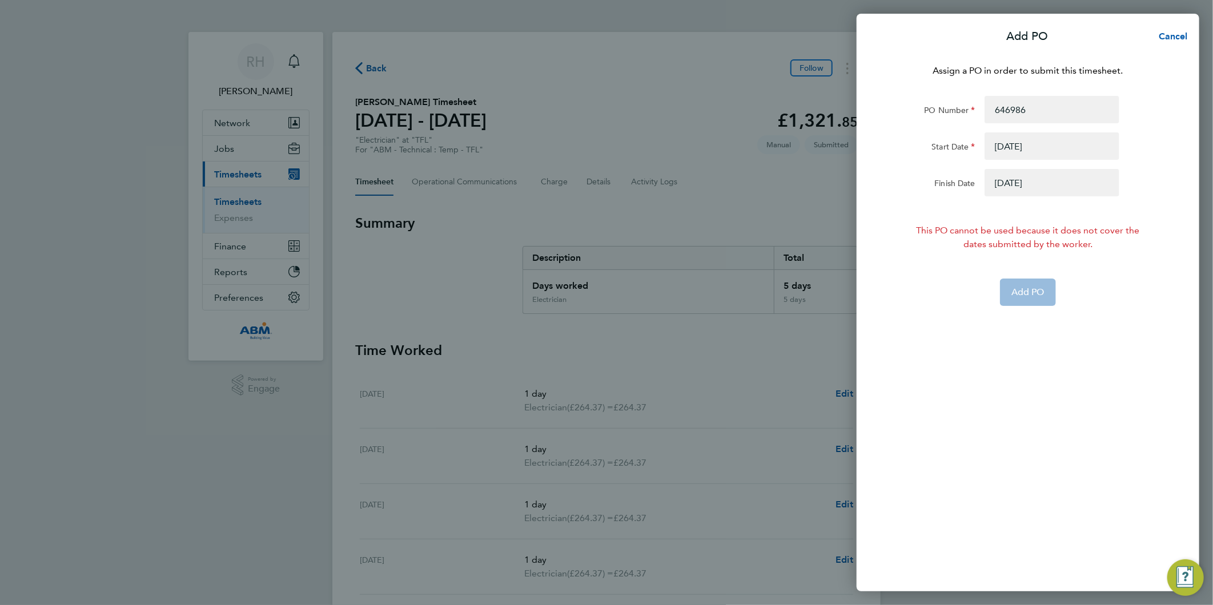
click at [1031, 191] on button "button" at bounding box center [1051, 182] width 135 height 27
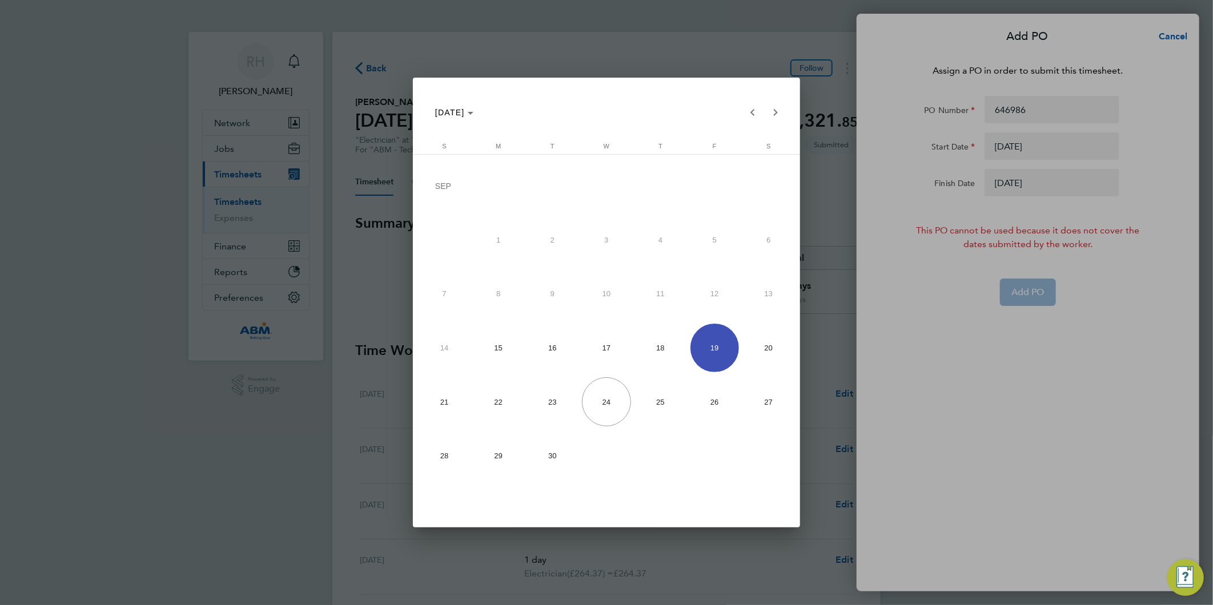
click at [448, 395] on span "21" at bounding box center [444, 401] width 49 height 49
type input "[DATE]"
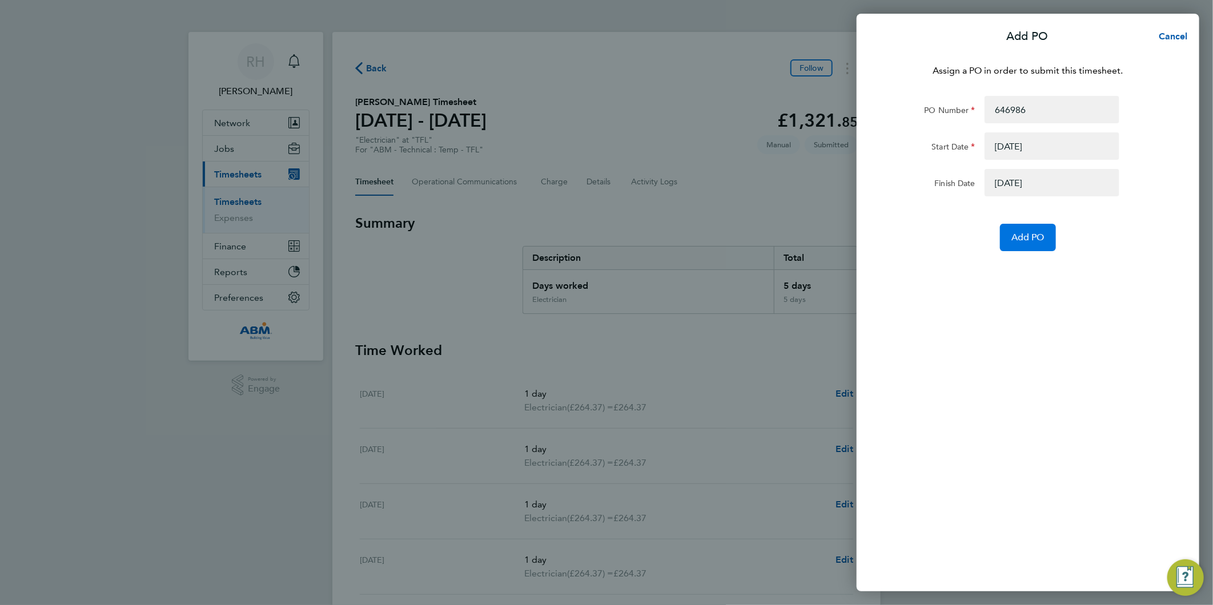
click at [1026, 234] on span "Add PO" at bounding box center [1027, 237] width 33 height 11
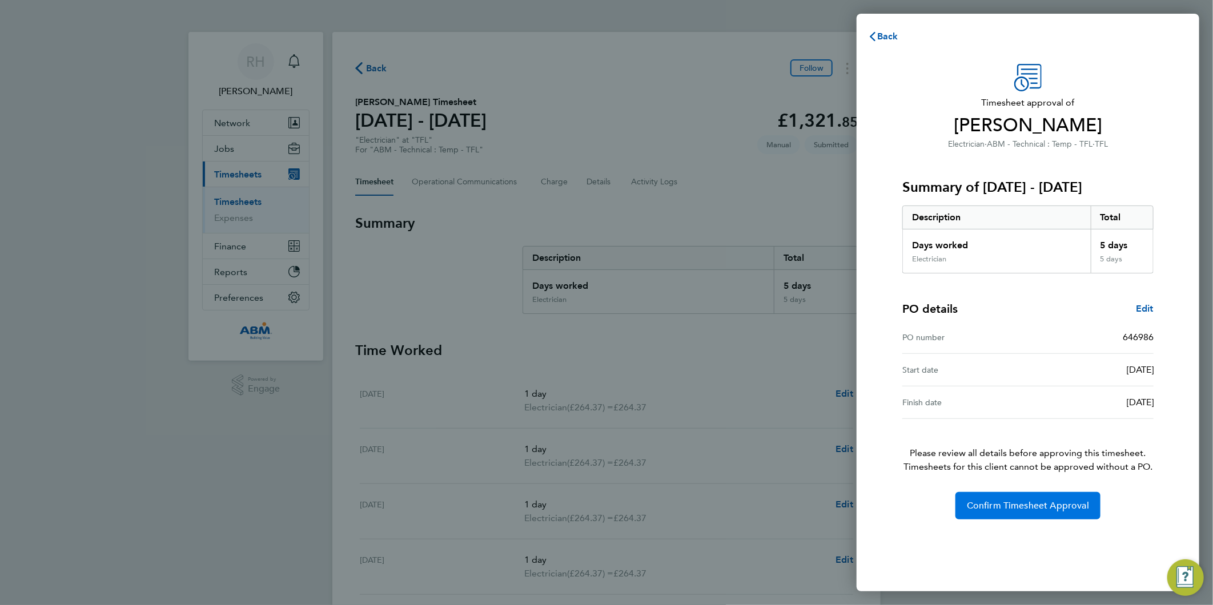
click at [994, 504] on span "Confirm Timesheet Approval" at bounding box center [1028, 505] width 122 height 11
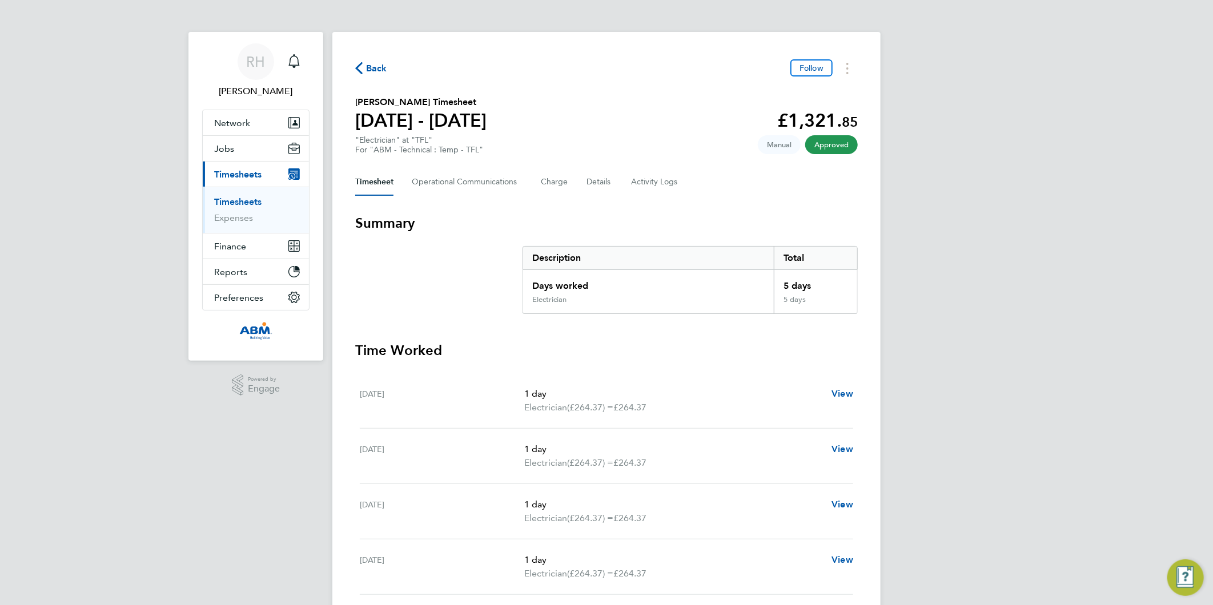
click at [373, 70] on span "Back" at bounding box center [376, 69] width 21 height 14
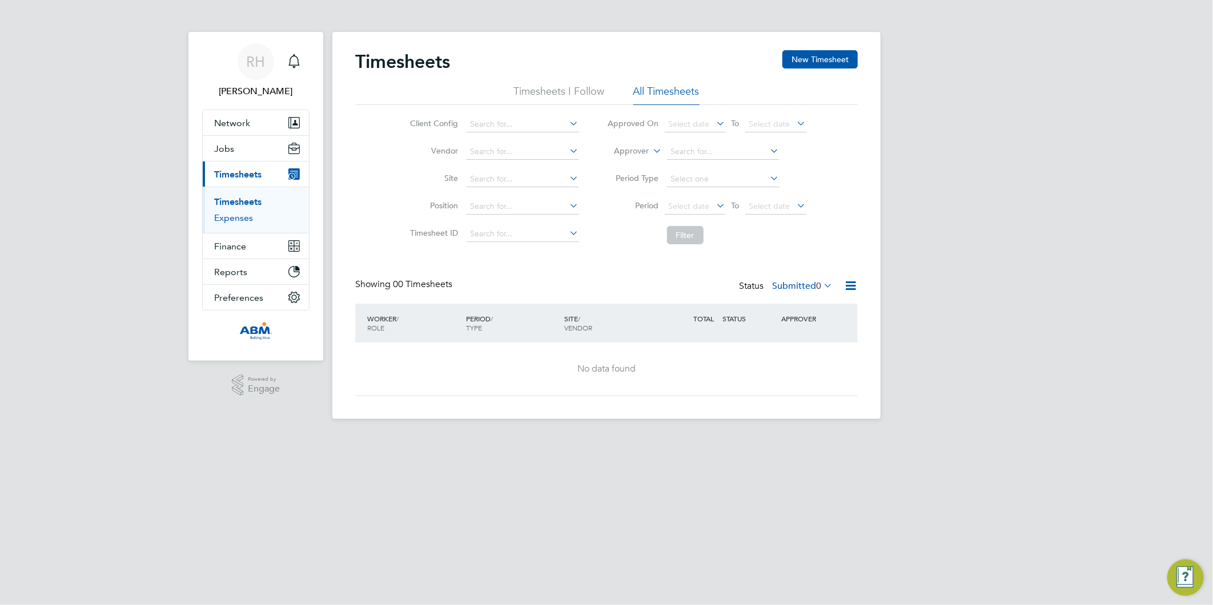
click at [236, 218] on link "Expenses" at bounding box center [233, 217] width 39 height 11
click at [654, 86] on li "All Expenses" at bounding box center [662, 95] width 58 height 21
click at [580, 98] on li "Expenses I Follow" at bounding box center [563, 95] width 83 height 21
click at [650, 93] on li "All Expenses" at bounding box center [662, 95] width 58 height 21
click at [542, 93] on li "Expenses I Follow" at bounding box center [563, 95] width 83 height 21
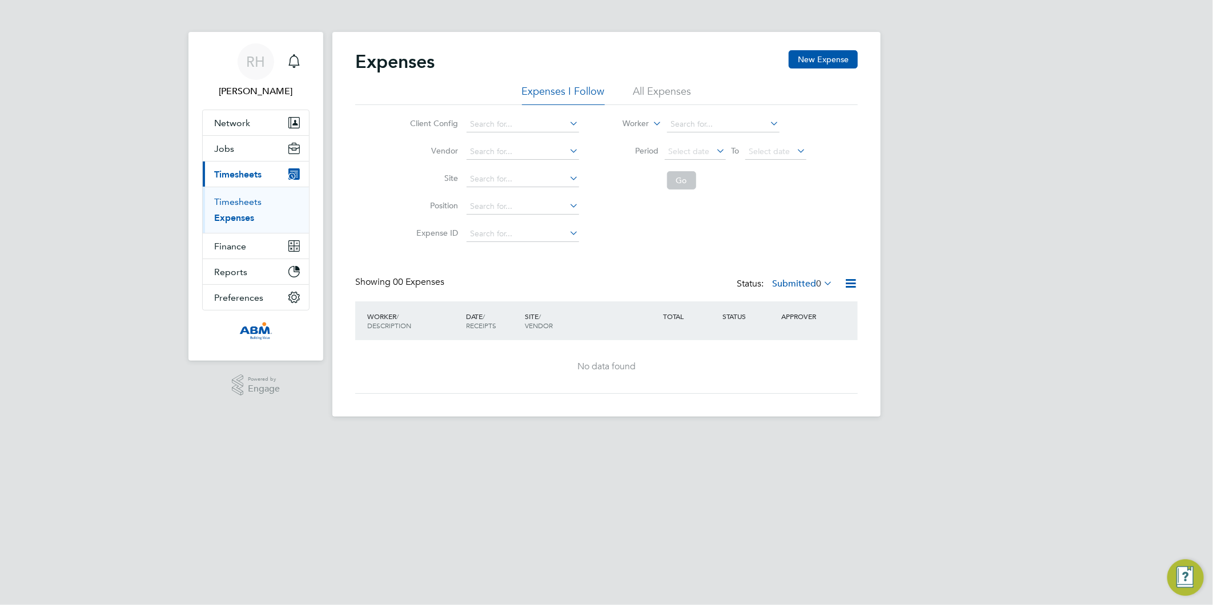
click at [242, 206] on link "Timesheets" at bounding box center [237, 201] width 47 height 11
click at [243, 203] on link "Timesheets" at bounding box center [237, 201] width 47 height 11
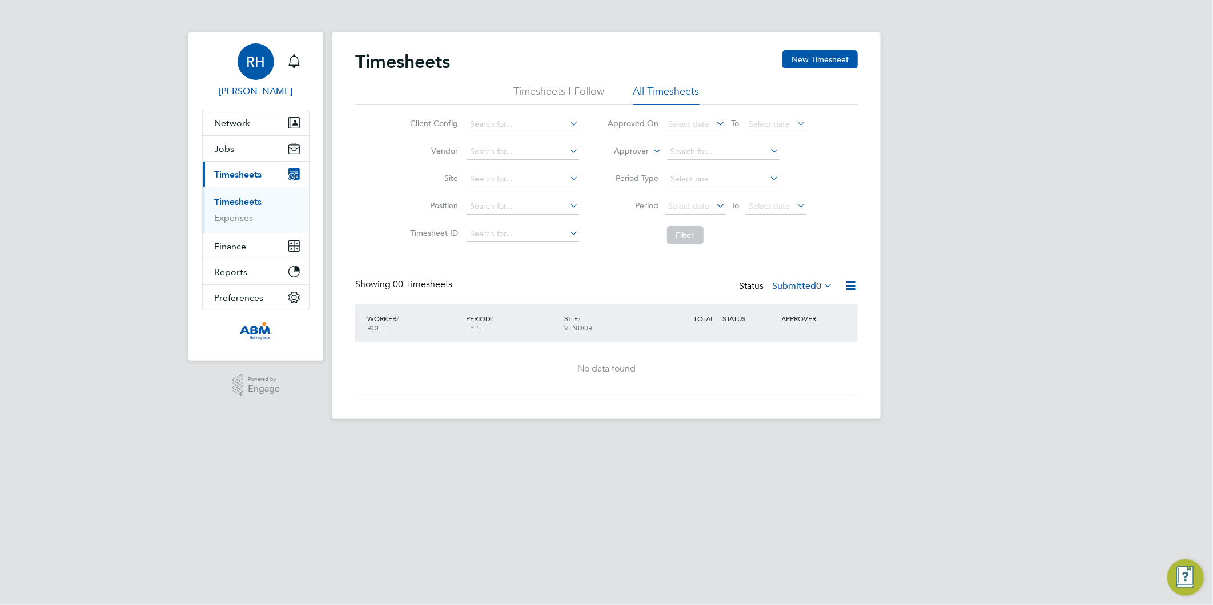
click at [260, 70] on div "RH" at bounding box center [256, 61] width 37 height 37
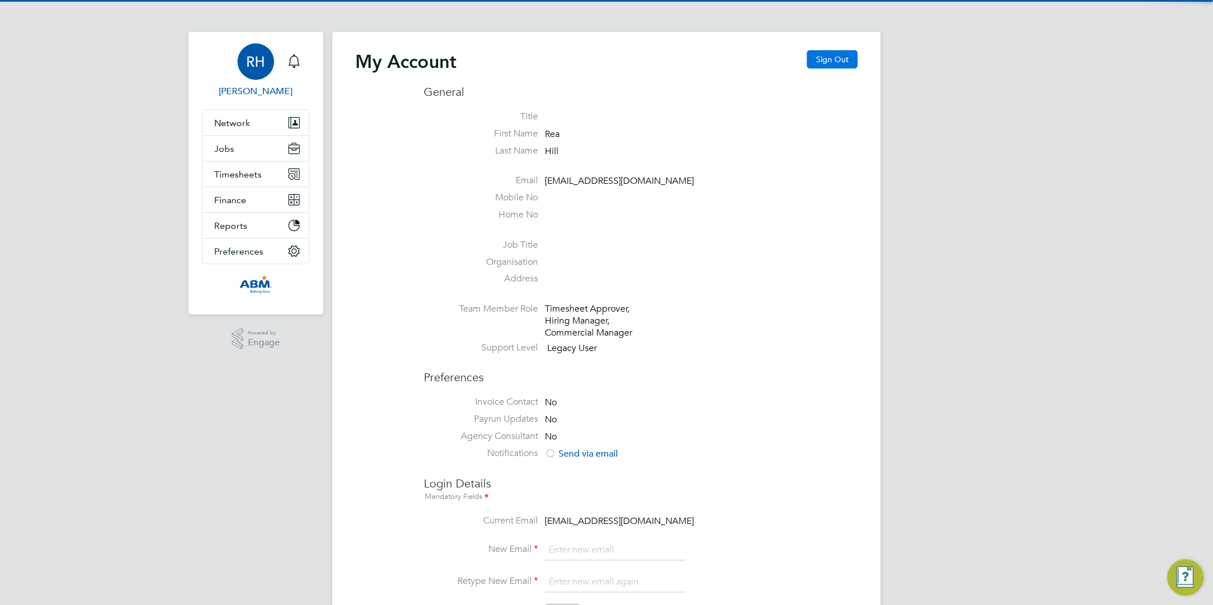
click at [820, 61] on button "Sign Out" at bounding box center [832, 59] width 51 height 18
